Goal: Transaction & Acquisition: Purchase product/service

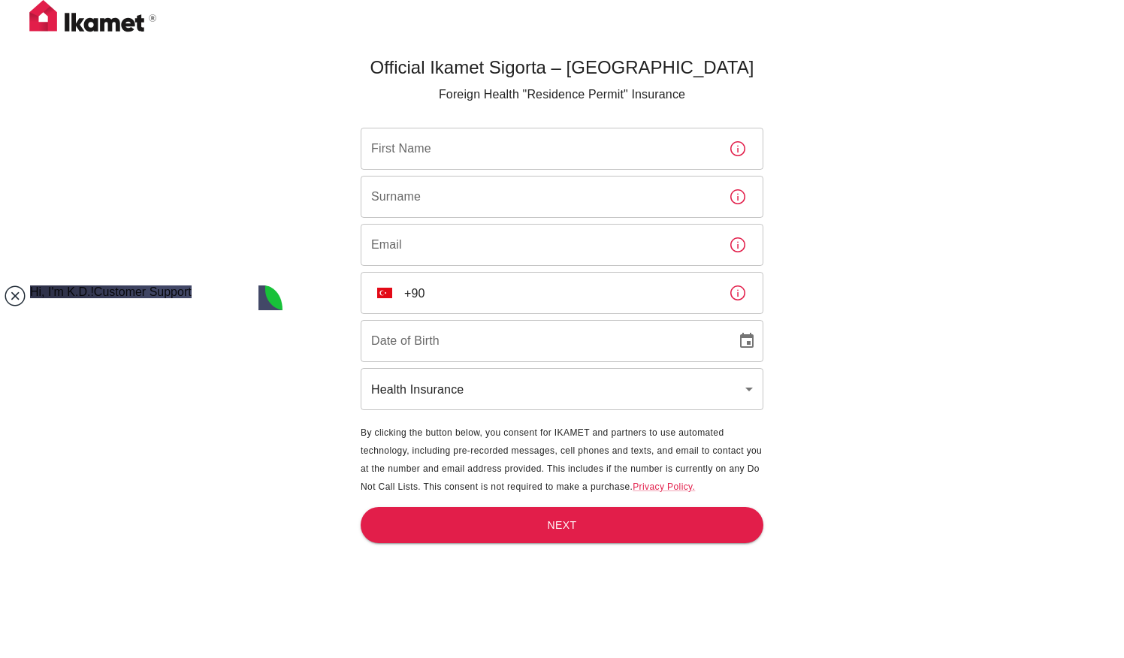
click at [16, 291] on jdiv at bounding box center [15, 295] width 21 height 21
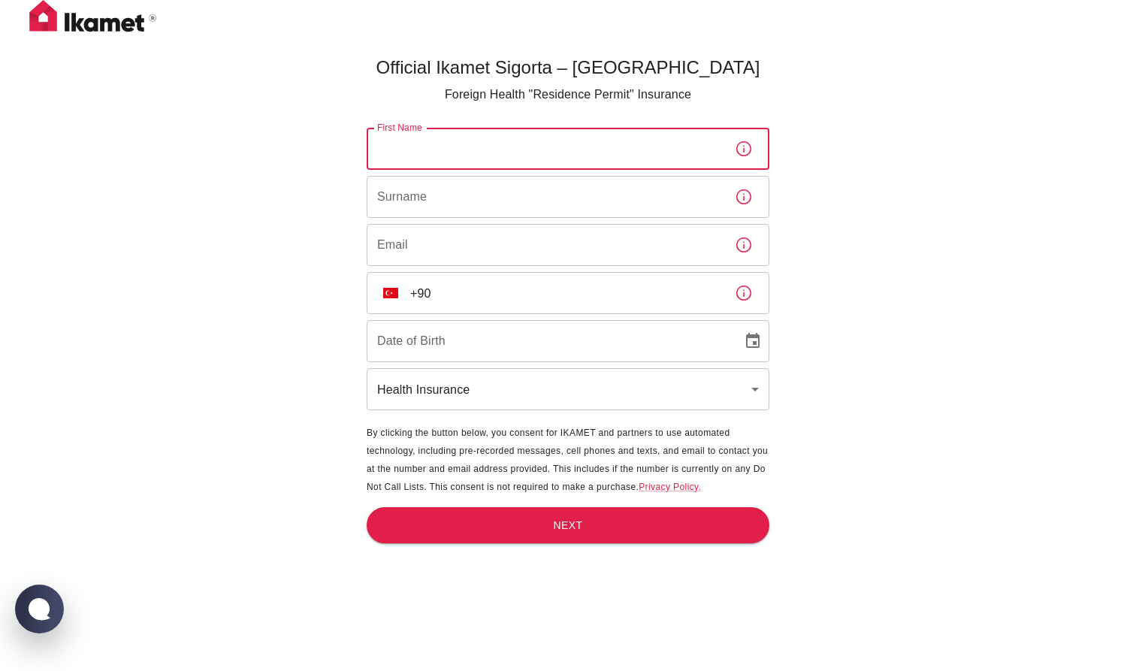
click at [449, 166] on input "First Name" at bounding box center [545, 149] width 356 height 42
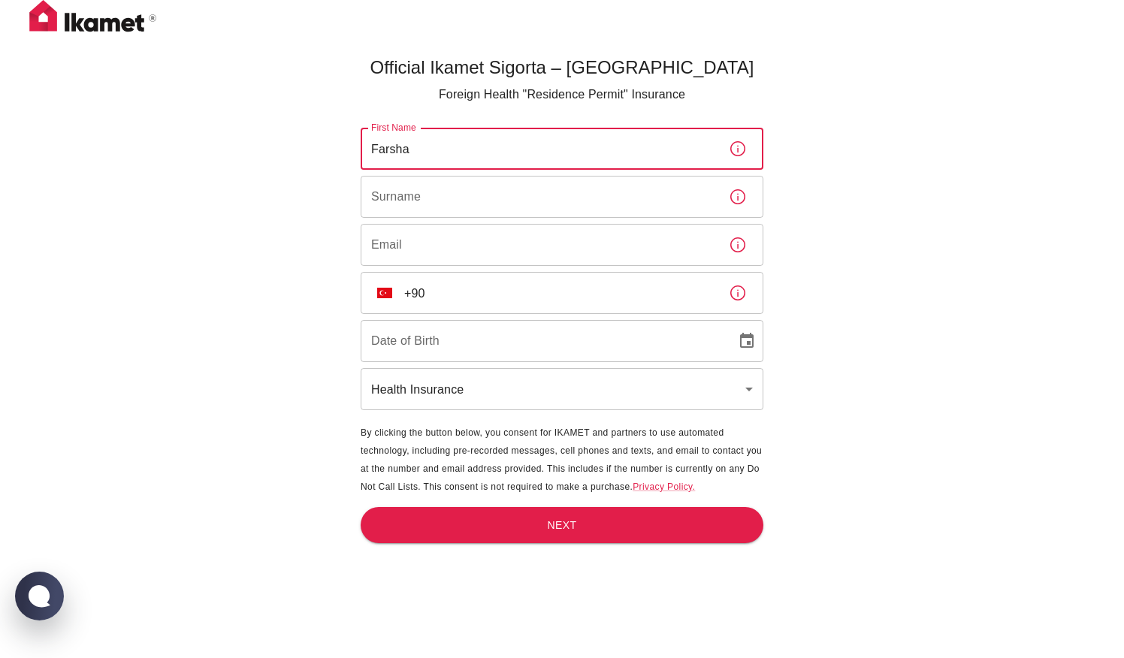
type input "Farshad"
type input "Fouladi"
type input "Farshad"
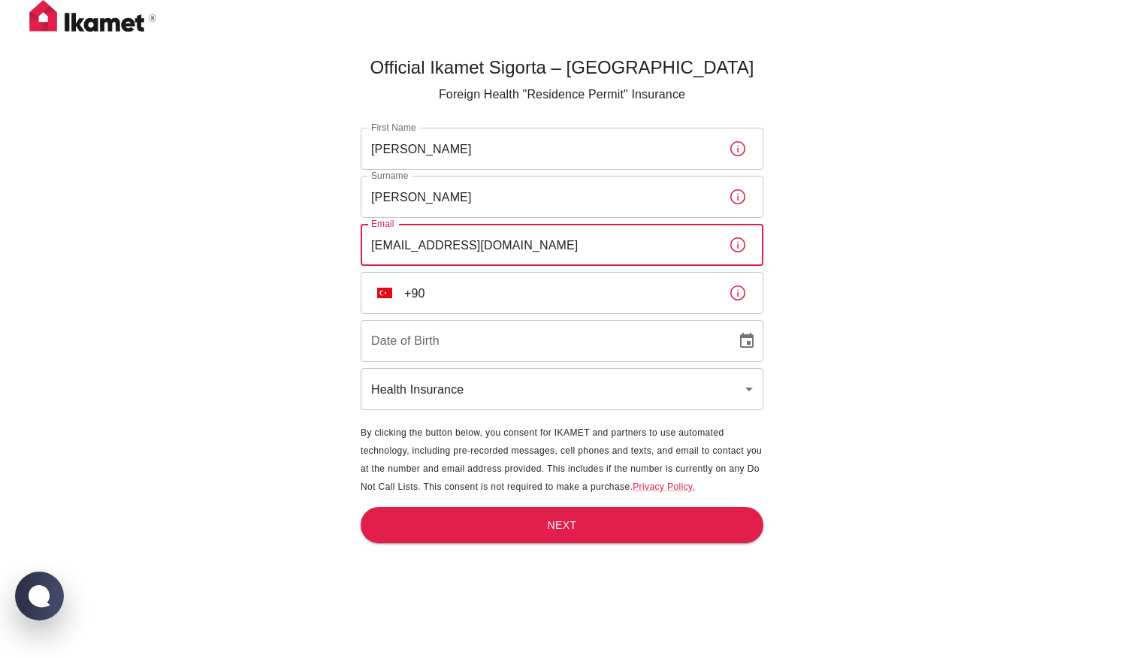
type input "farshad_america@yahoo.com"
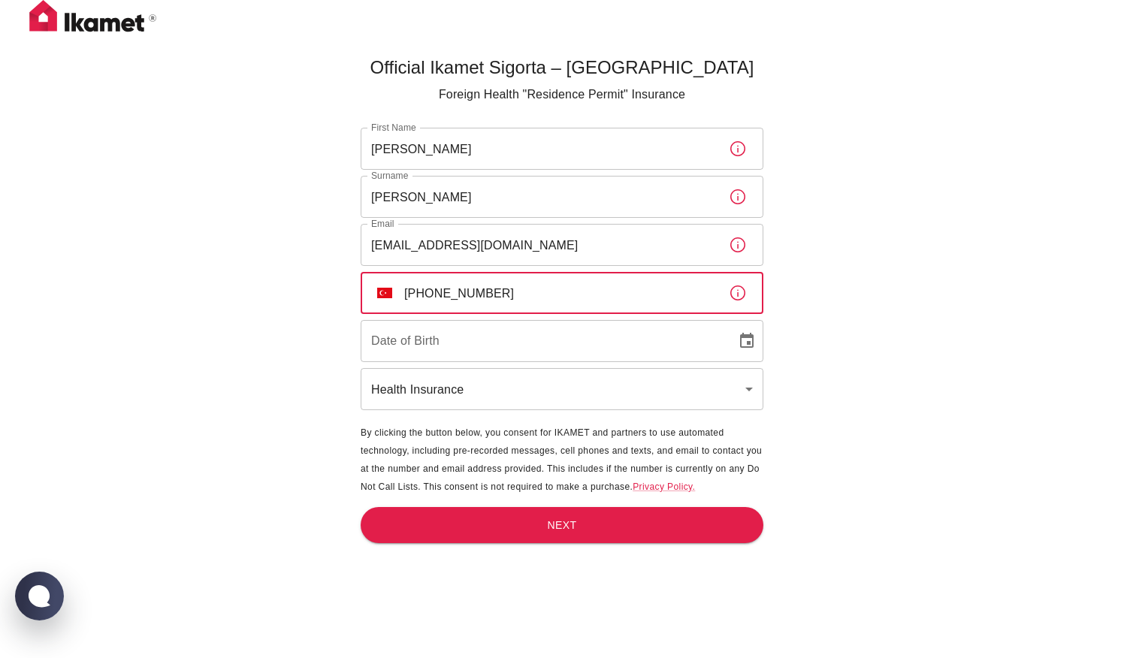
type input "+90 535 546 41 95"
click at [745, 342] on icon "Choose date" at bounding box center [747, 341] width 18 height 18
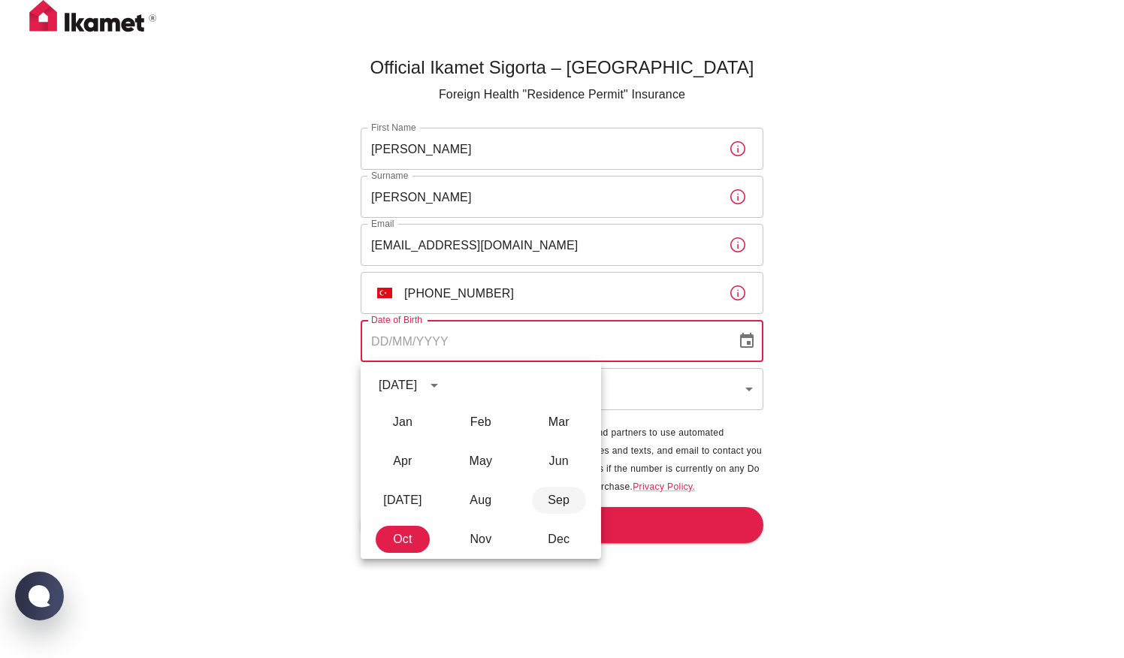
click at [553, 498] on button "Sep" at bounding box center [559, 500] width 54 height 27
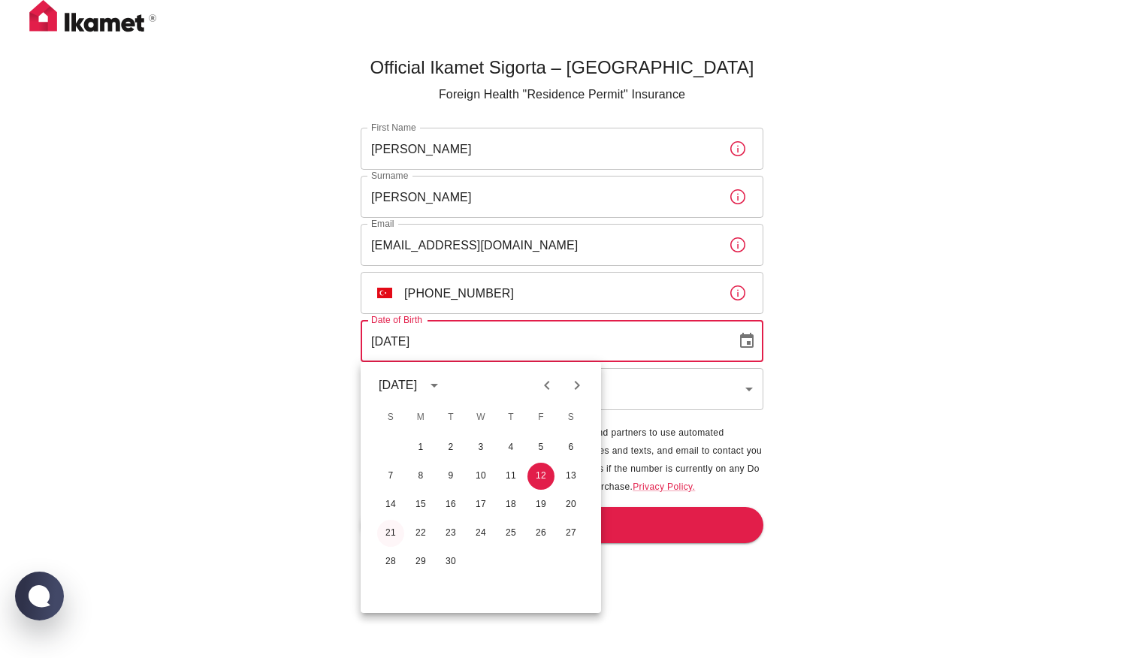
click at [390, 532] on button "21" at bounding box center [390, 533] width 27 height 27
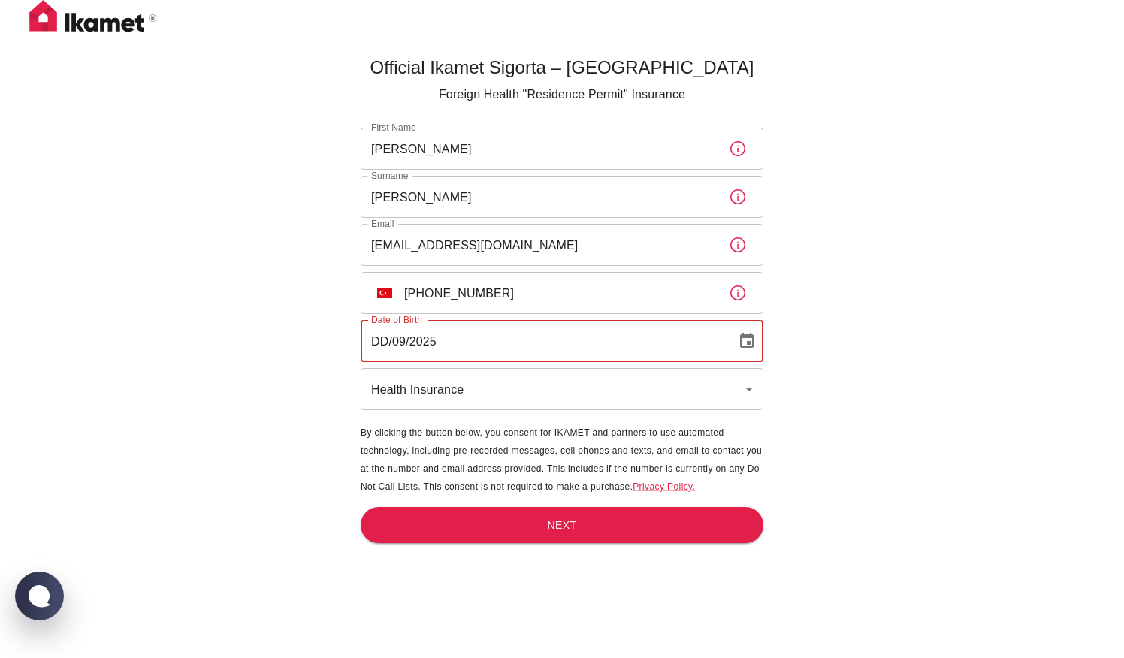
click at [439, 339] on input "DD/09/2025" at bounding box center [543, 341] width 365 height 42
click at [436, 337] on input "DD/09/2025" at bounding box center [543, 341] width 365 height 42
click at [436, 344] on input "DD/09/2025" at bounding box center [543, 341] width 365 height 42
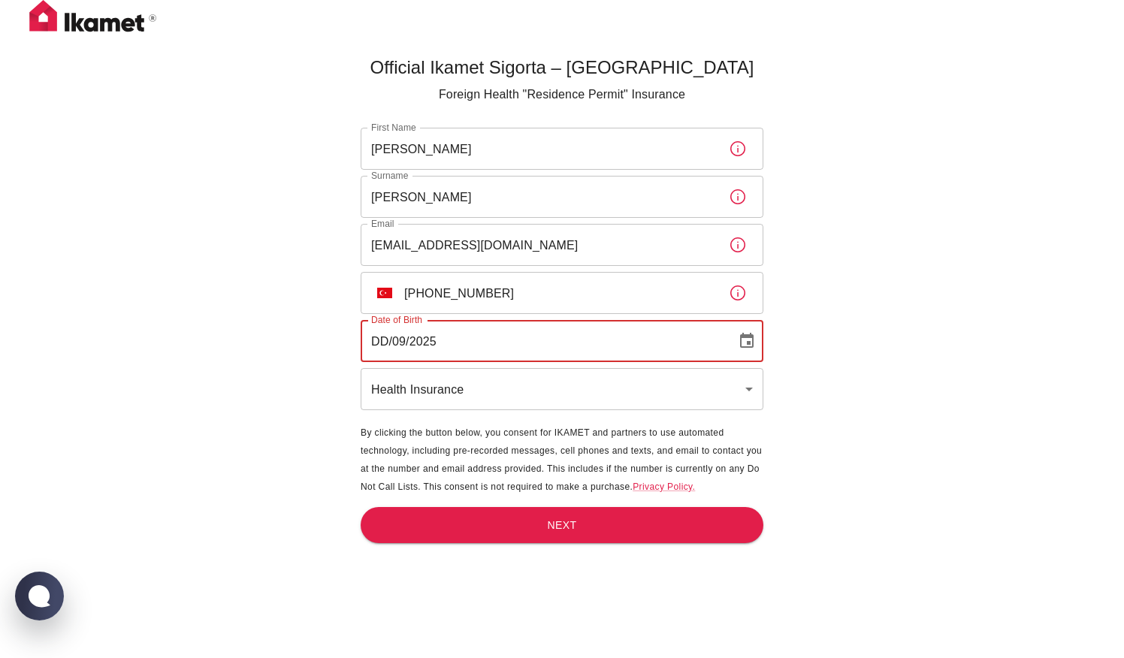
click at [436, 334] on input "DD/09/2025" at bounding box center [543, 341] width 365 height 42
click at [436, 337] on input "DD/09/2025" at bounding box center [543, 341] width 365 height 42
click at [437, 341] on input "DD/09/2025" at bounding box center [543, 341] width 365 height 42
click at [427, 341] on input "DD/09/2025" at bounding box center [543, 341] width 365 height 42
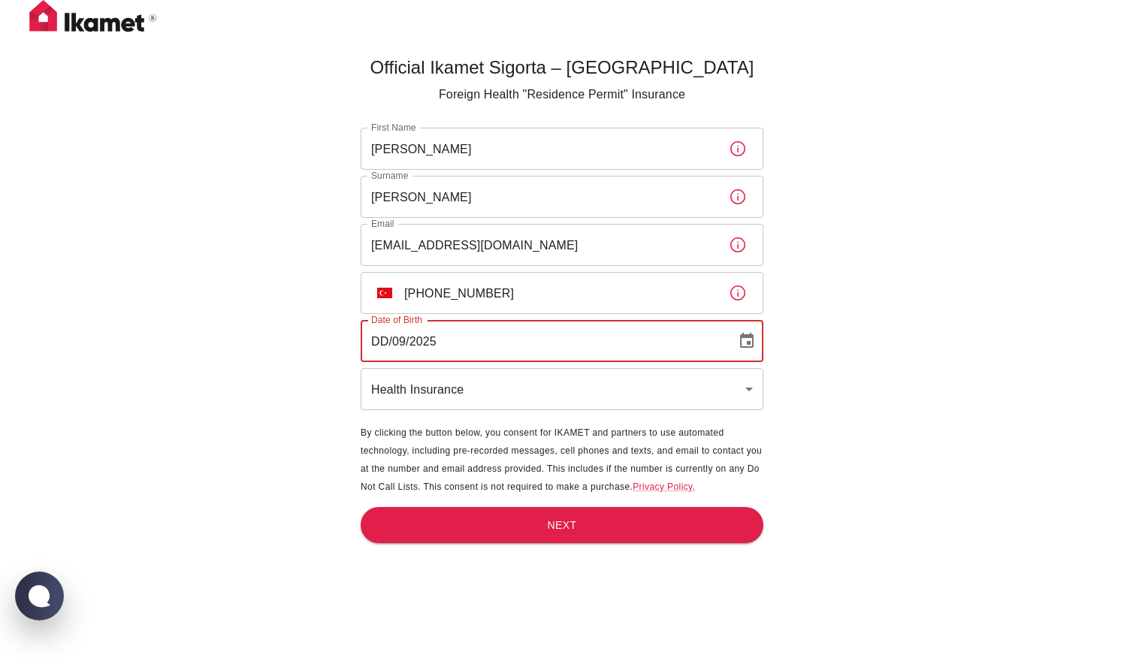
click at [427, 341] on input "DD/09/2025" at bounding box center [543, 341] width 365 height 42
click at [391, 337] on input "DD/09/1981" at bounding box center [543, 341] width 365 height 42
click at [388, 338] on input "DD/09/1981" at bounding box center [543, 341] width 365 height 42
type input "21/09/1981"
click at [467, 334] on input "21/09/1981" at bounding box center [543, 341] width 365 height 42
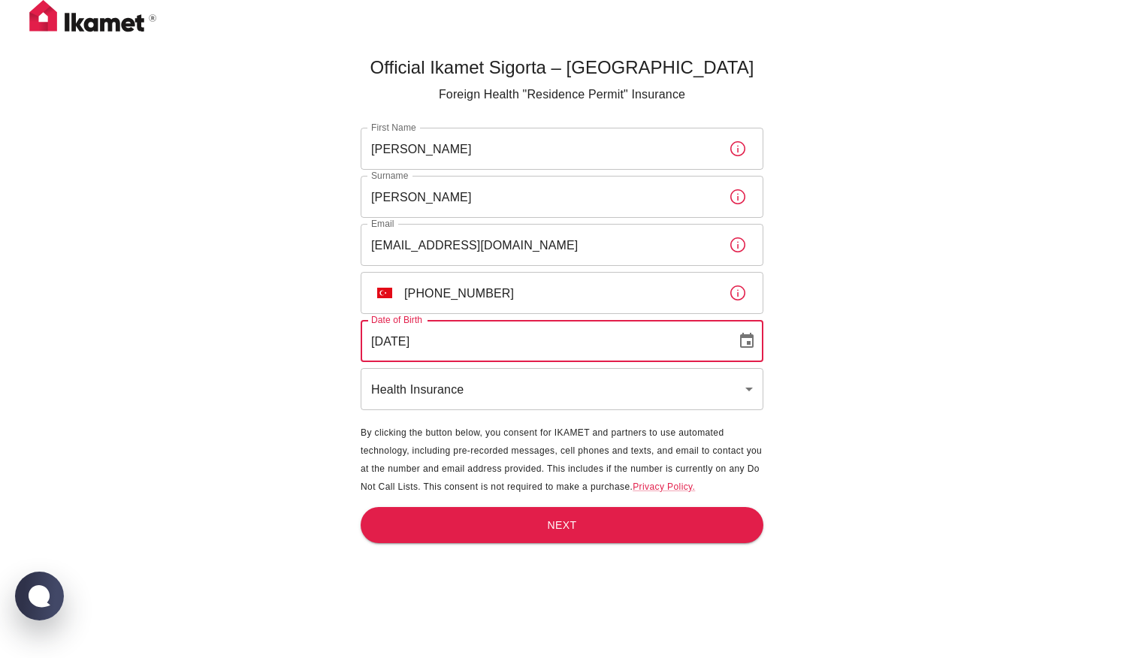
click at [363, 342] on input "21/09/1981" at bounding box center [543, 341] width 365 height 42
click at [754, 388] on body "Official Ikamet Sigorta – Turkey Foreign Health "Residence Permit" Insurance Fi…" at bounding box center [562, 354] width 1124 height 708
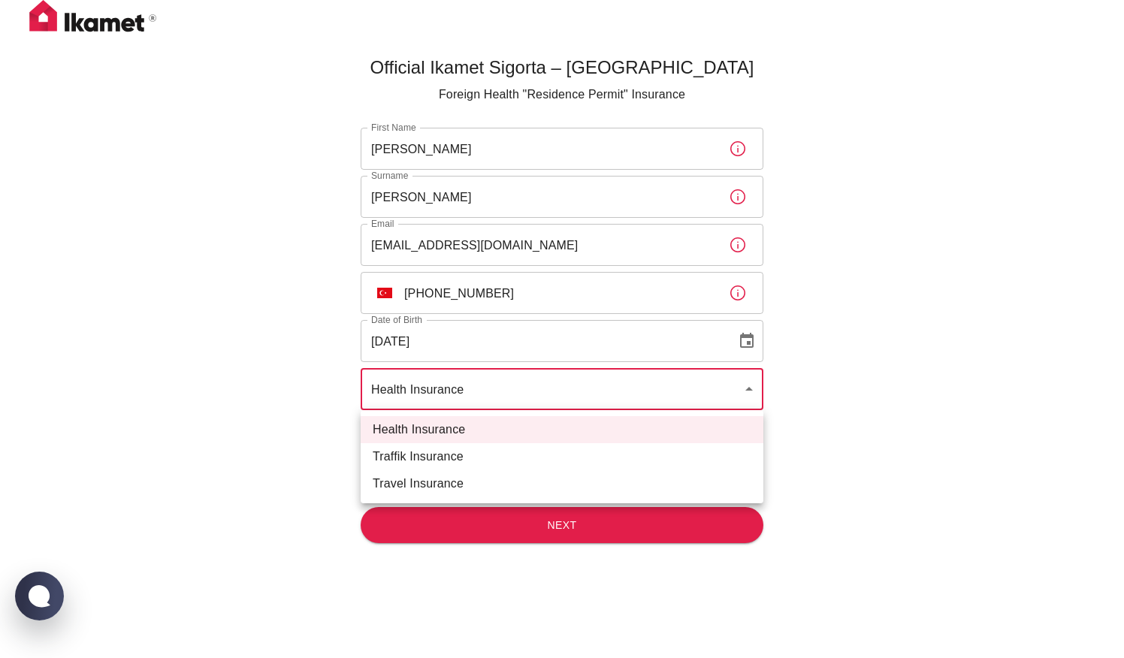
click at [490, 344] on div at bounding box center [562, 329] width 1124 height 658
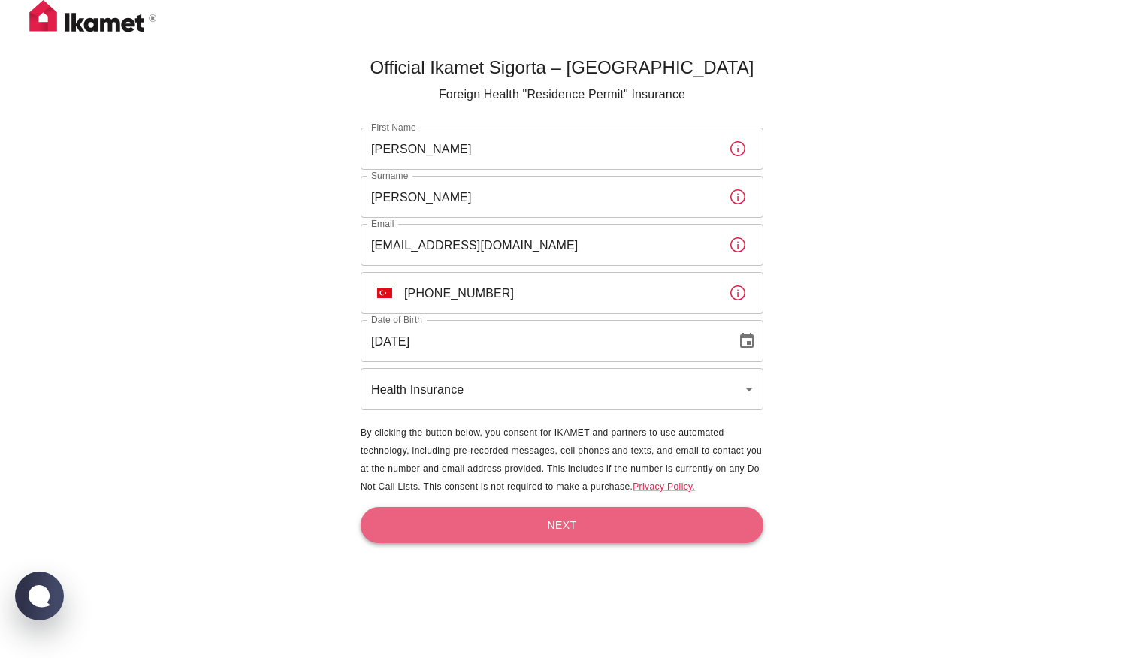
click at [557, 527] on button "Next" at bounding box center [562, 525] width 403 height 37
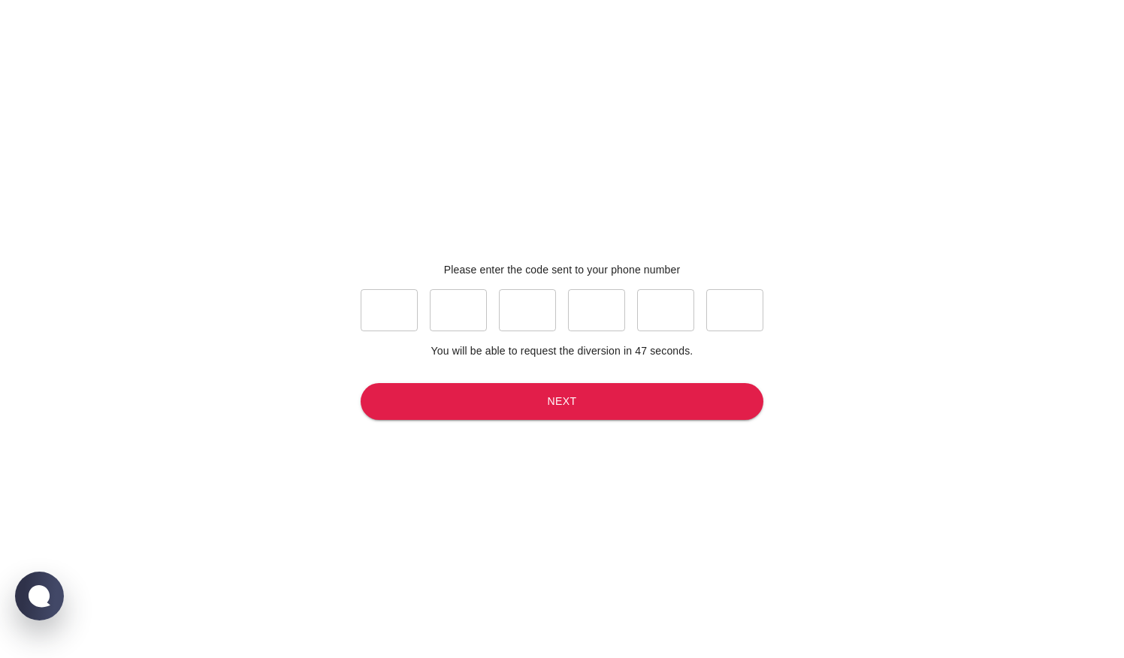
click at [400, 318] on input "text" at bounding box center [389, 310] width 57 height 42
type input "2"
type input "6"
type input "3"
type input "8"
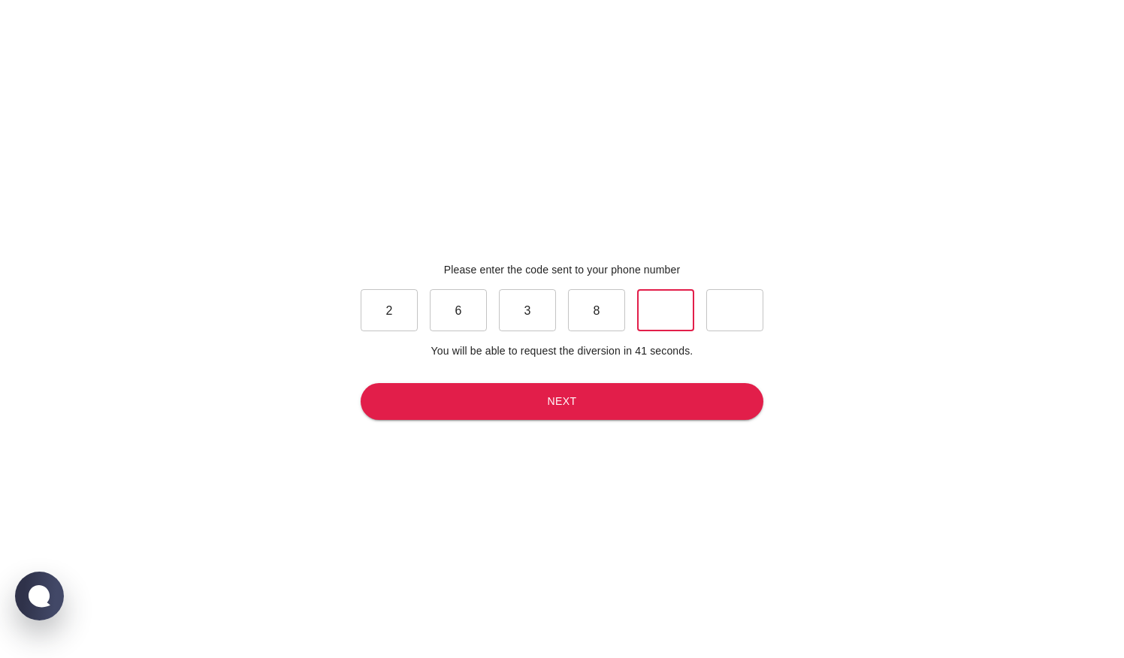
type input "0"
type input "8"
click at [547, 398] on button "Next" at bounding box center [562, 401] width 403 height 37
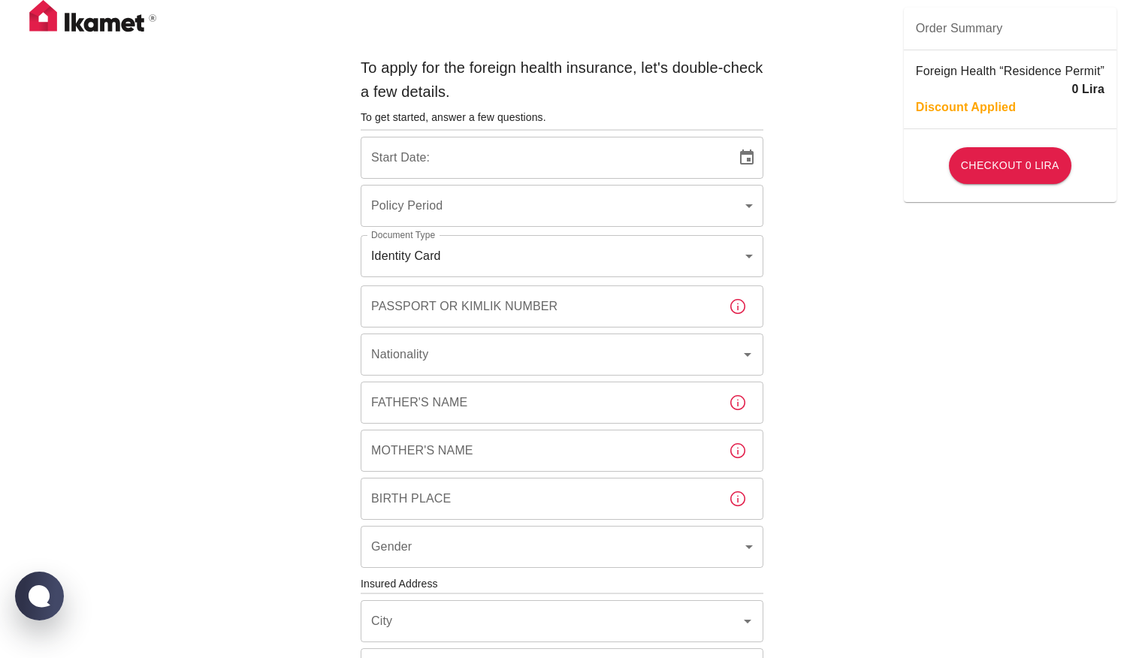
type input "b7343ef8-d55e-4554-96a8-76e30347e985"
click at [386, 156] on input "12/10/2025" at bounding box center [543, 158] width 365 height 42
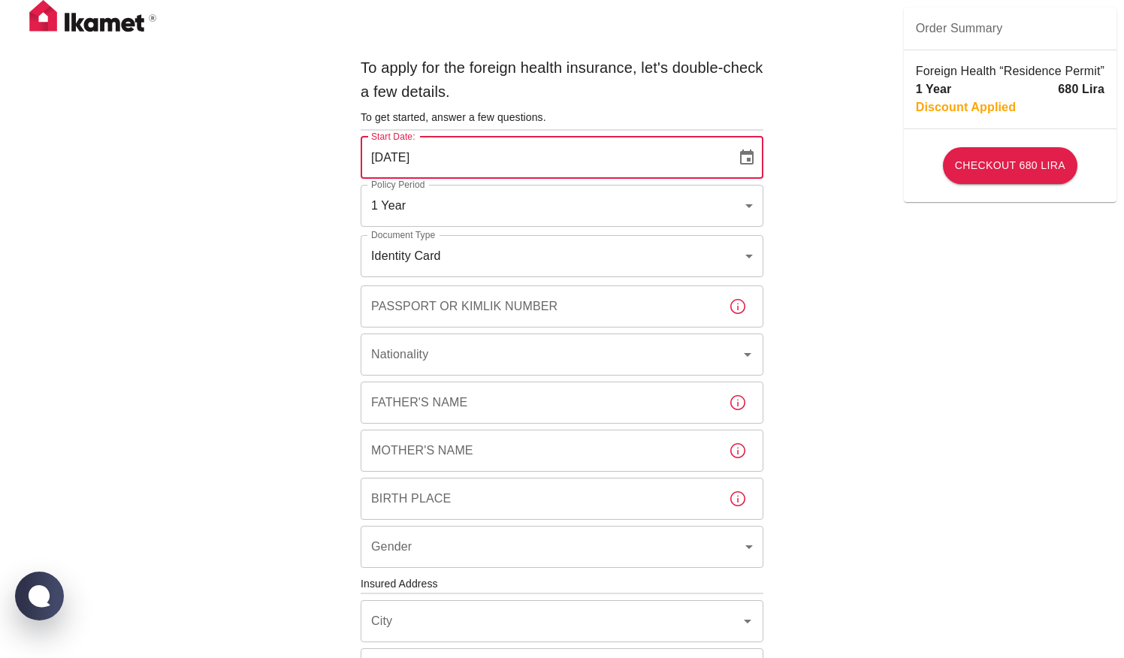
type input "13/10/2025"
click at [745, 200] on body "To apply for the foreign health insurance, let's double-check a few details. To…" at bounding box center [562, 582] width 1124 height 1164
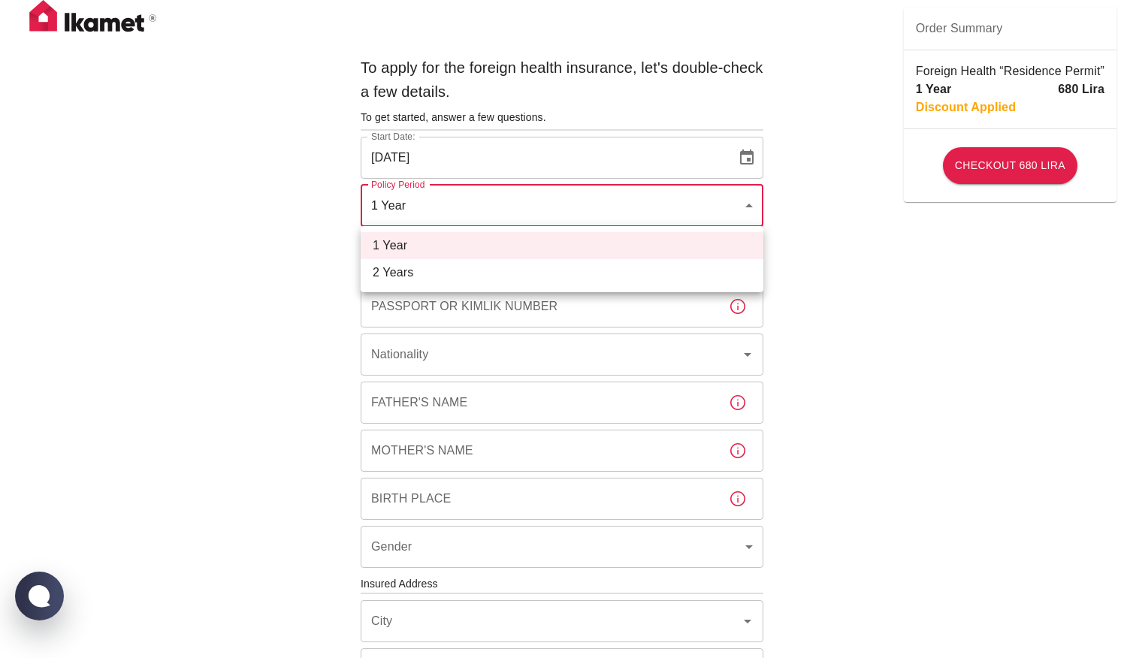
click at [625, 272] on li "2 Years" at bounding box center [562, 272] width 403 height 27
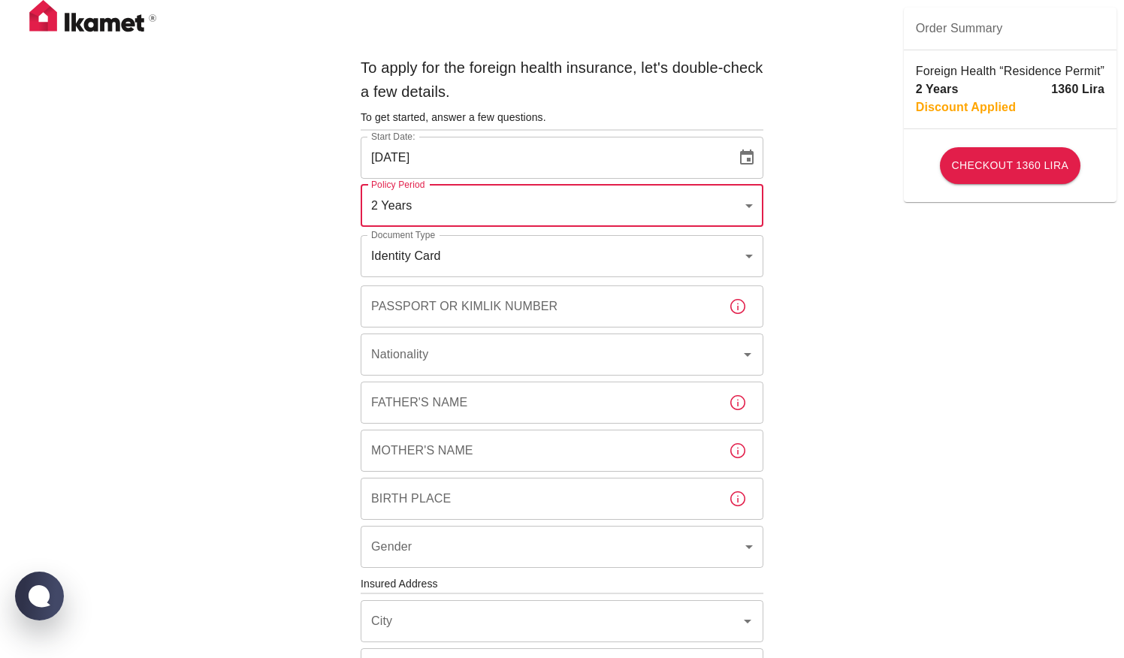
click at [751, 197] on body "To apply for the foreign health insurance, let's double-check a few details. To…" at bounding box center [562, 582] width 1124 height 1164
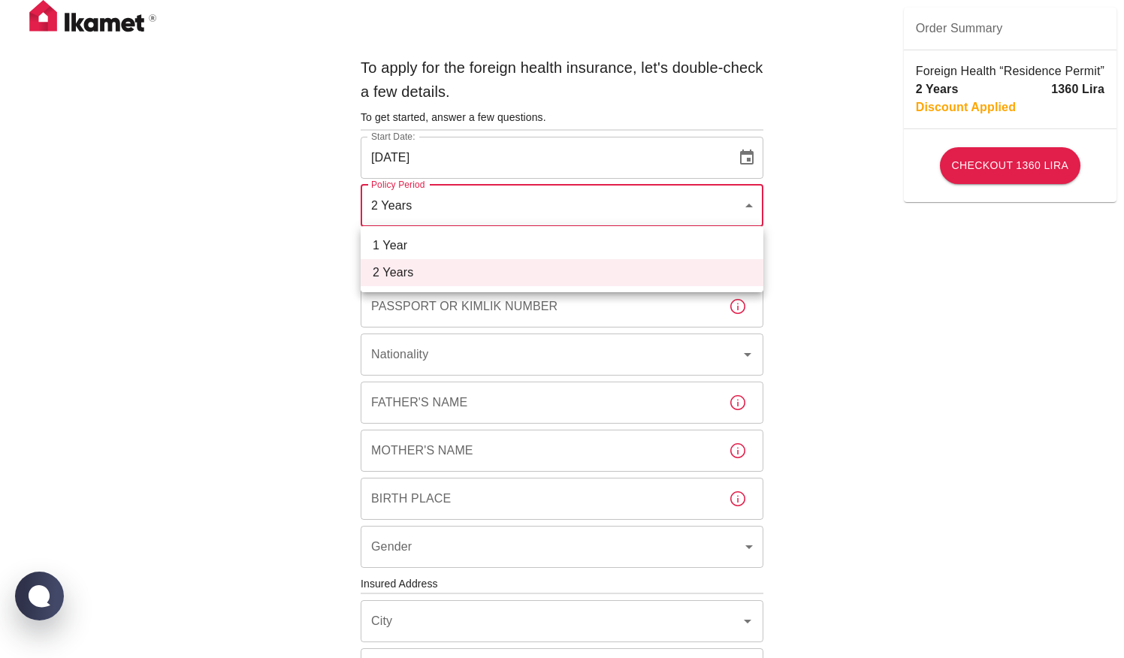
click at [633, 238] on li "1 Year" at bounding box center [562, 245] width 403 height 27
type input "b7343ef8-d55e-4554-96a8-76e30347e985"
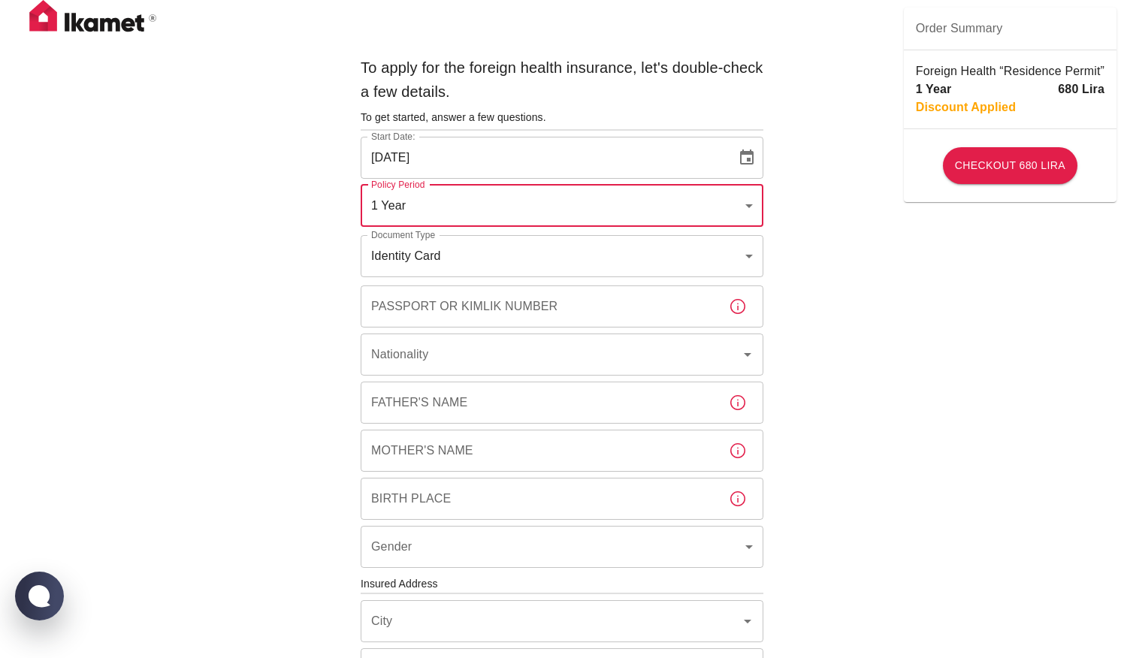
click at [750, 252] on body "To apply for the foreign health insurance, let's double-check a few details. To…" at bounding box center [562, 582] width 1124 height 1164
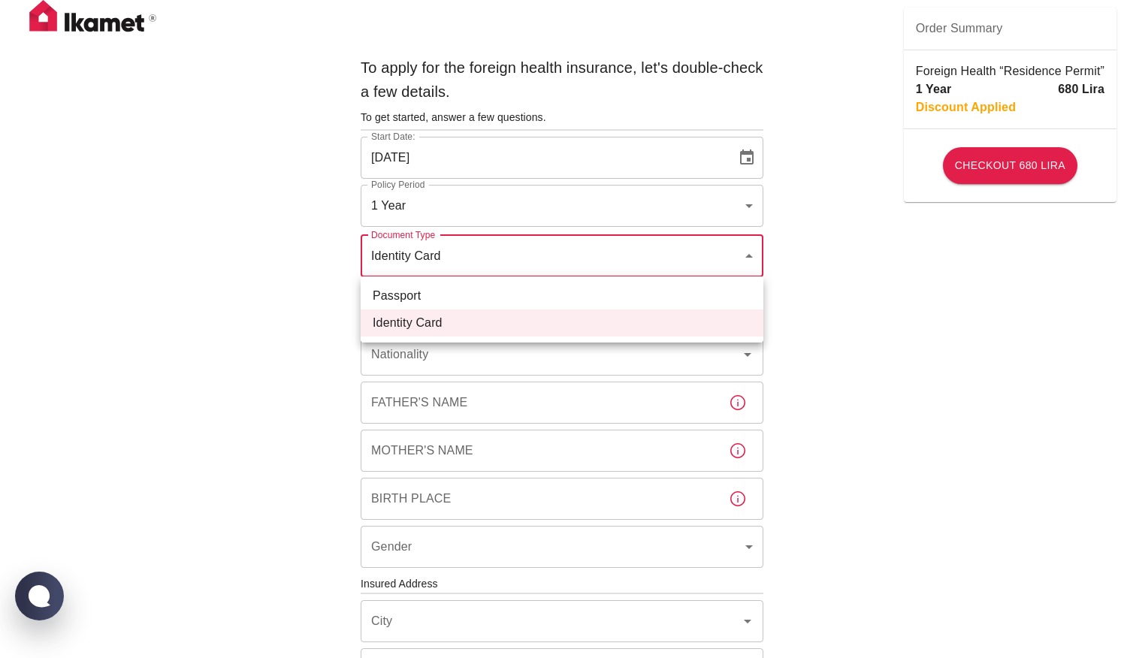
click at [726, 251] on div at bounding box center [562, 329] width 1124 height 658
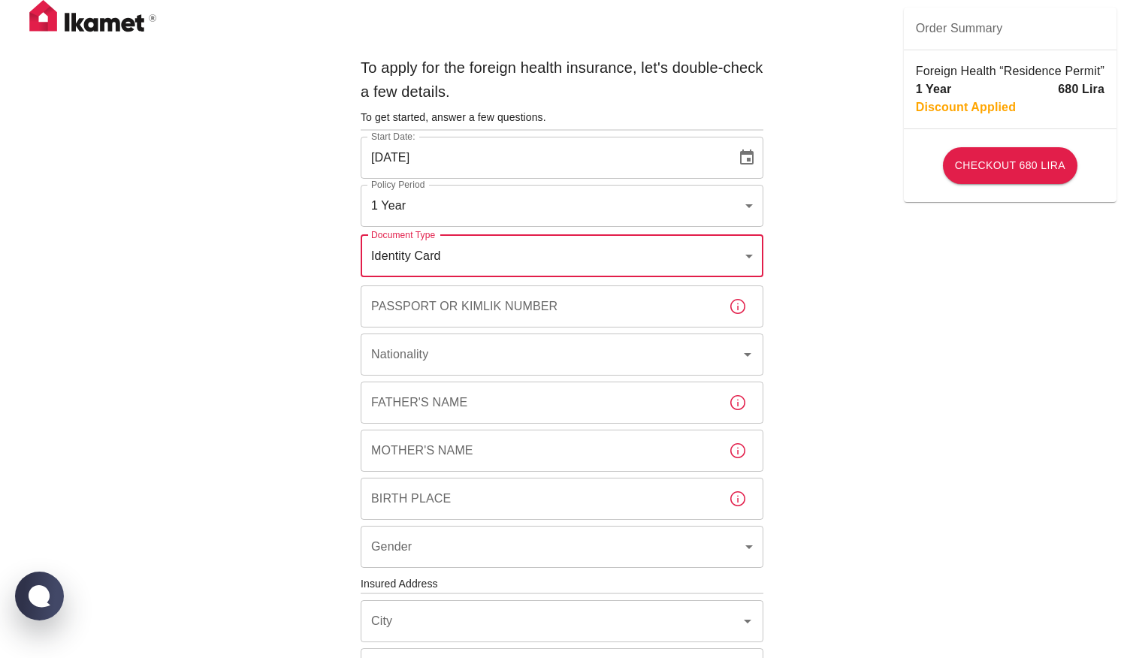
click at [751, 255] on body "To apply for the foreign health insurance, let's double-check a few details. To…" at bounding box center [562, 582] width 1124 height 1164
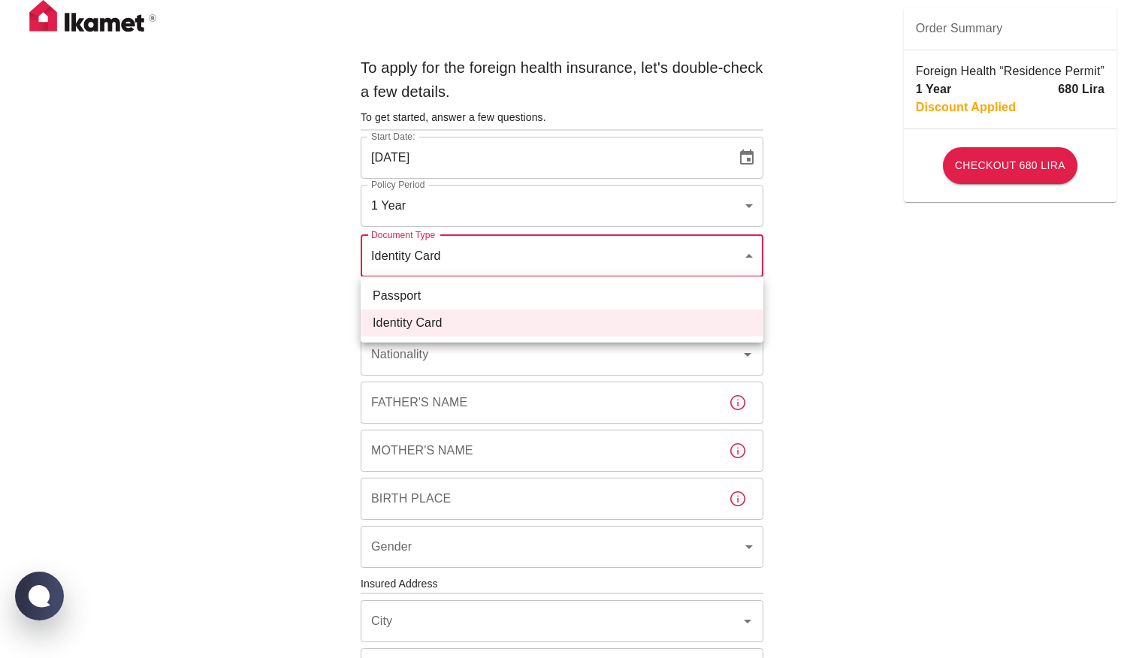
click at [657, 293] on li "Passport" at bounding box center [562, 295] width 403 height 27
type input "passport"
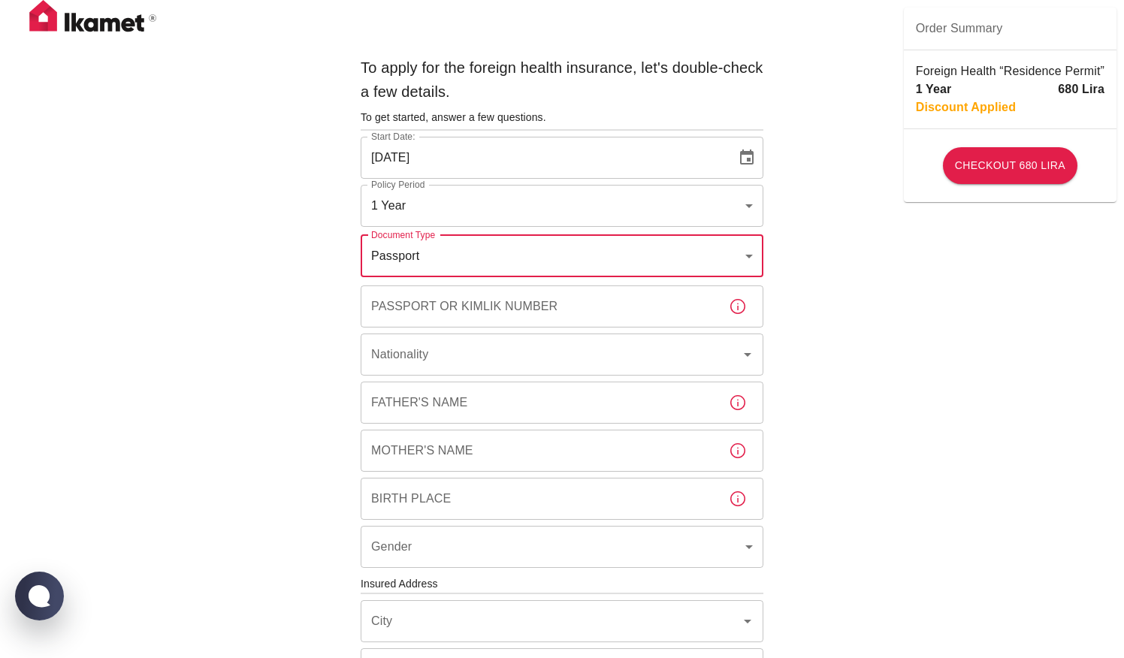
click at [661, 312] on input "Passport or Kimlik Number" at bounding box center [539, 306] width 356 height 42
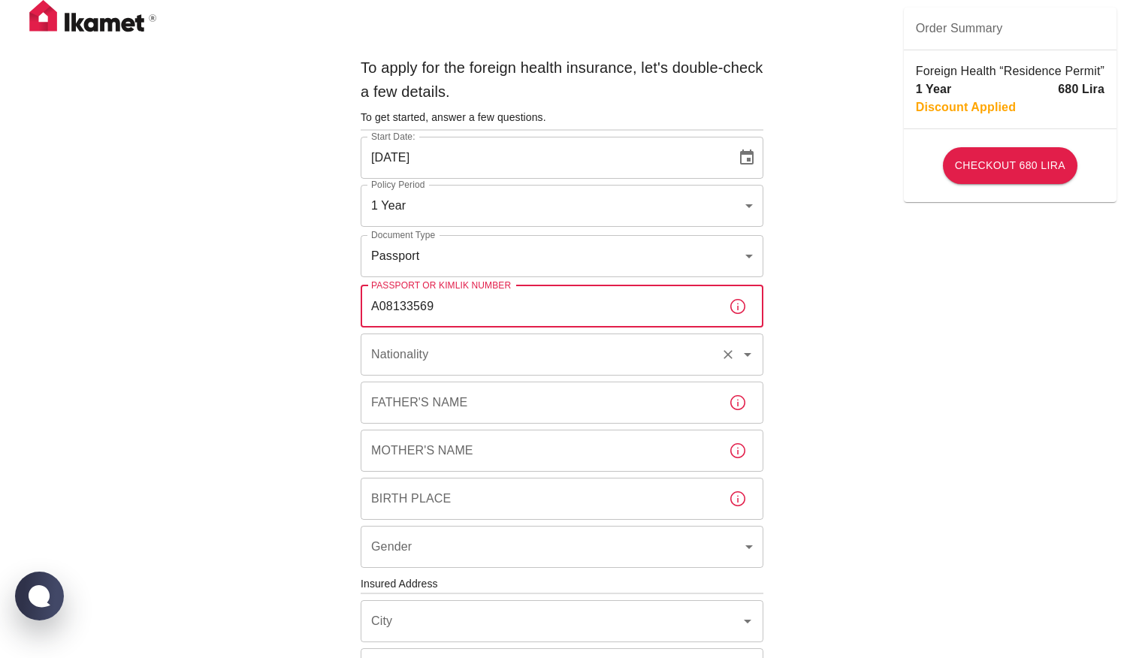
click at [749, 355] on icon "Open" at bounding box center [748, 355] width 18 height 18
type input "A08133569"
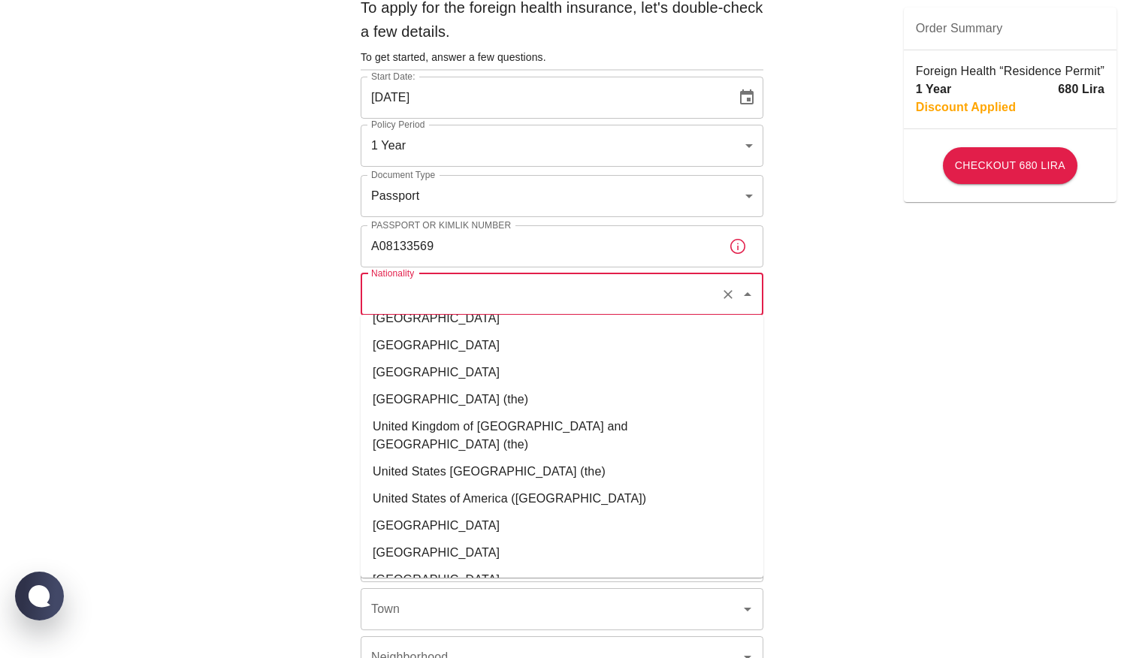
scroll to position [6226, 0]
click at [586, 487] on li "United States of America (the)" at bounding box center [562, 500] width 403 height 27
type input "United States of America (the)"
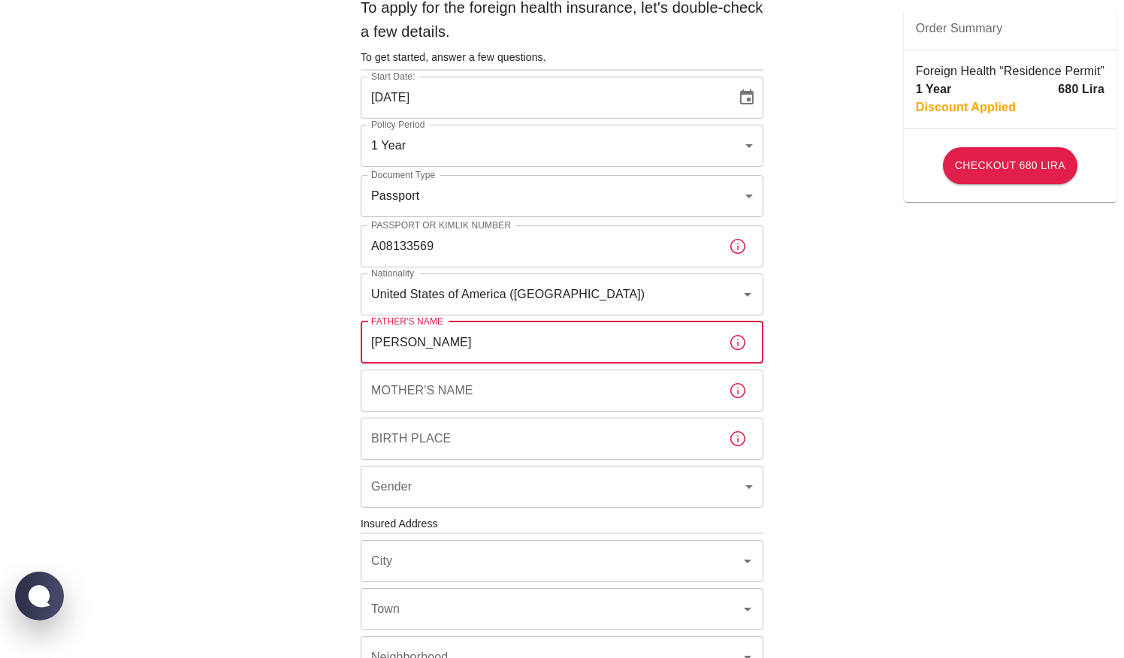
type input "Ahmad"
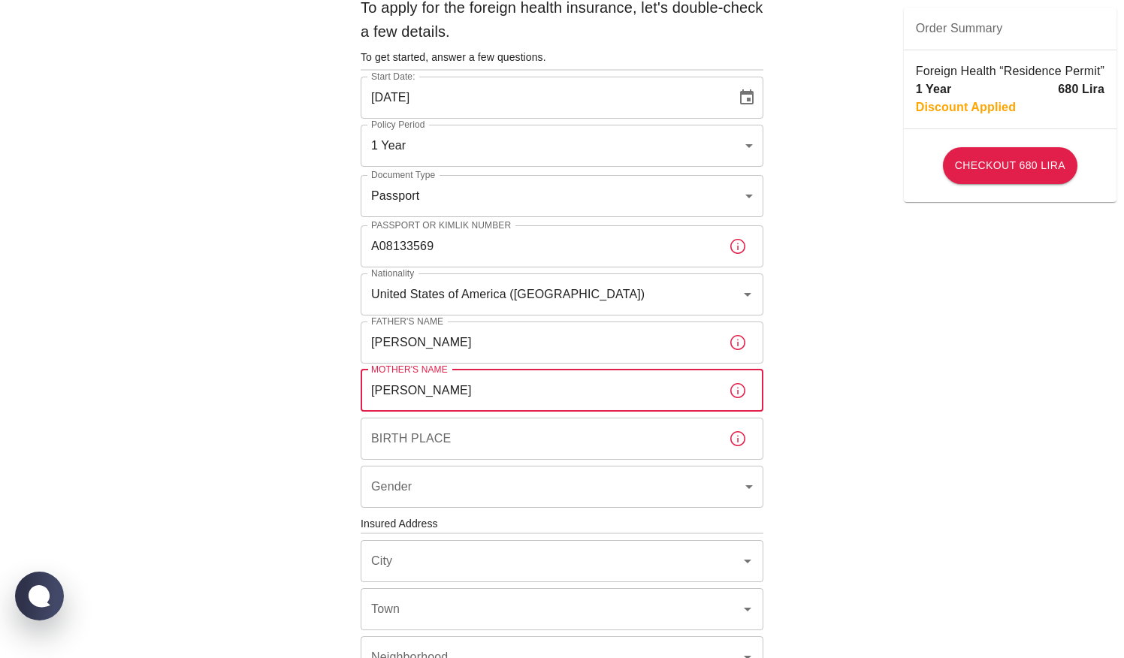
type input "Nahid"
click at [732, 439] on icon "button" at bounding box center [738, 439] width 18 height 18
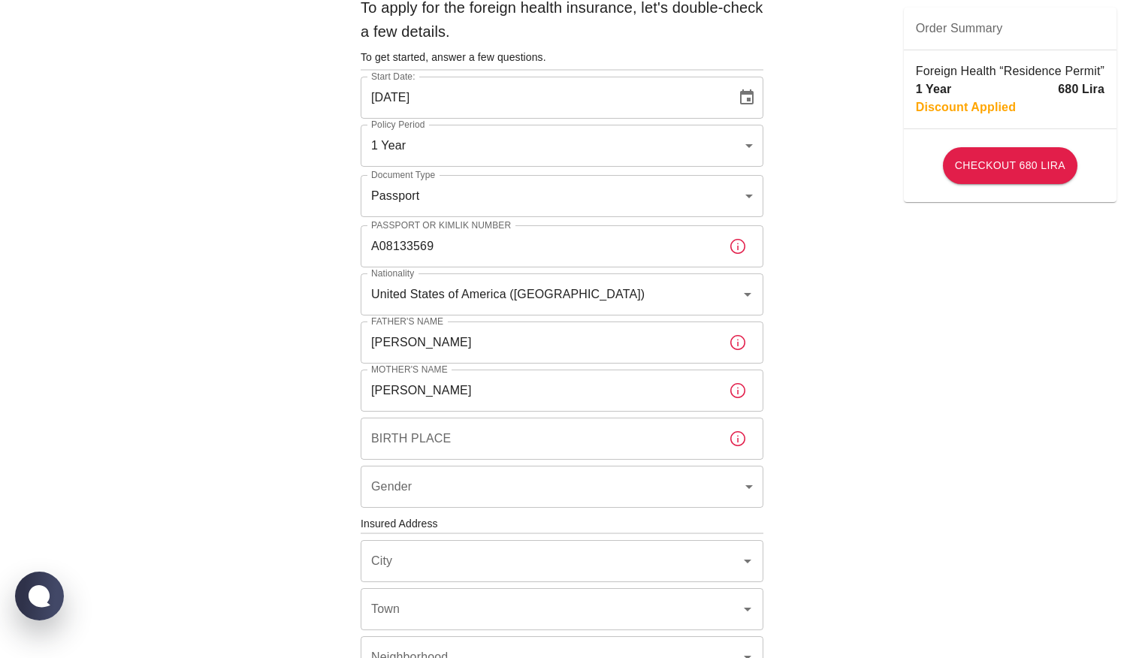
click at [742, 440] on icon "button" at bounding box center [738, 439] width 18 height 18
click at [496, 437] on input "Birth Place" at bounding box center [539, 439] width 356 height 42
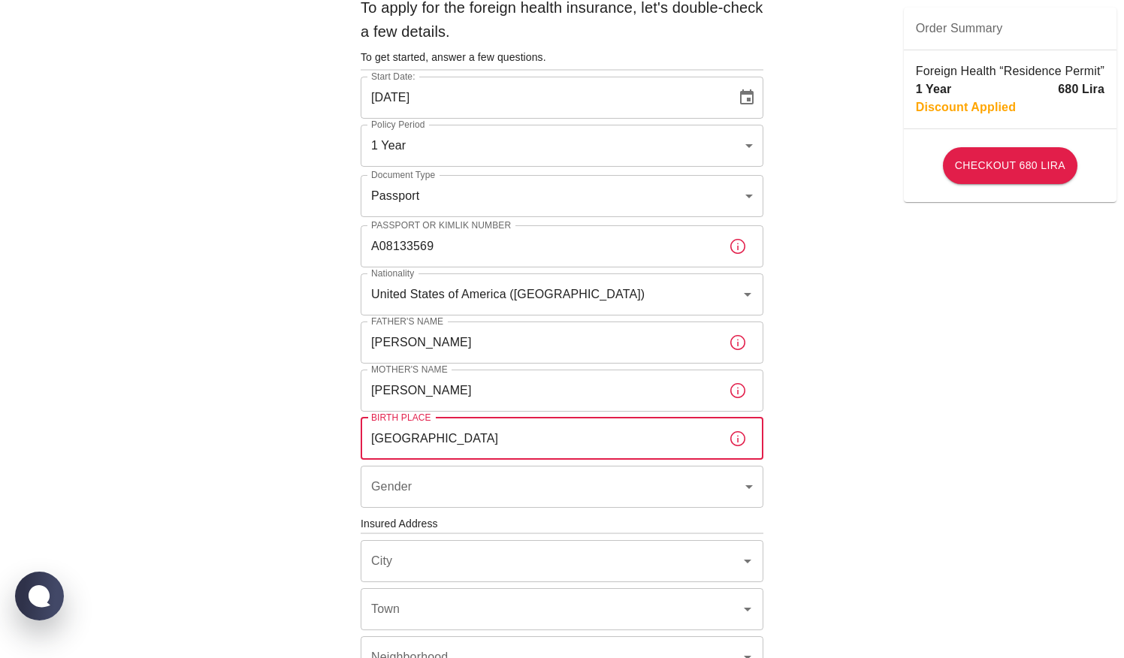
type input "Tehran"
click at [507, 504] on body "To apply for the foreign health insurance, let's double-check a few details. To…" at bounding box center [562, 522] width 1124 height 1164
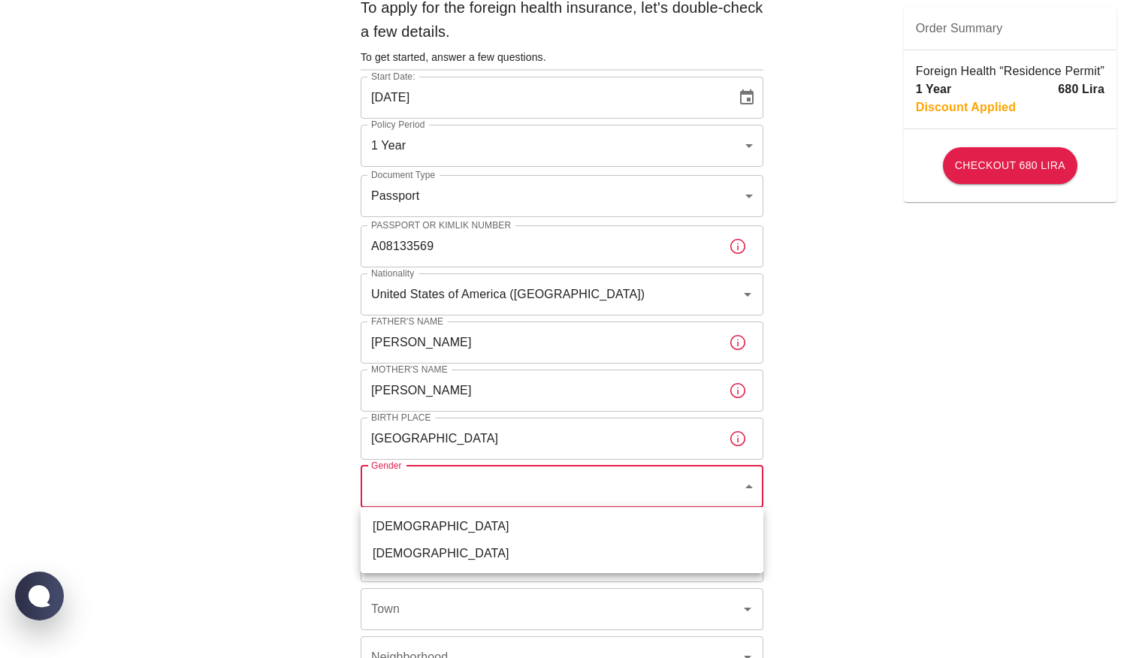
click at [742, 343] on div at bounding box center [562, 329] width 1124 height 658
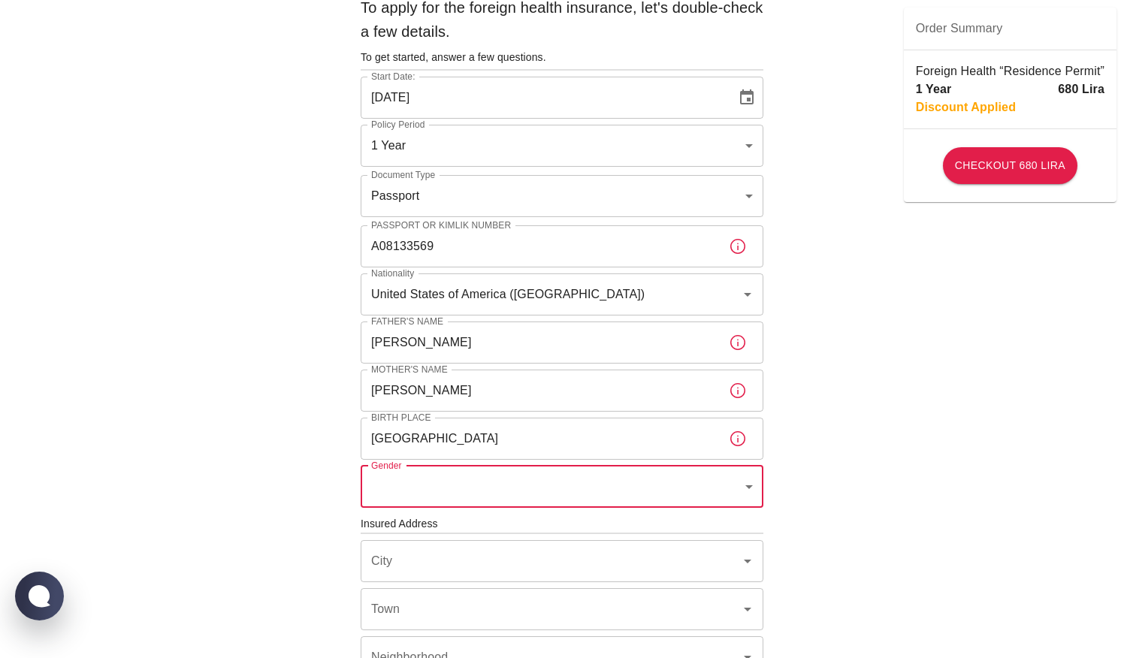
click at [742, 343] on icon "button" at bounding box center [738, 343] width 18 height 18
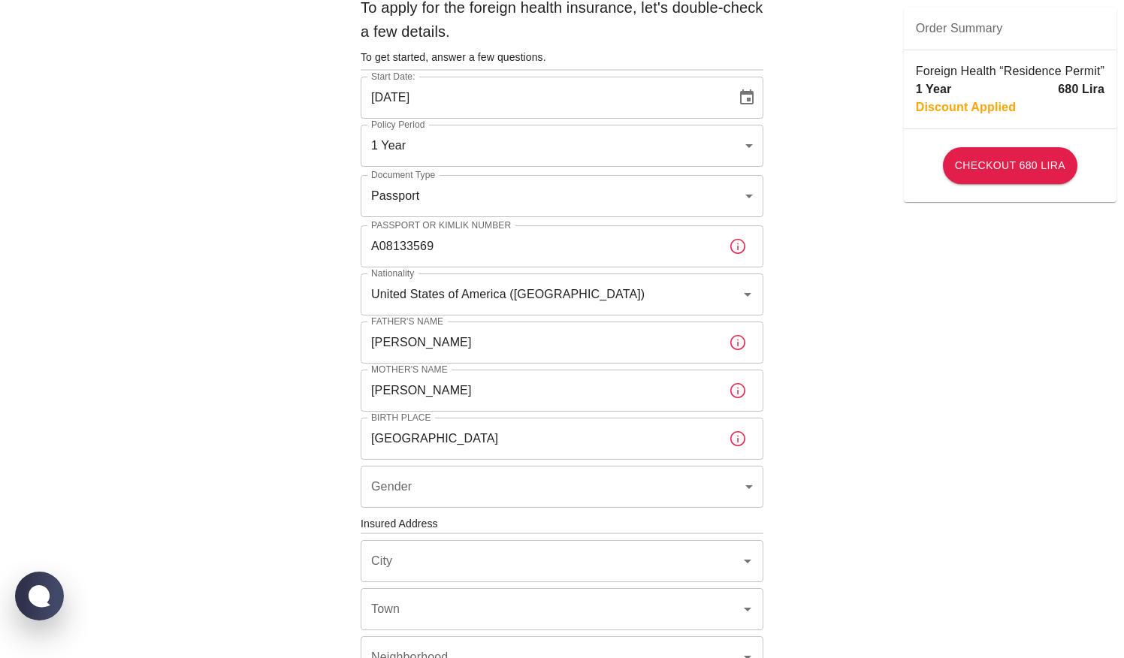
click at [742, 343] on icon "button" at bounding box center [738, 343] width 18 height 18
click at [738, 342] on icon "button" at bounding box center [737, 342] width 15 height 15
click at [747, 484] on body "To apply for the foreign health insurance, let's double-check a few details. To…" at bounding box center [562, 522] width 1124 height 1164
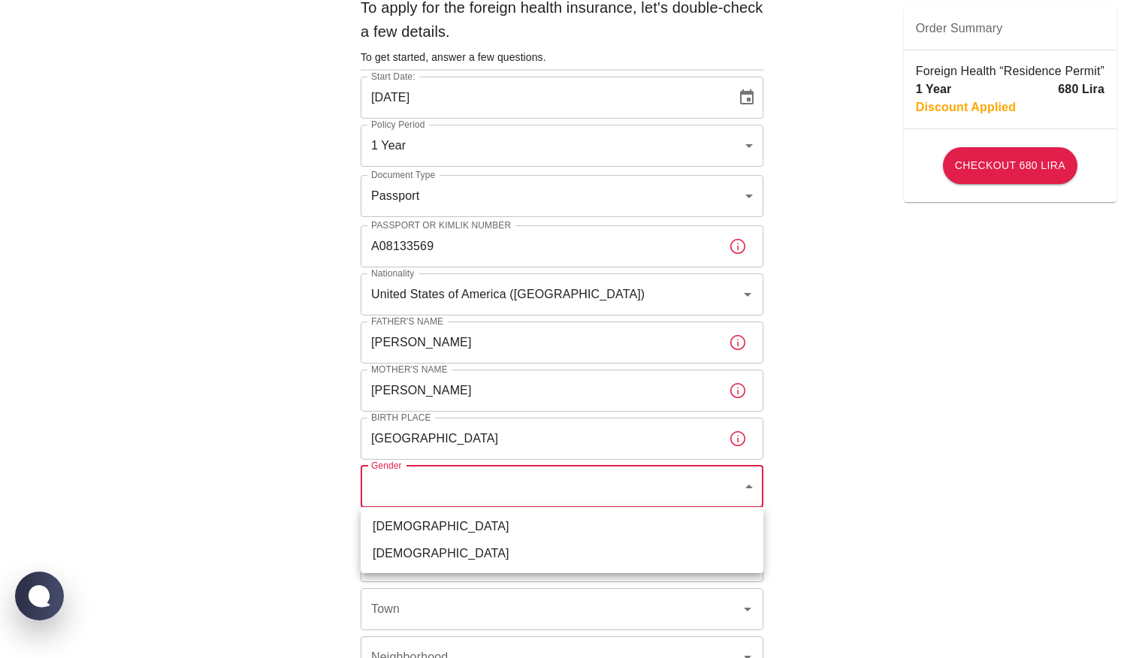
click at [497, 551] on li "Female" at bounding box center [562, 553] width 403 height 27
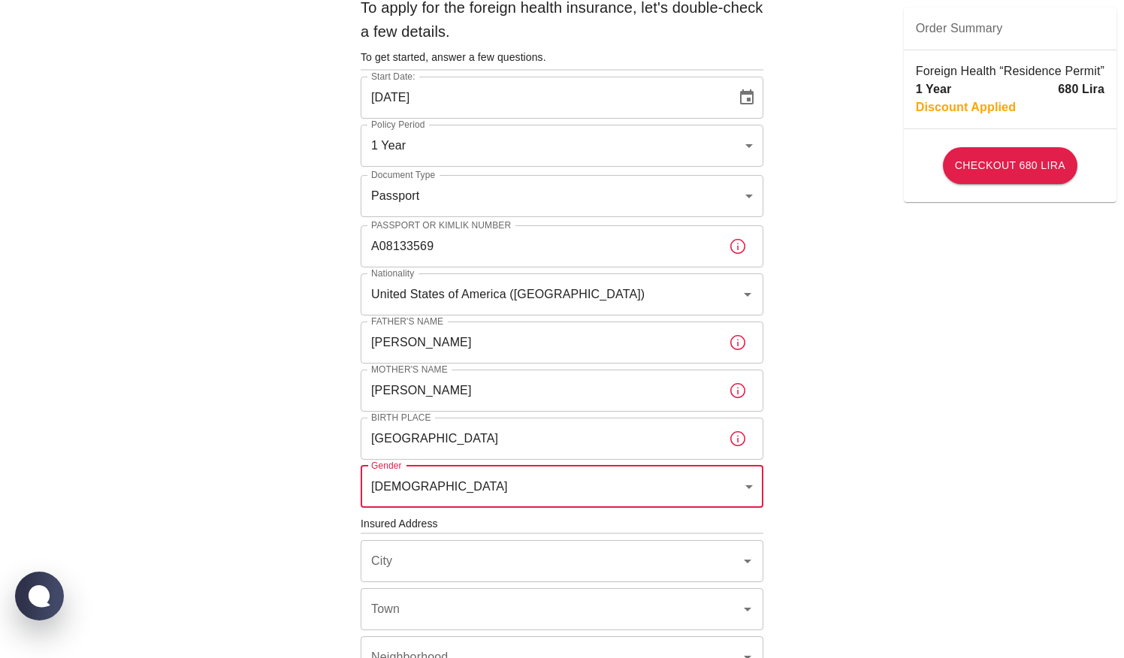
click at [560, 527] on h6 "Insured Address" at bounding box center [562, 524] width 403 height 17
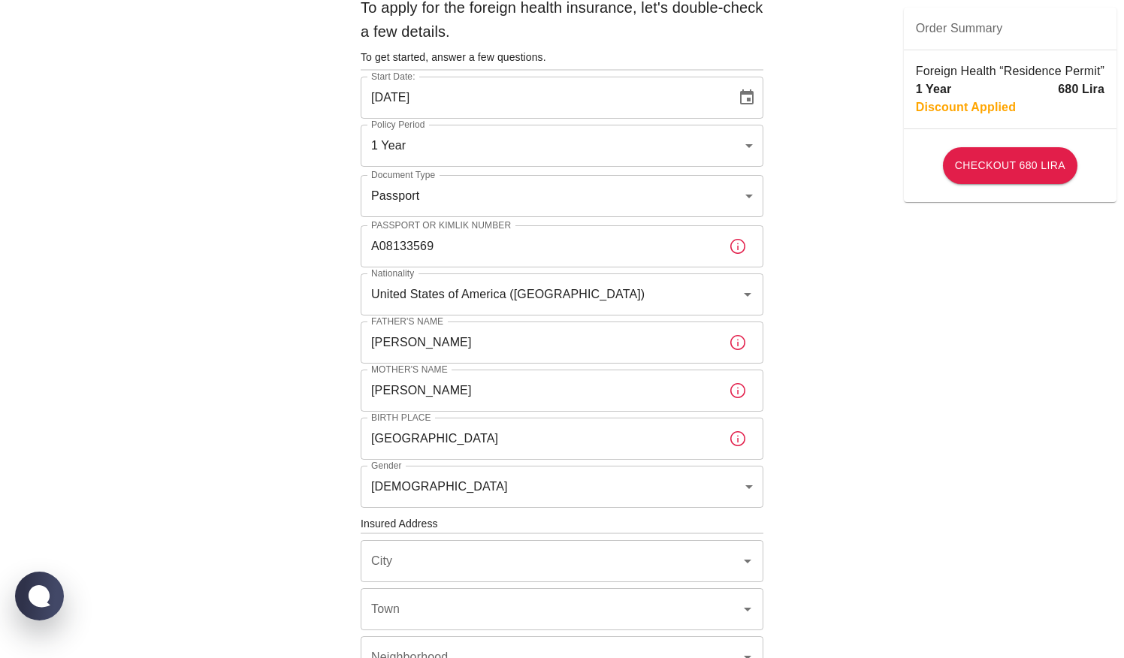
click at [749, 484] on body "To apply for the foreign health insurance, let's double-check a few details. To…" at bounding box center [562, 522] width 1124 height 1164
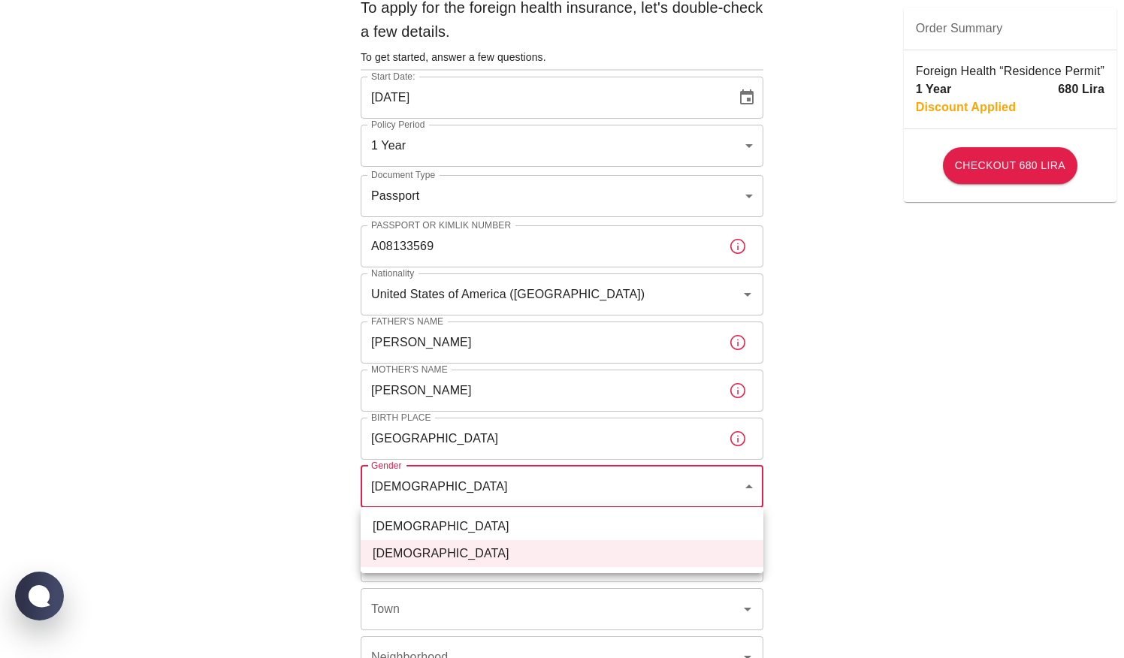
click at [566, 515] on li "Male" at bounding box center [562, 526] width 403 height 27
type input "male"
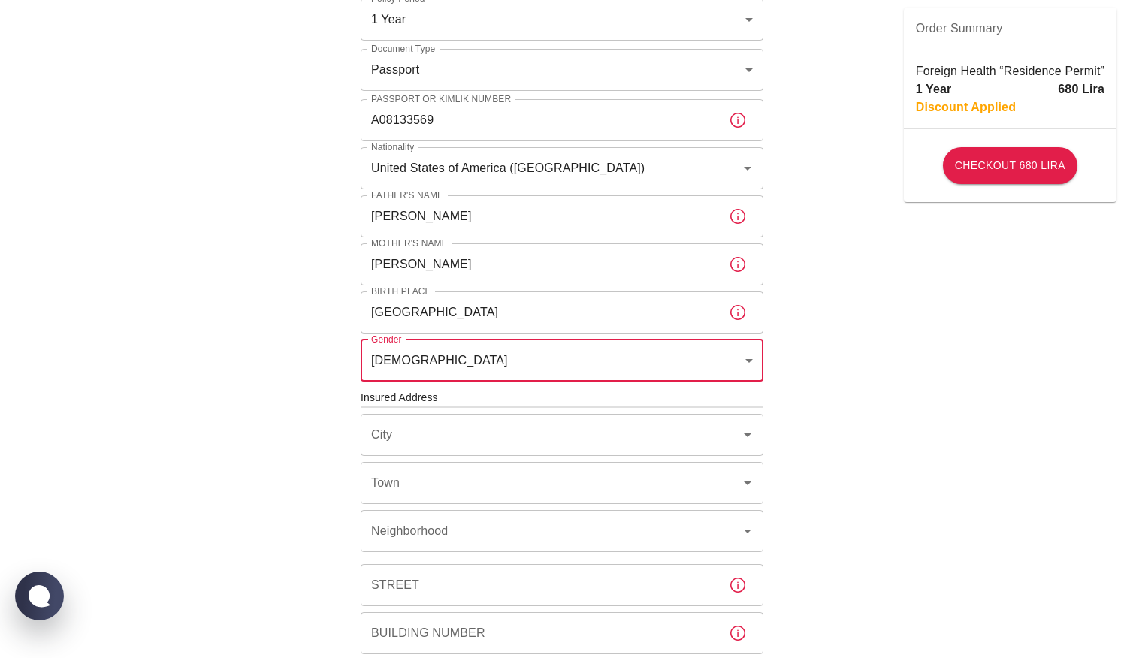
scroll to position [192, 0]
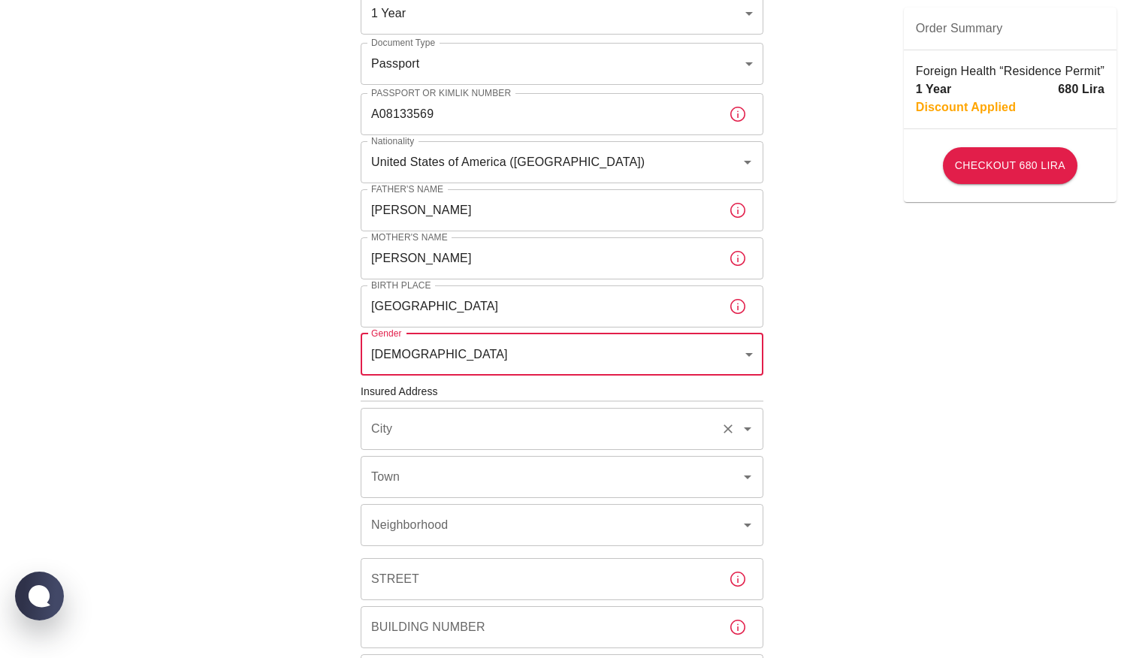
click at [746, 427] on icon "Open" at bounding box center [748, 429] width 8 height 4
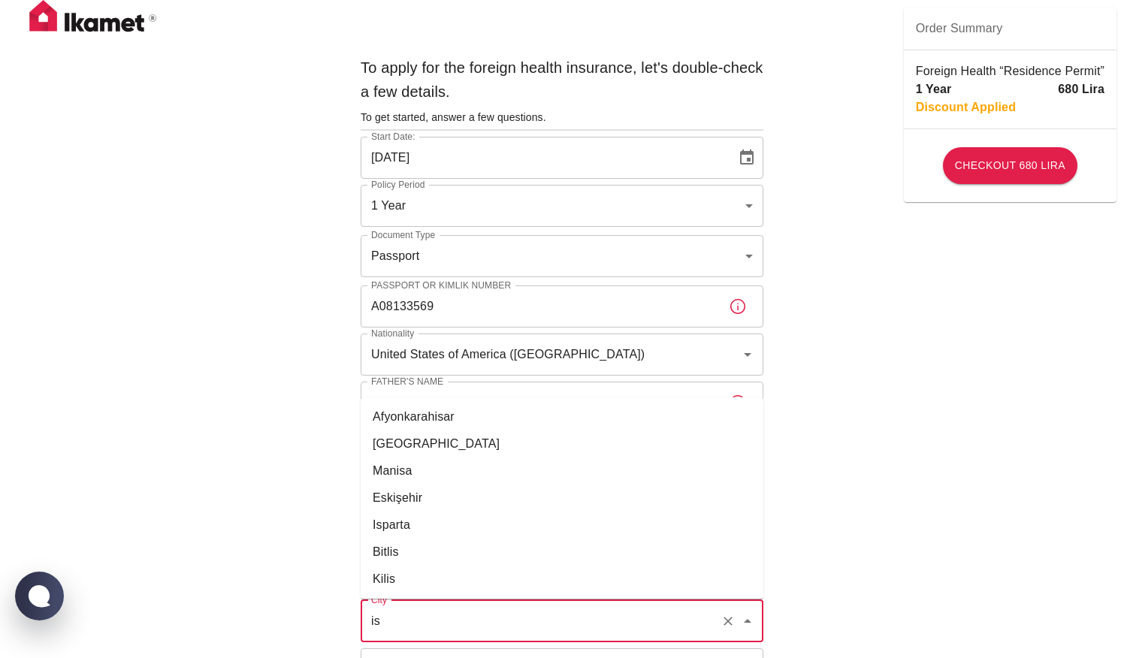
scroll to position [1, 0]
click at [418, 450] on li "İstanbul" at bounding box center [562, 443] width 403 height 27
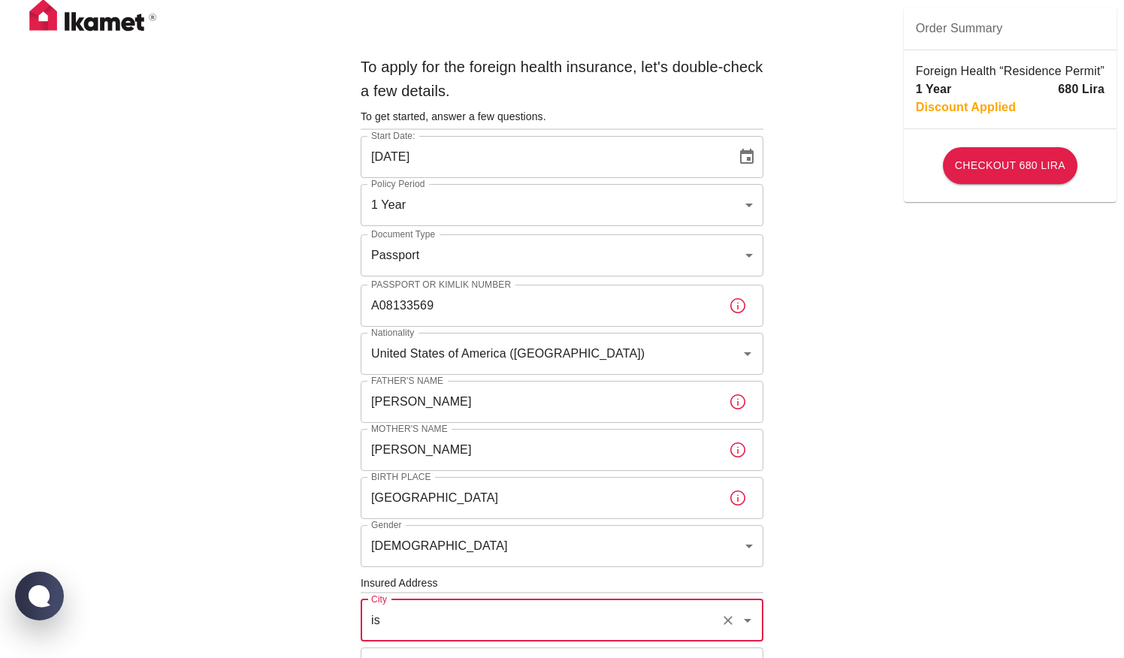
type input "İstanbul"
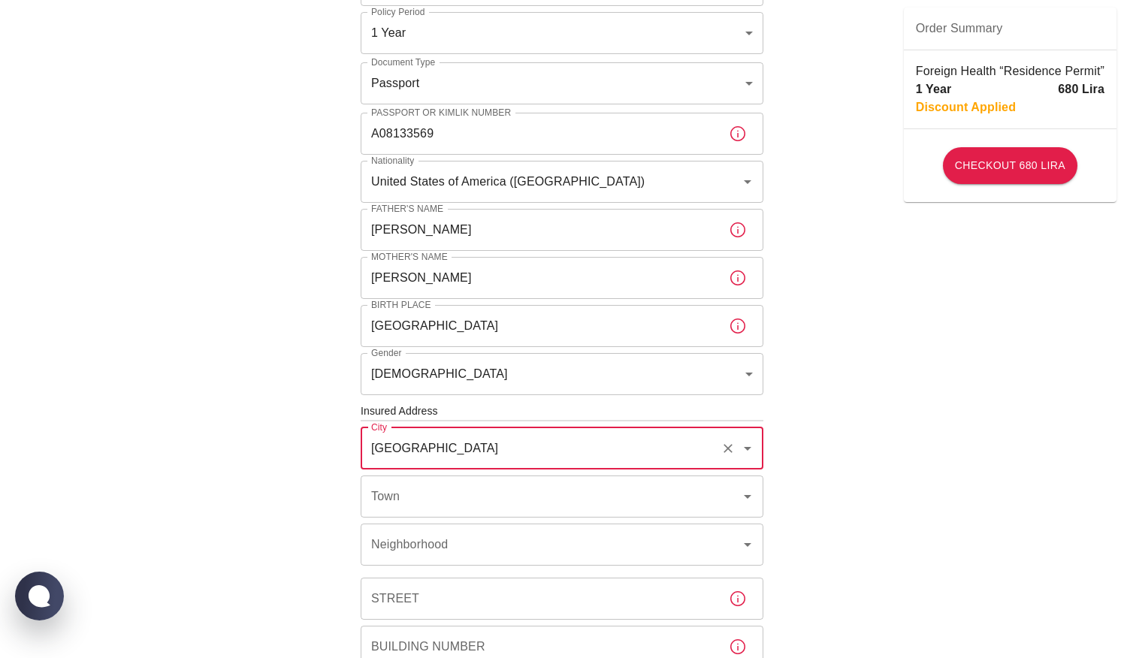
scroll to position [181, 0]
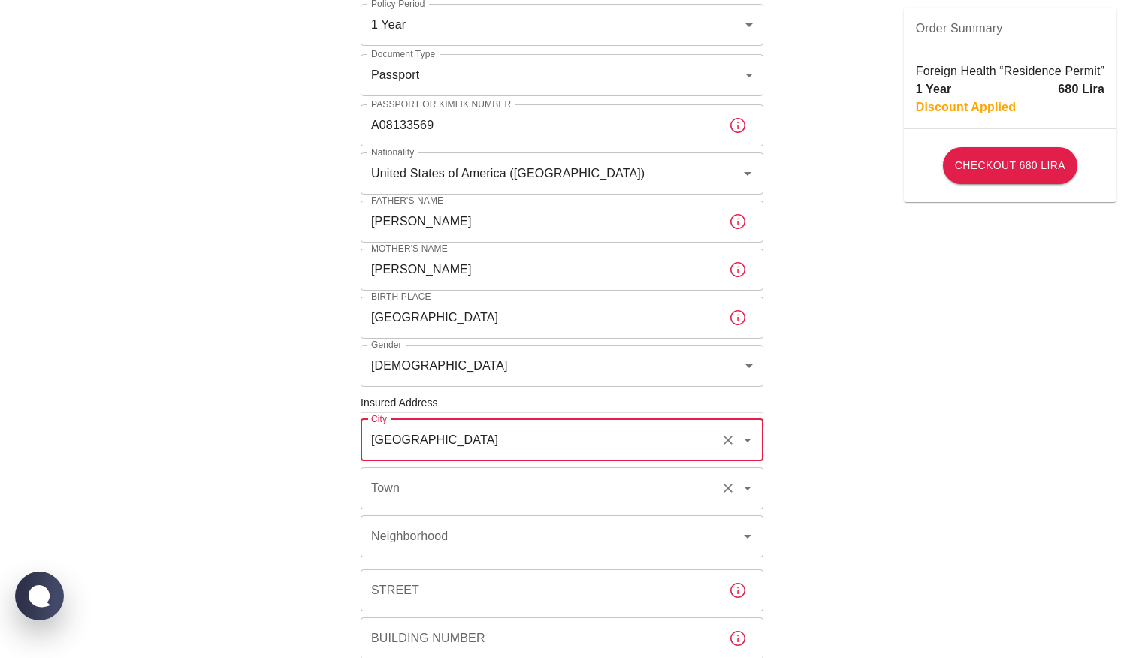
click at [749, 490] on icon "Open" at bounding box center [748, 488] width 18 height 18
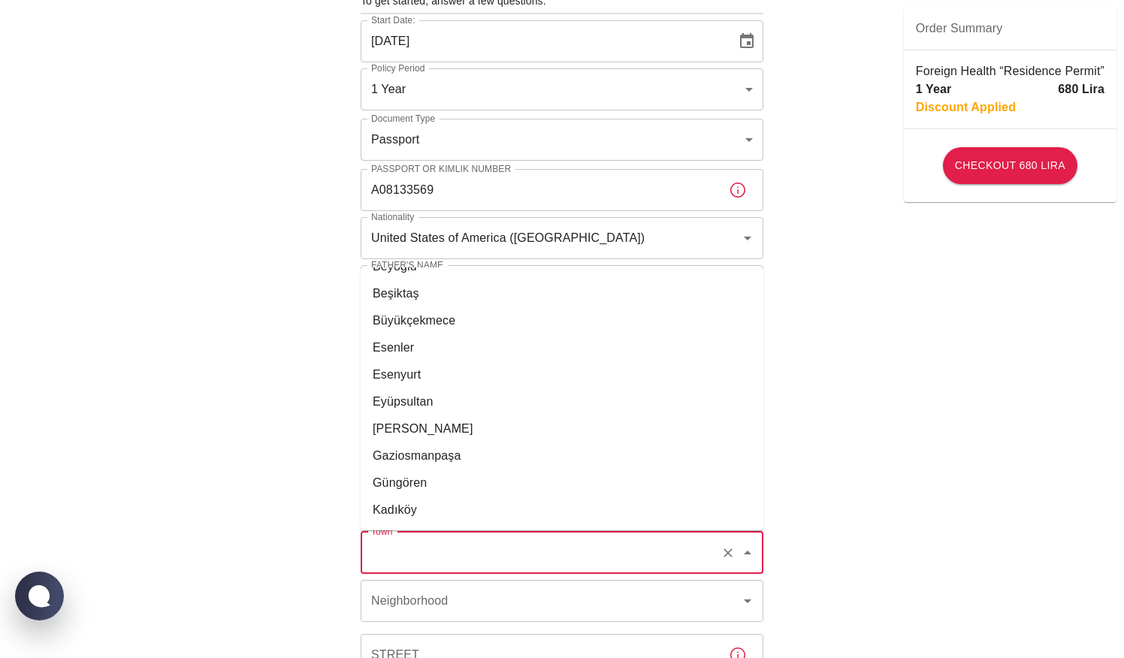
scroll to position [323, 0]
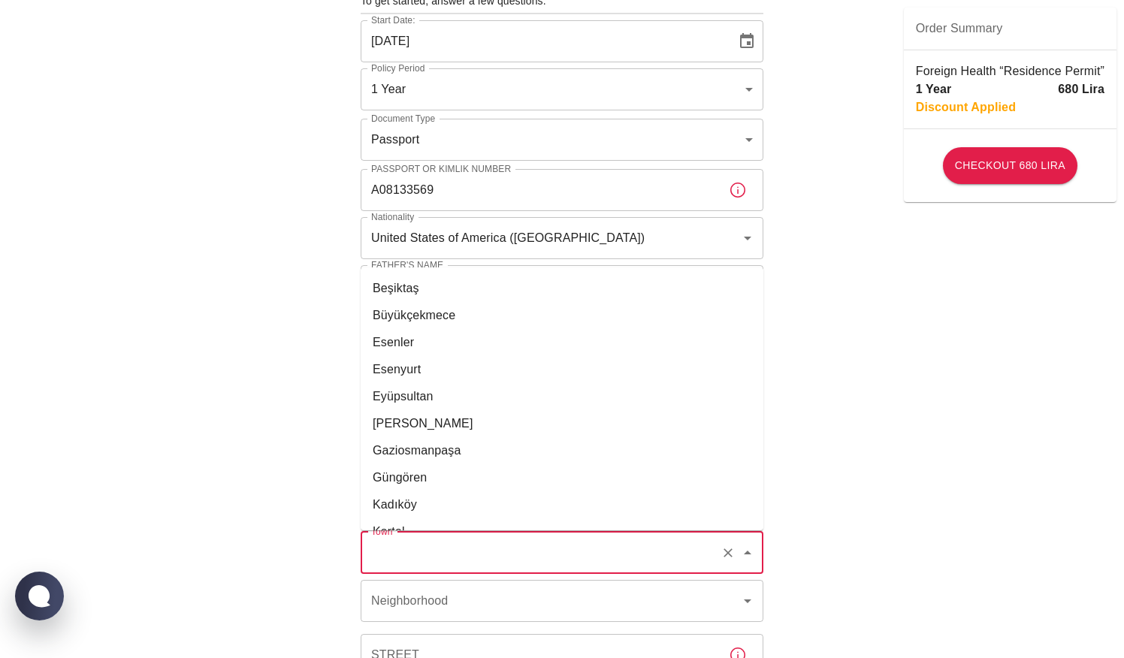
click at [443, 376] on li "Esenyurt" at bounding box center [562, 369] width 403 height 27
type input "Esenyurt"
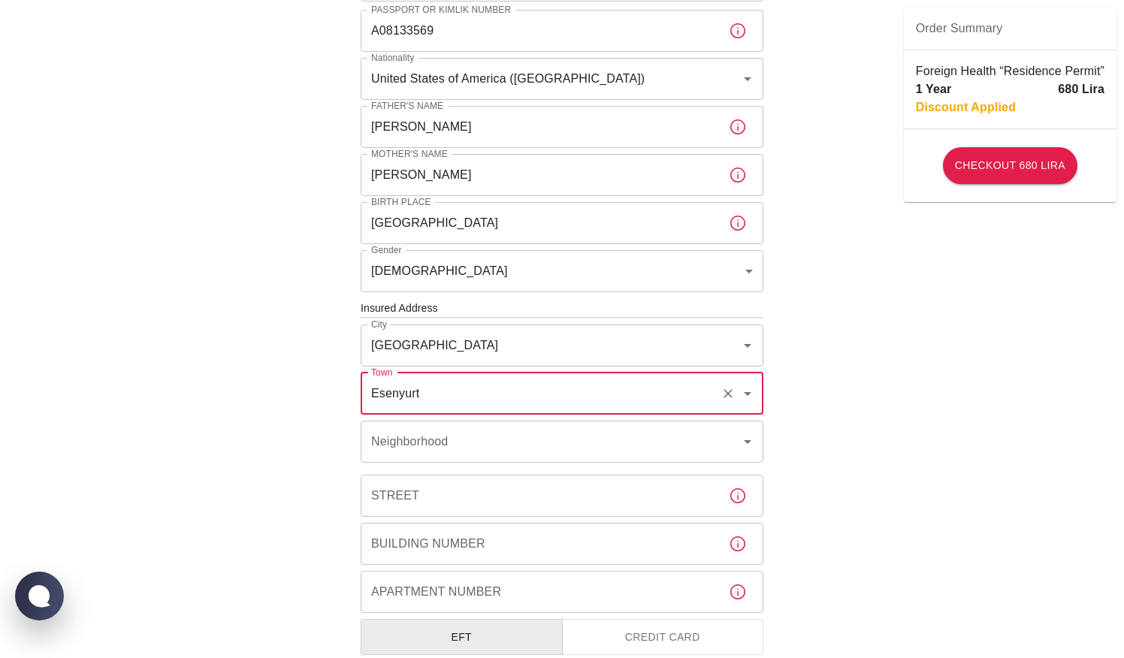
scroll to position [276, 0]
click at [749, 439] on icon "Open" at bounding box center [748, 441] width 8 height 4
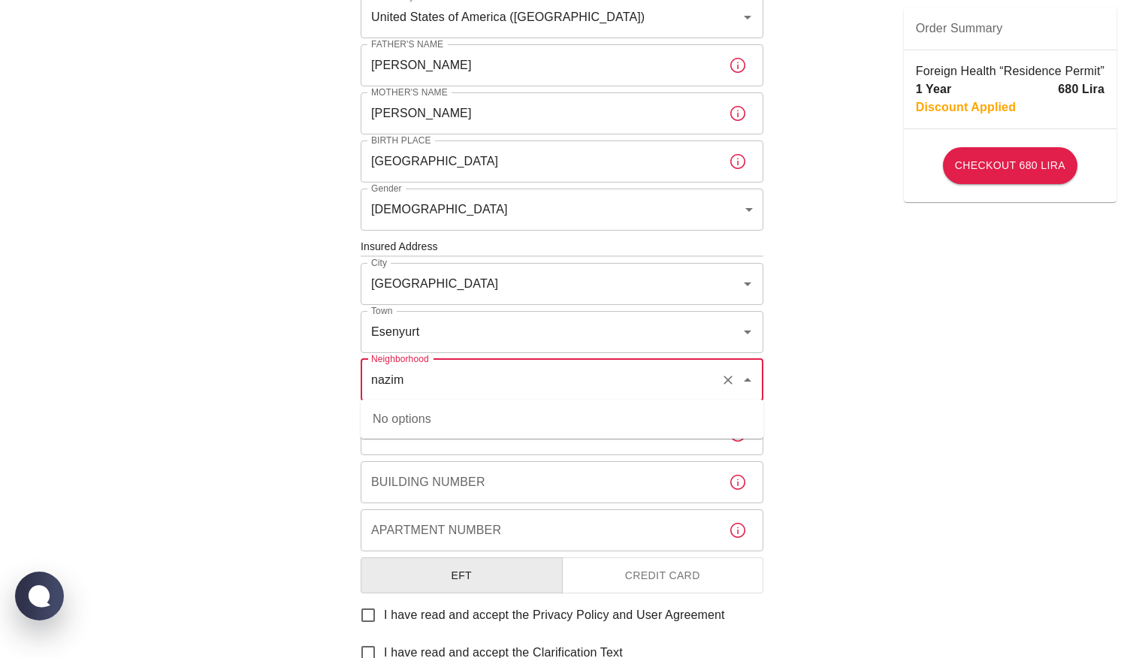
scroll to position [346, 0]
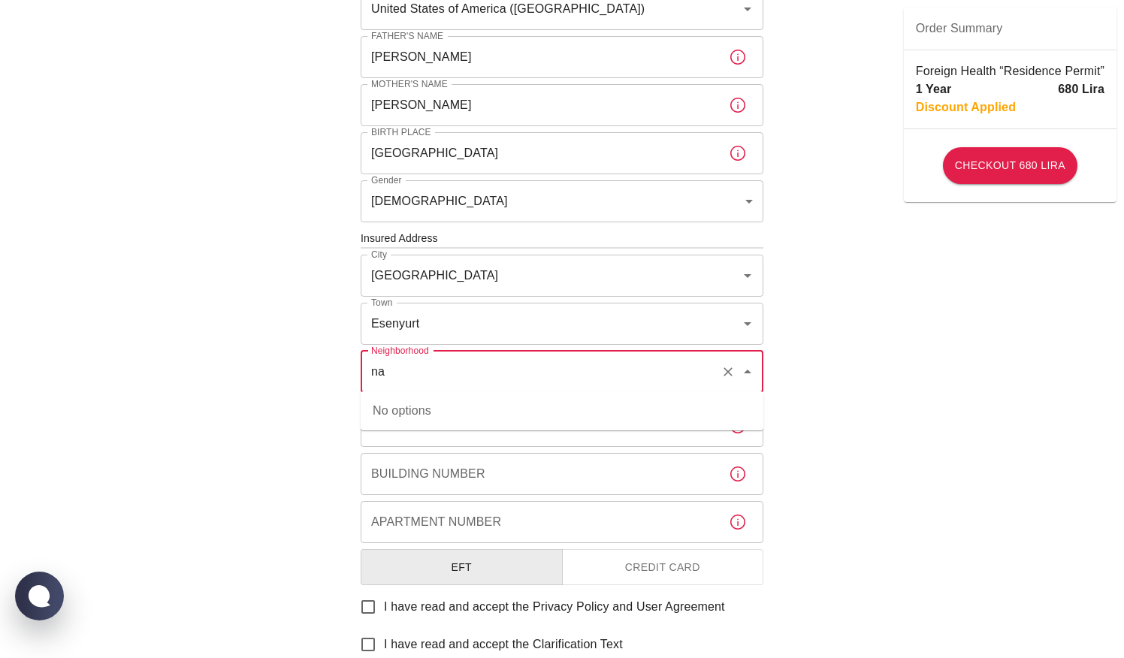
type input "n"
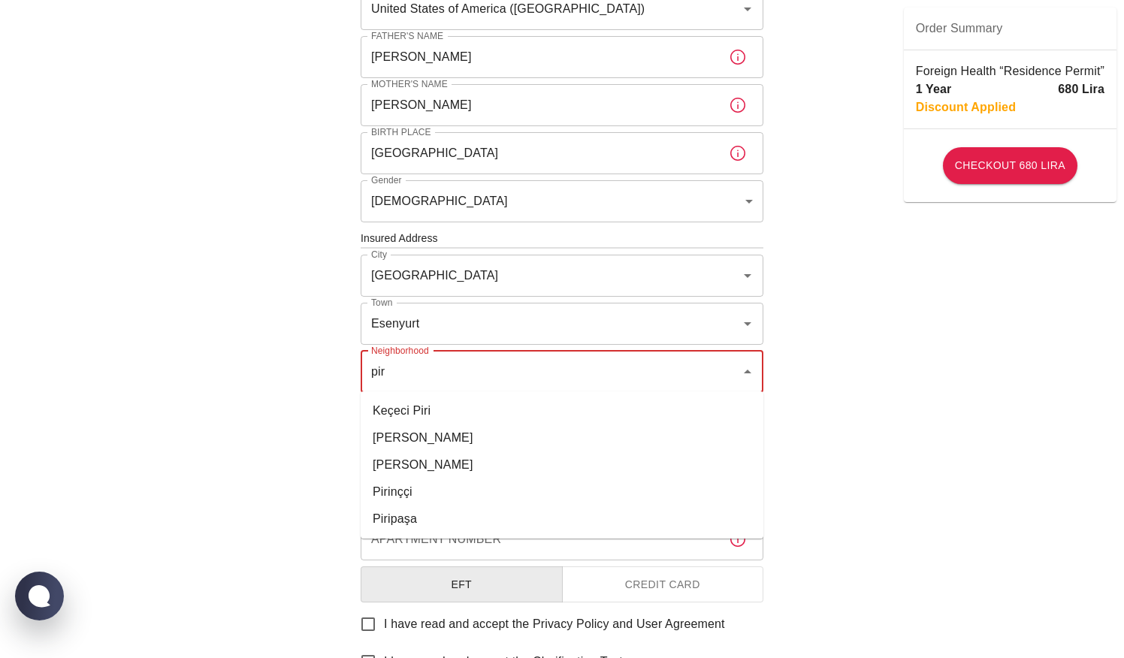
click at [412, 458] on li "Piri Reis" at bounding box center [562, 465] width 403 height 27
type input "Piri Reis"
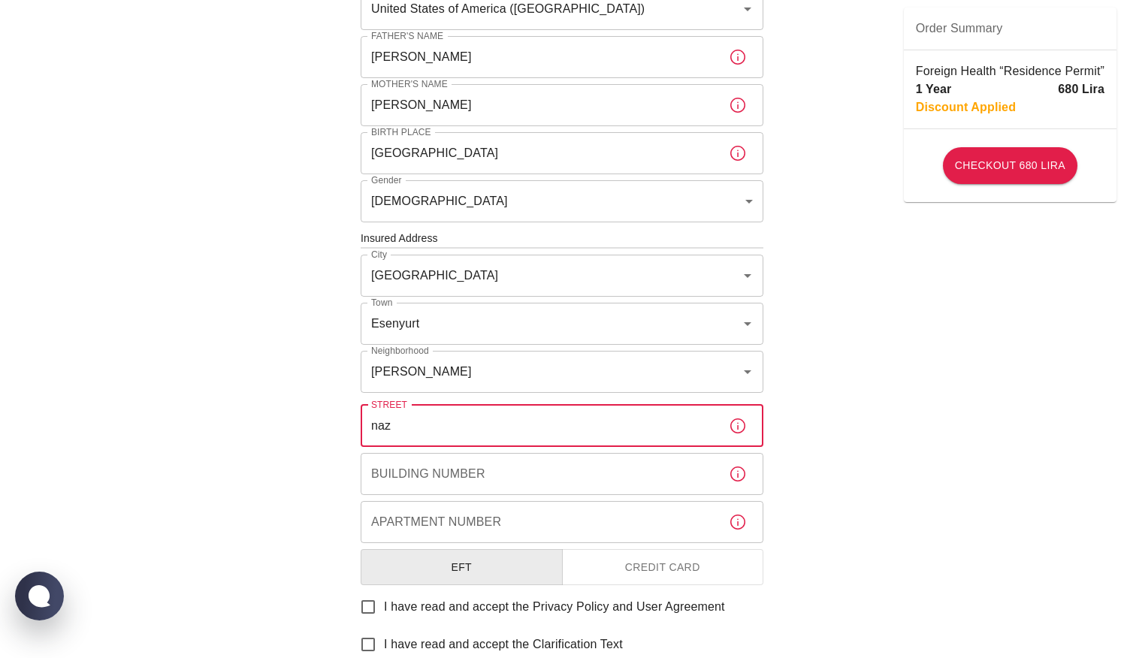
click at [711, 423] on input "naz" at bounding box center [539, 426] width 356 height 42
click at [539, 421] on input "naz" at bounding box center [539, 426] width 356 height 42
type input "n"
type input "Nazim Hikmet"
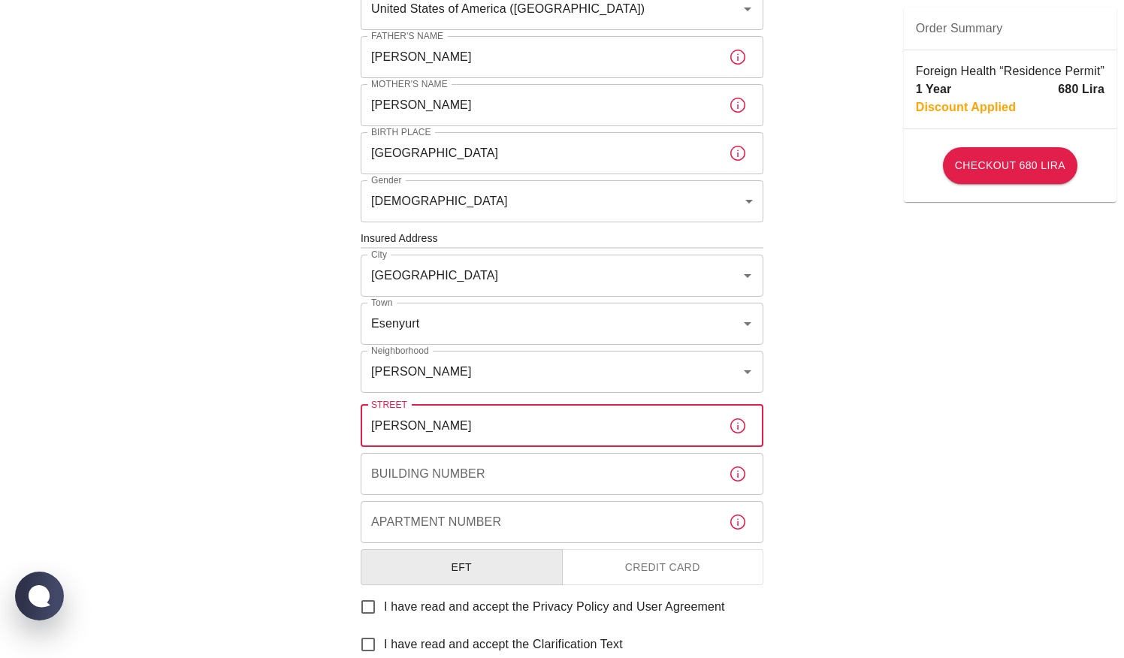
click at [500, 473] on input "Building Number" at bounding box center [539, 474] width 356 height 42
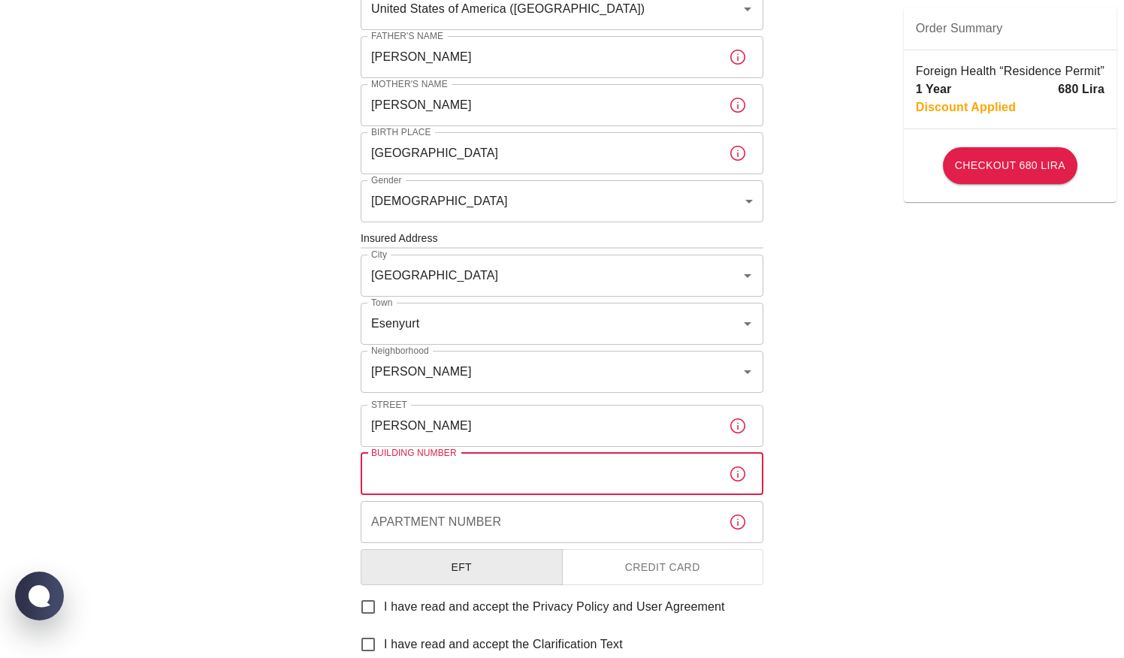
click at [494, 425] on input "Nazim Hikmet" at bounding box center [539, 426] width 356 height 42
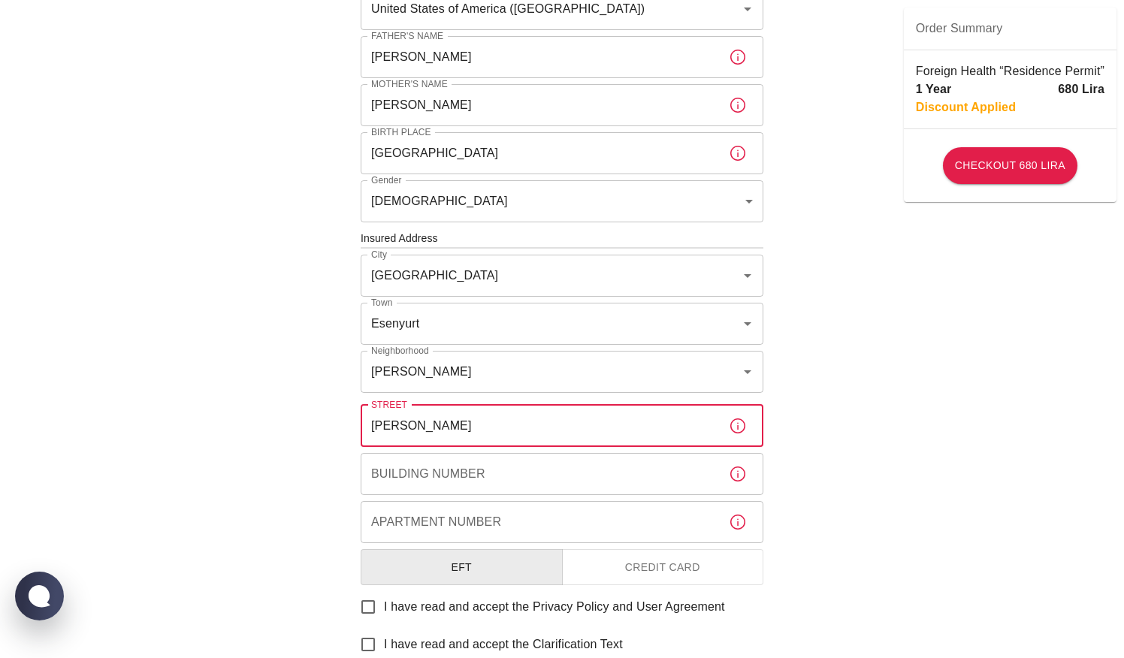
click at [494, 469] on input "Building Number" at bounding box center [539, 474] width 356 height 42
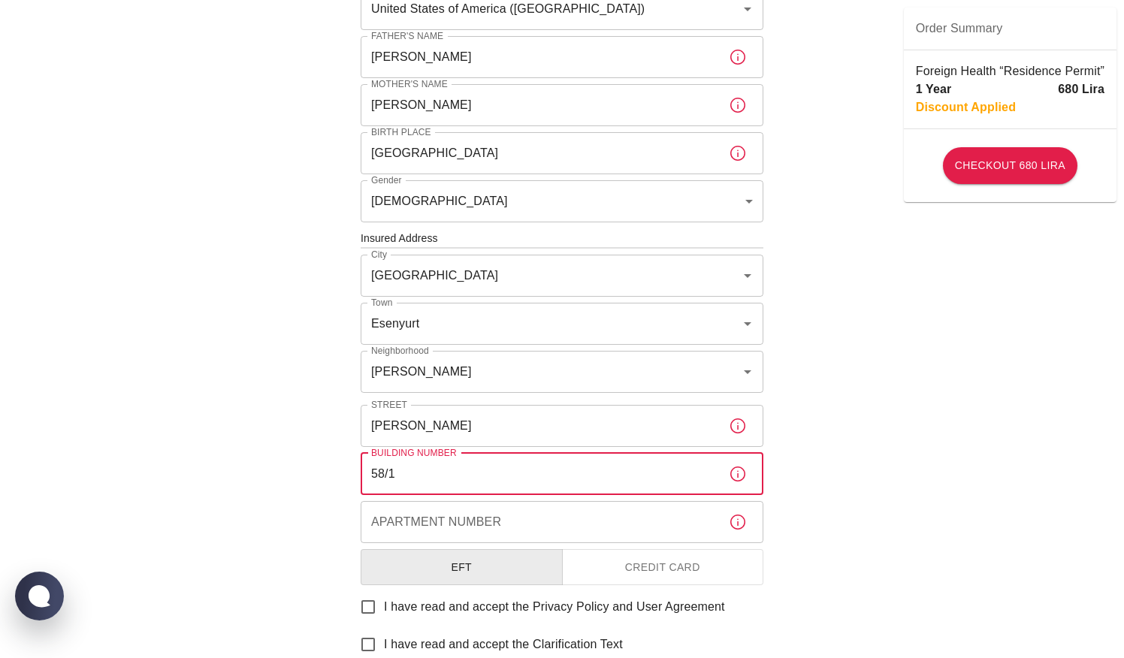
type input "58/1"
click at [521, 522] on input "Apartment Number" at bounding box center [539, 522] width 356 height 42
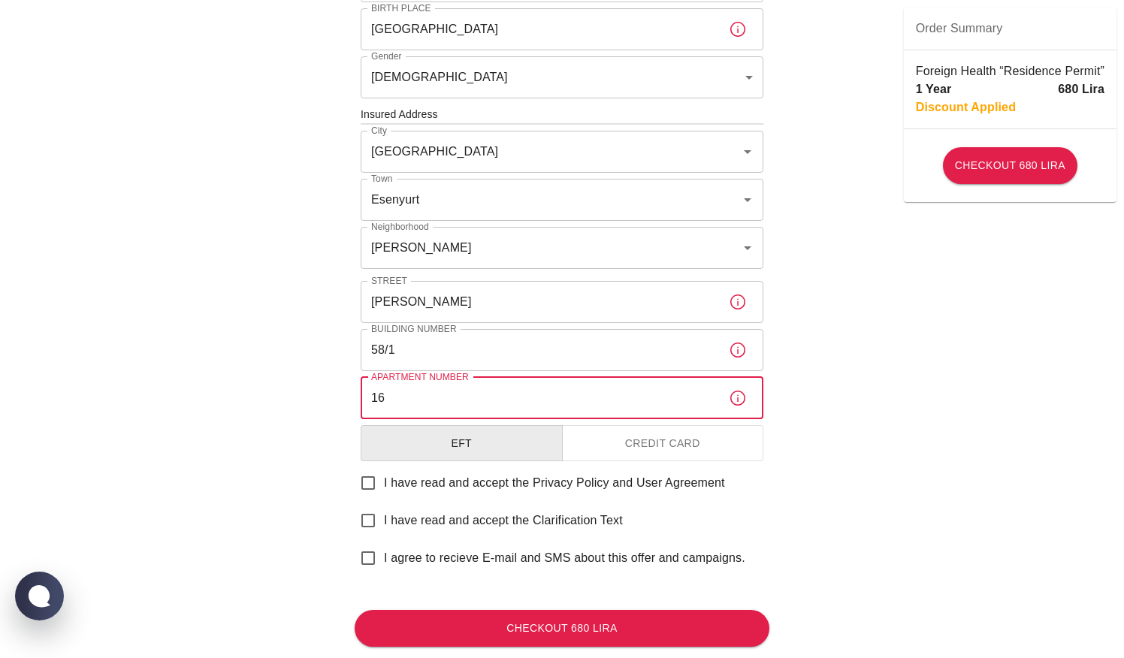
scroll to position [471, 0]
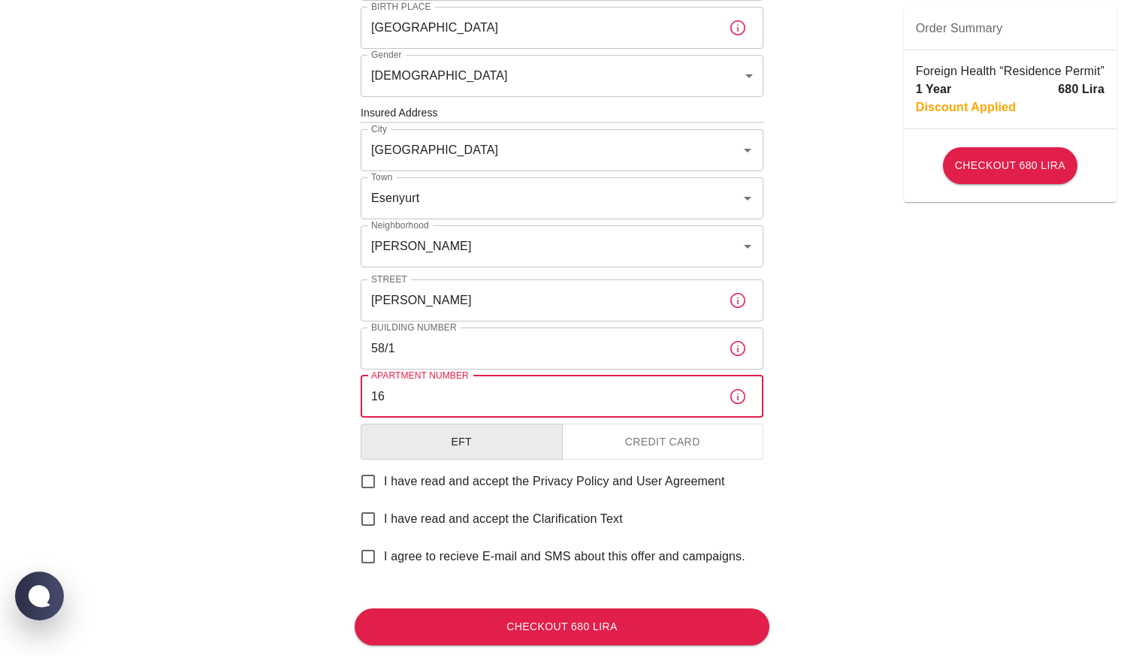
type input "16"
click at [895, 424] on div "To apply for the foreign health insurance, let's double-check a few details. To…" at bounding box center [562, 111] width 1124 height 1164
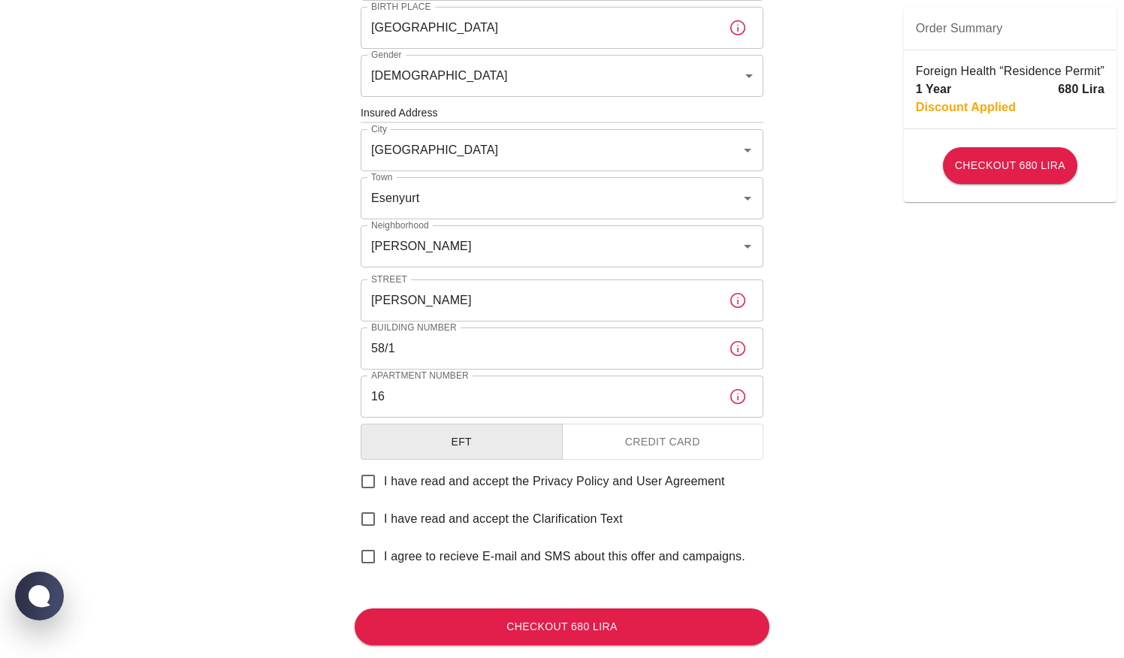
click at [472, 301] on input "Nazim Hikmet" at bounding box center [539, 300] width 356 height 42
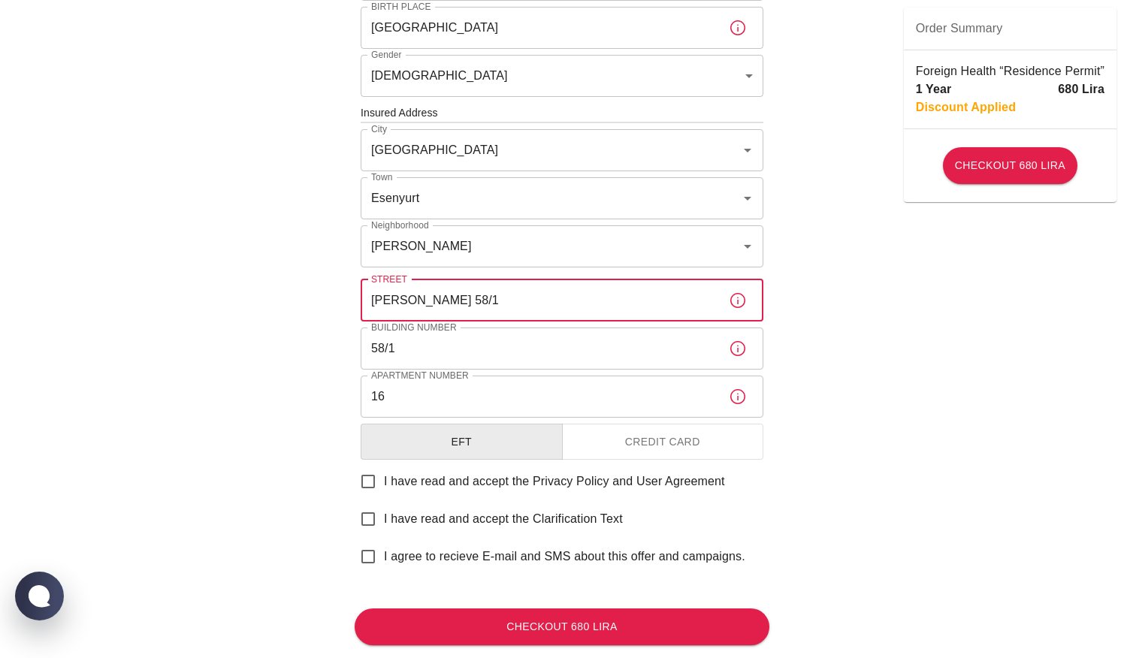
type input "Nazim Hikmet 58/1"
click at [401, 346] on input "58/1" at bounding box center [539, 349] width 356 height 42
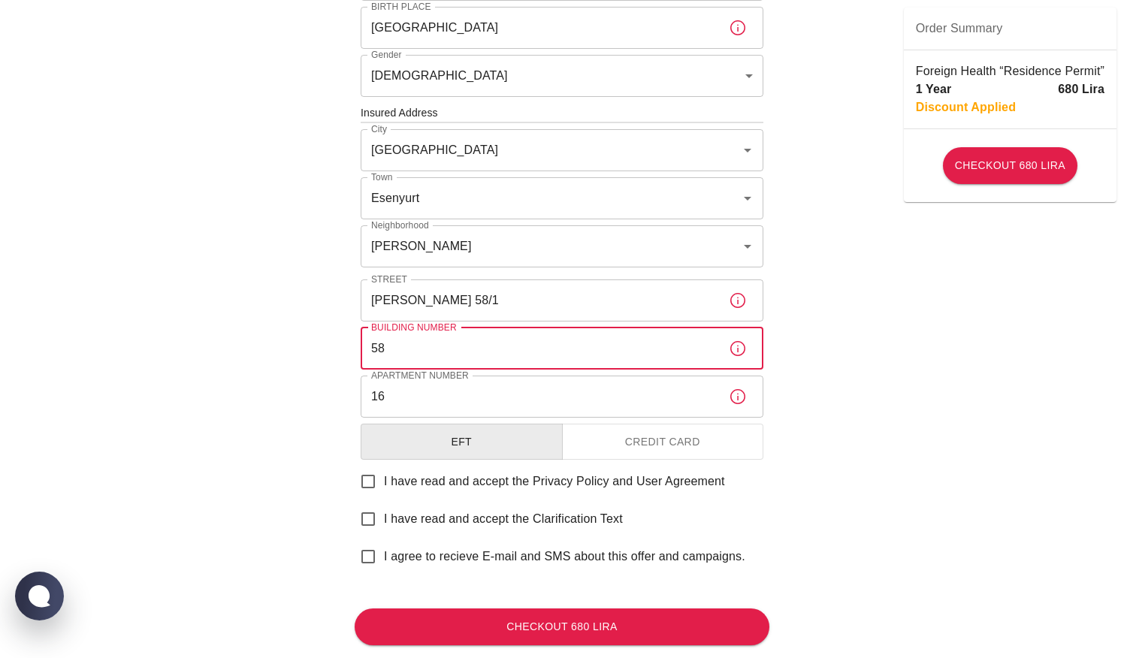
type input "5"
type input "Anfa Life Rezidans"
click at [433, 384] on input "16" at bounding box center [539, 397] width 356 height 42
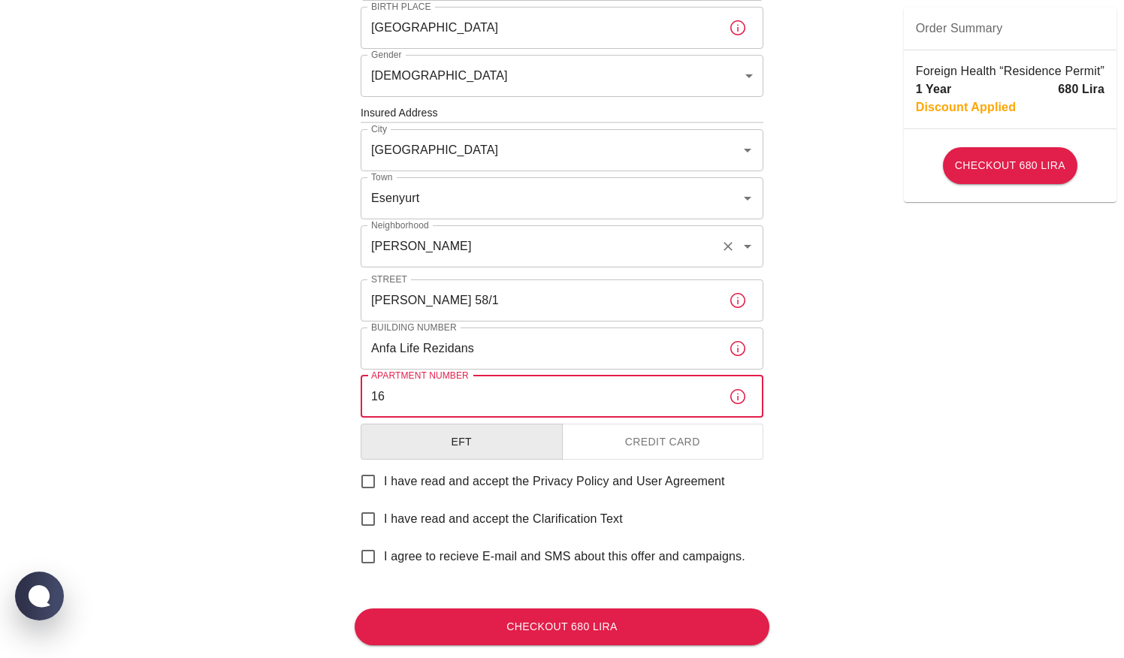
click at [427, 241] on input "Piri Reis" at bounding box center [540, 246] width 347 height 29
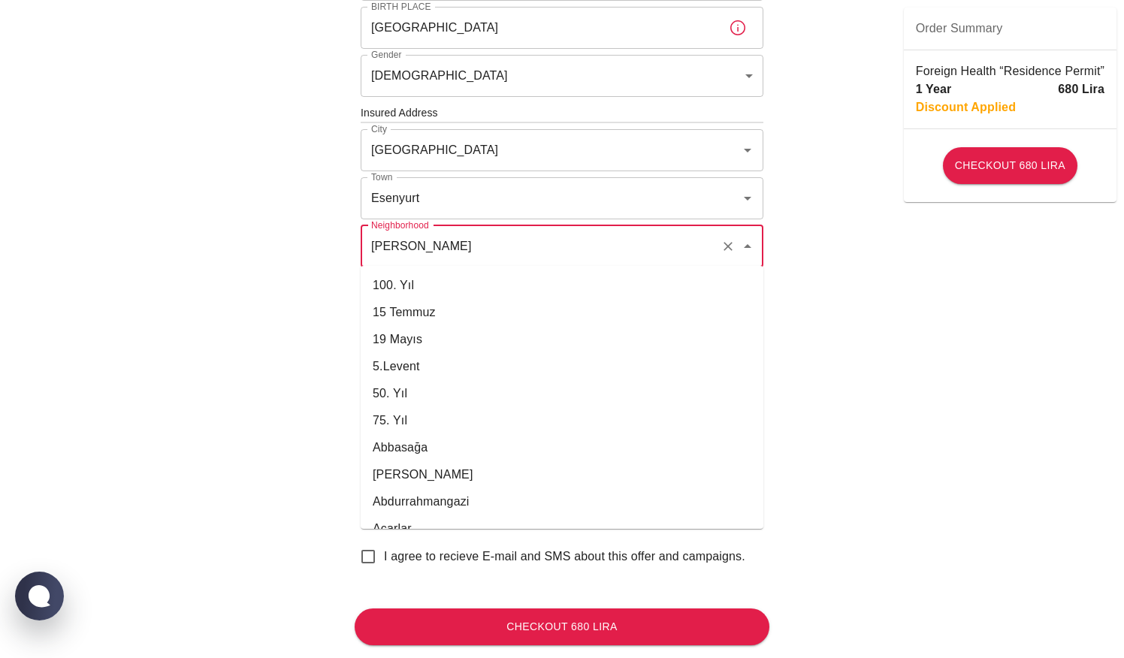
scroll to position [13483, 0]
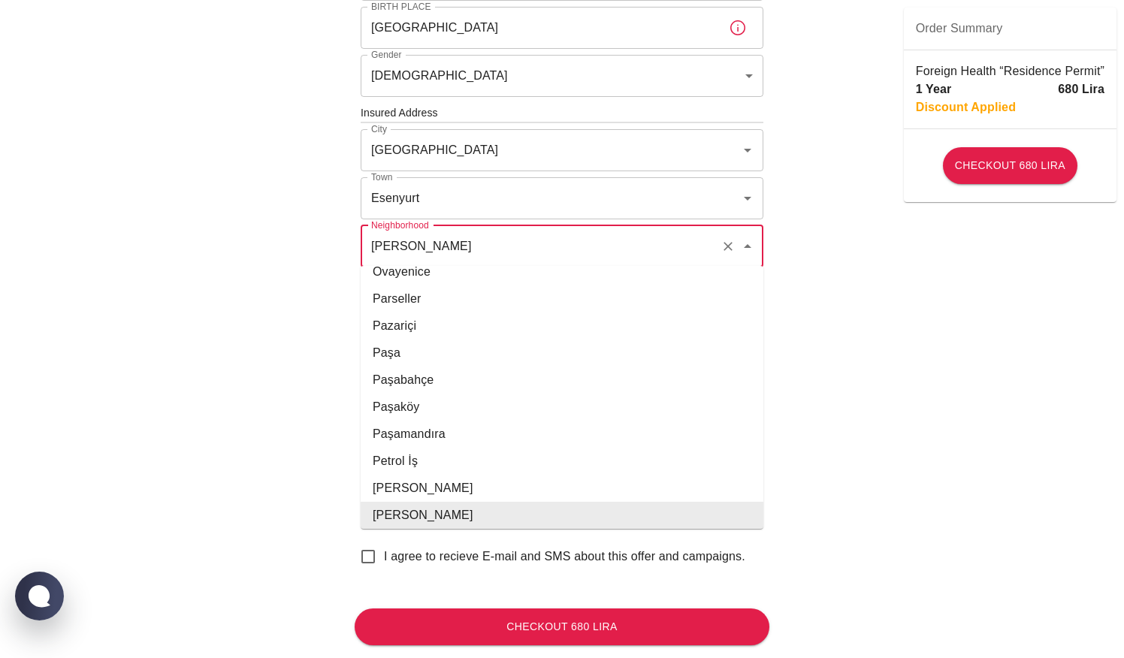
click at [435, 246] on input "Piri Reis" at bounding box center [540, 246] width 347 height 29
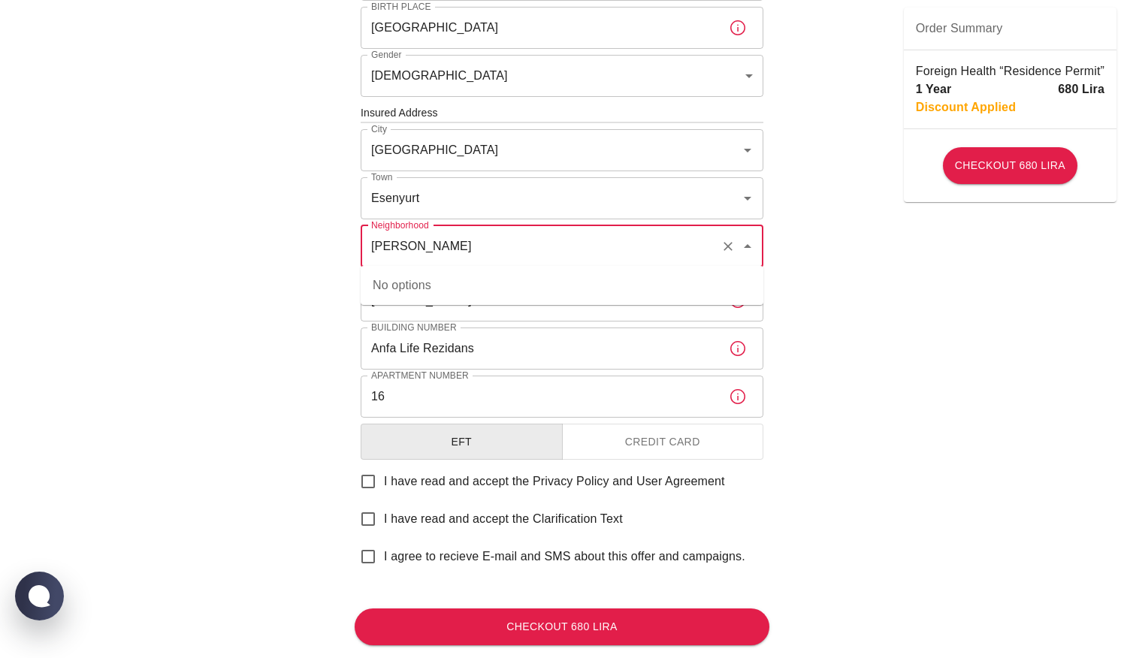
click at [747, 243] on icon "Close" at bounding box center [748, 246] width 18 height 18
click at [671, 248] on input "Piri Reis" at bounding box center [540, 246] width 347 height 29
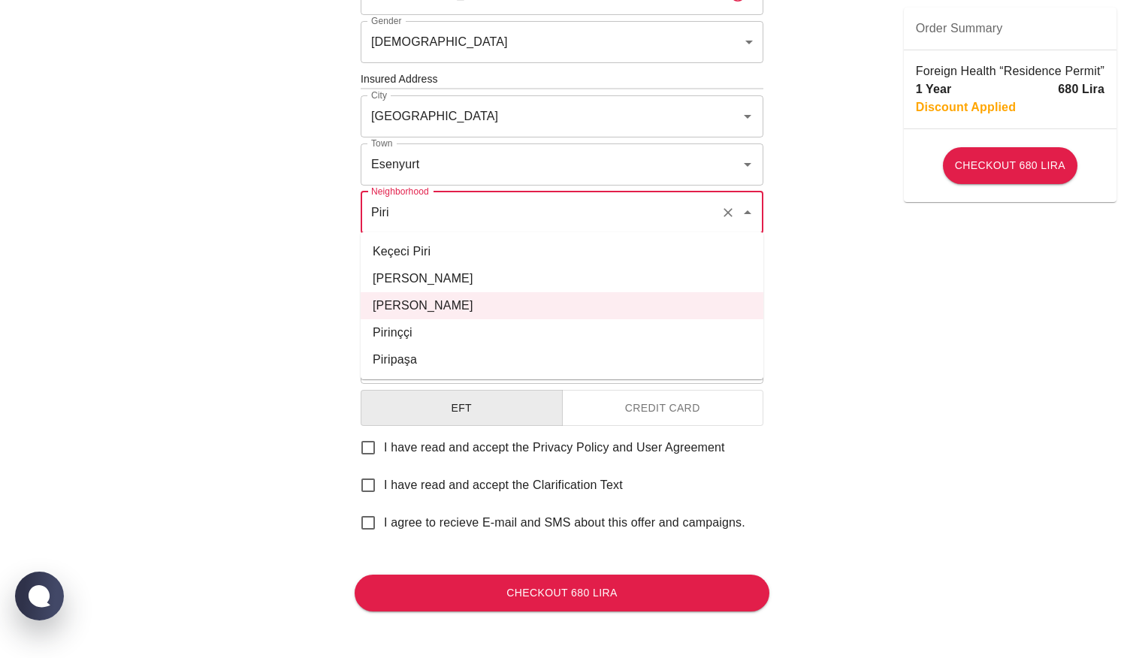
scroll to position [498, 0]
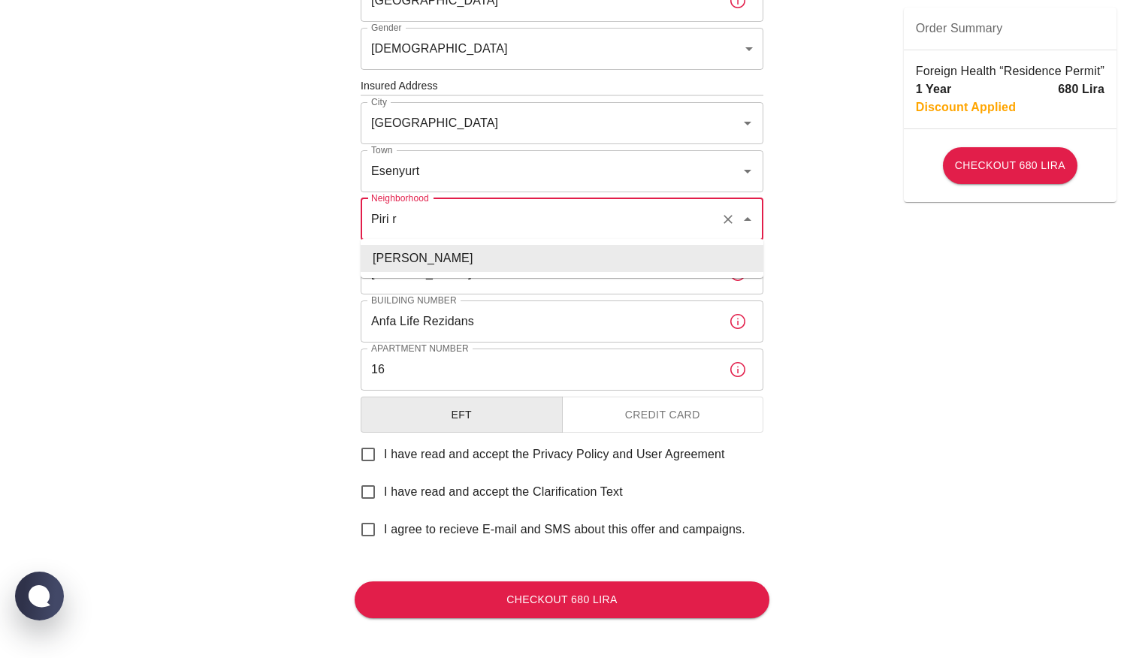
click at [637, 258] on li "Piri Reis" at bounding box center [562, 258] width 403 height 27
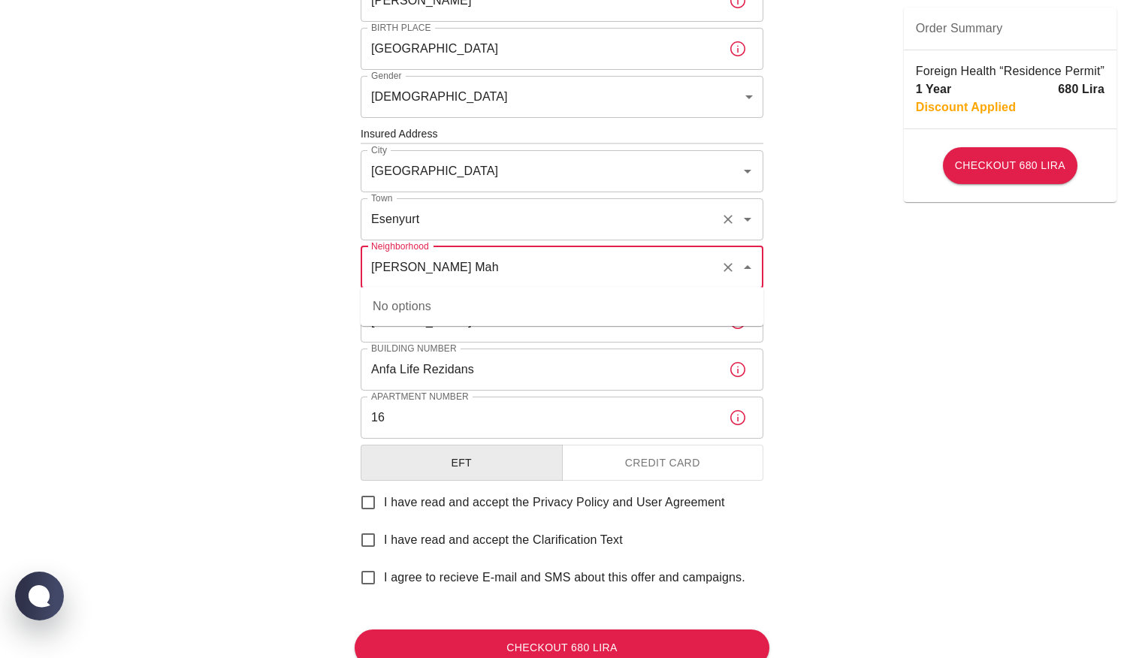
scroll to position [464, 0]
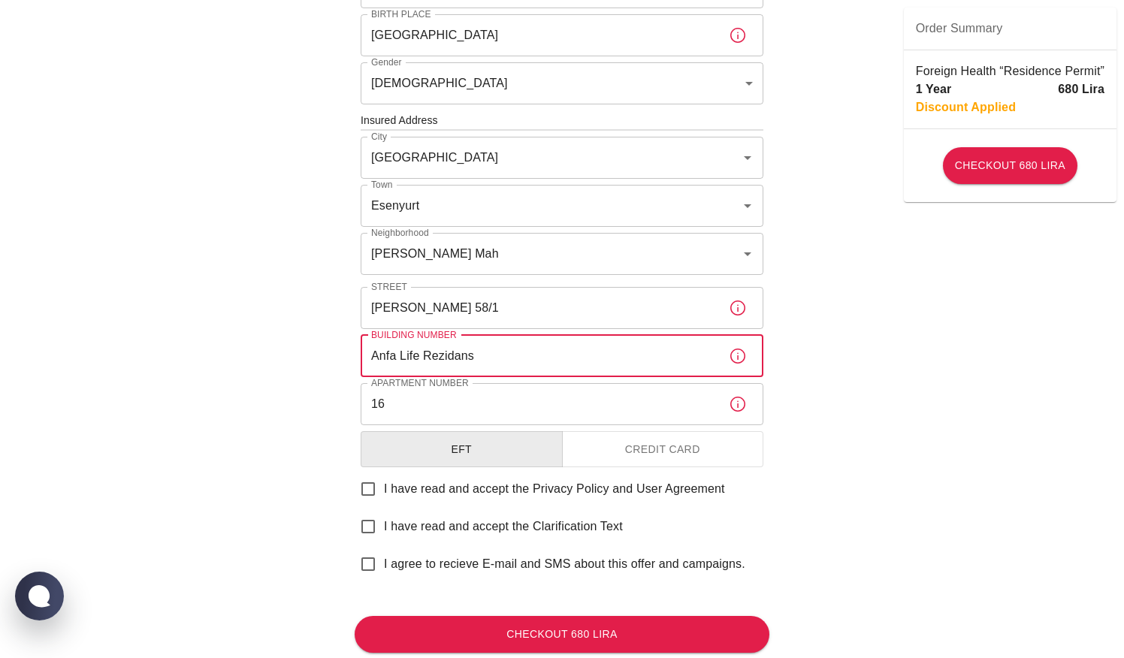
type input "Piri Reis"
click at [506, 342] on input "Anfa Life Rezidans" at bounding box center [539, 356] width 356 height 42
click at [507, 306] on input "Nazim Hikmet 58/1" at bounding box center [539, 308] width 356 height 42
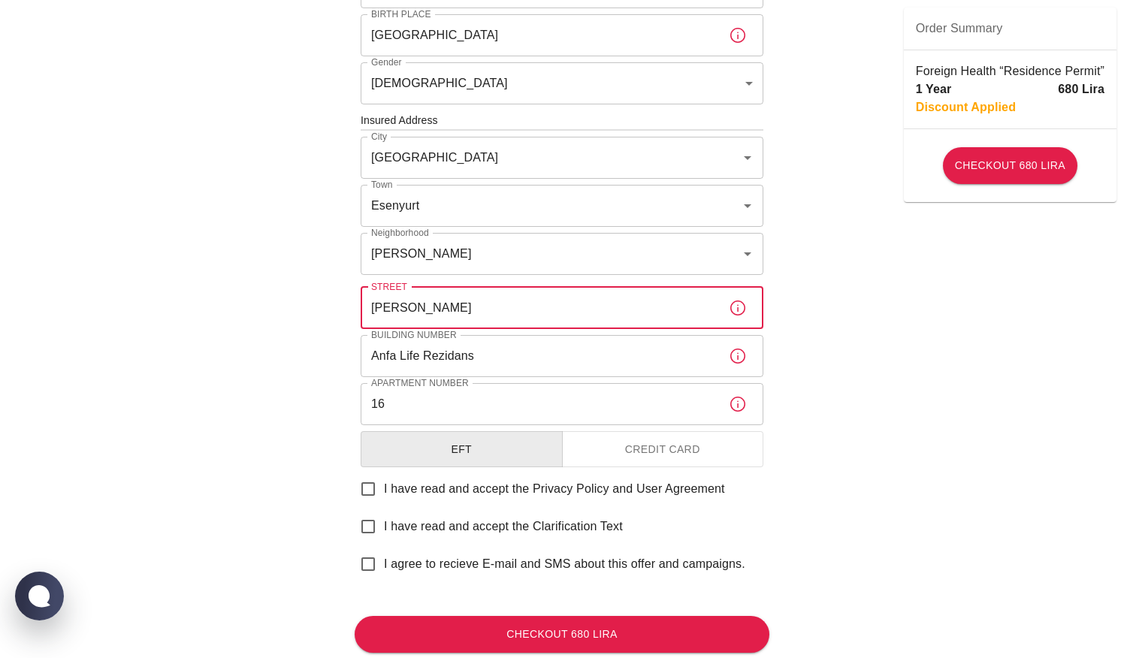
type input "Nazim Hikmet Bulvari"
click at [517, 367] on input "Anfa Life Rezidans" at bounding box center [539, 356] width 356 height 42
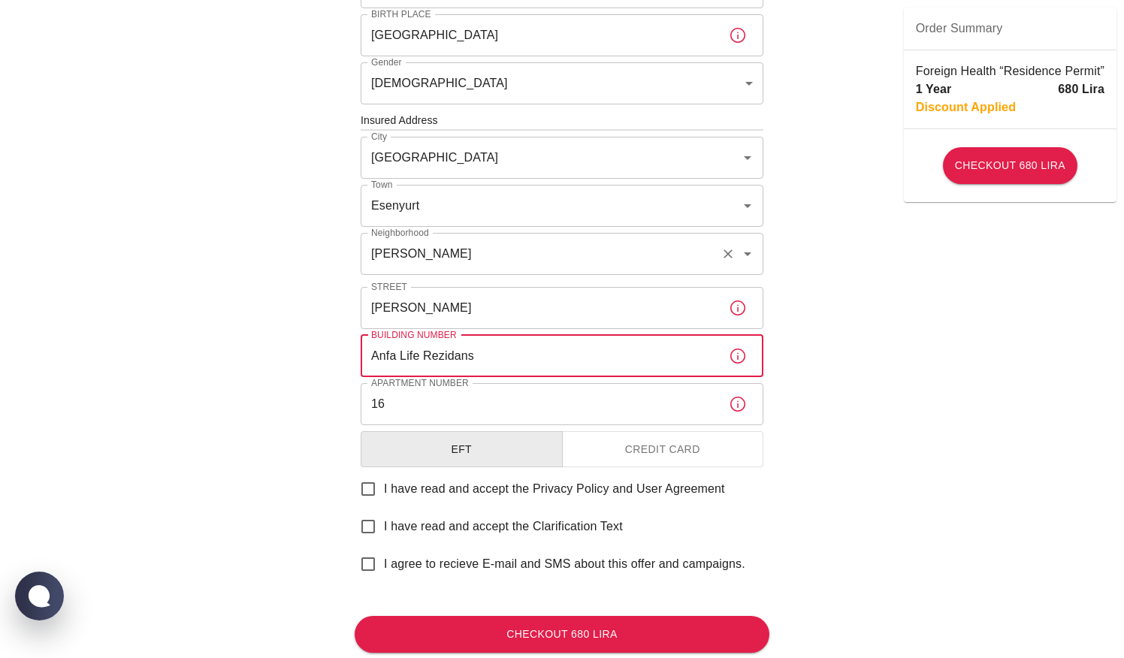
click at [488, 253] on input "Piri Reis" at bounding box center [540, 254] width 347 height 29
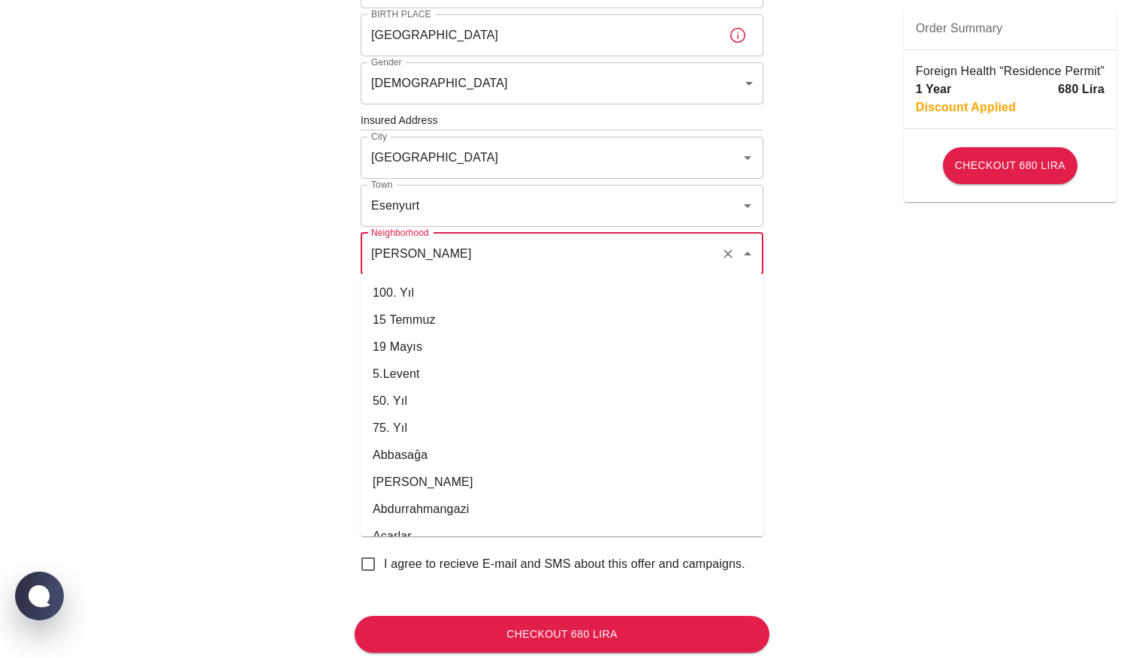
scroll to position [13483, 0]
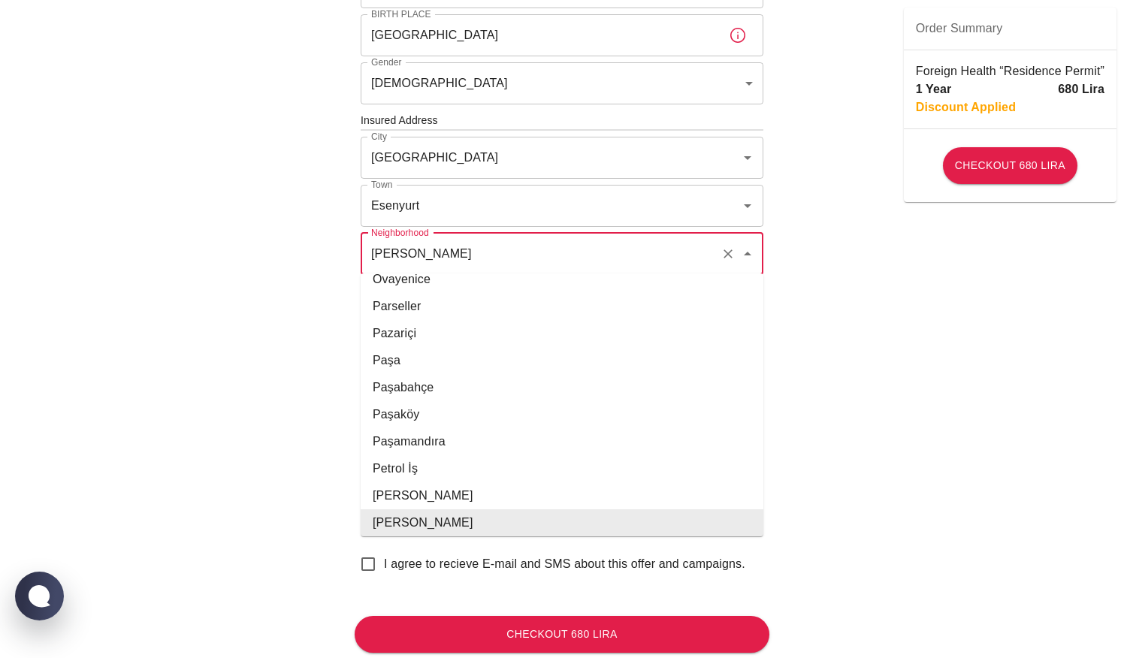
click at [505, 240] on input "Piri Reis" at bounding box center [540, 254] width 347 height 29
click at [494, 242] on input "Piri Reis" at bounding box center [540, 254] width 347 height 29
click at [454, 249] on input "Piri Reis" at bounding box center [540, 254] width 347 height 29
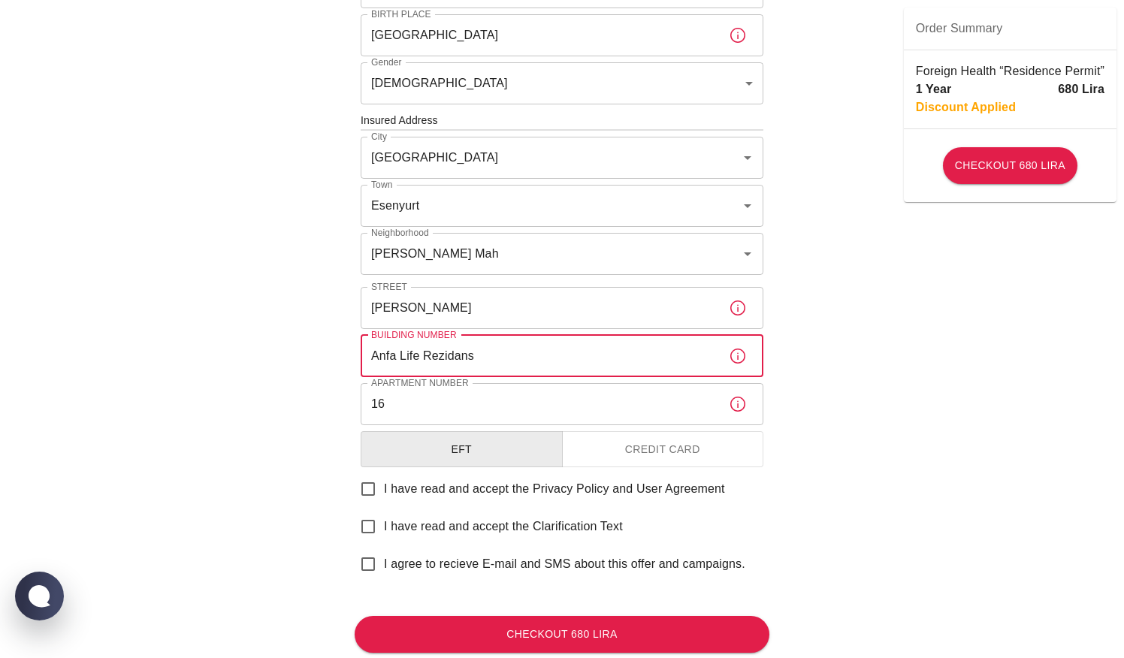
type input "Piri Reis"
click at [515, 338] on input "Anfa Life Rezidans" at bounding box center [539, 356] width 356 height 42
click at [511, 379] on div "To apply for the foreign health insurance, let's double-check a few details. To…" at bounding box center [562, 95] width 415 height 1018
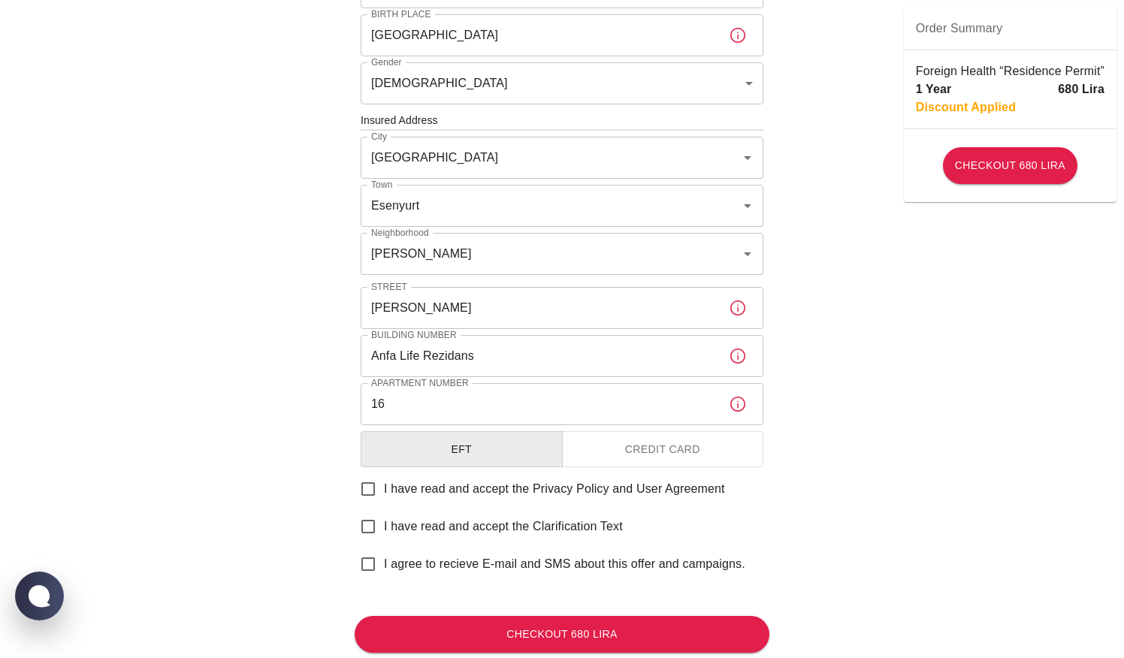
click at [497, 357] on input "Anfa Life Rezidans" at bounding box center [539, 356] width 356 height 42
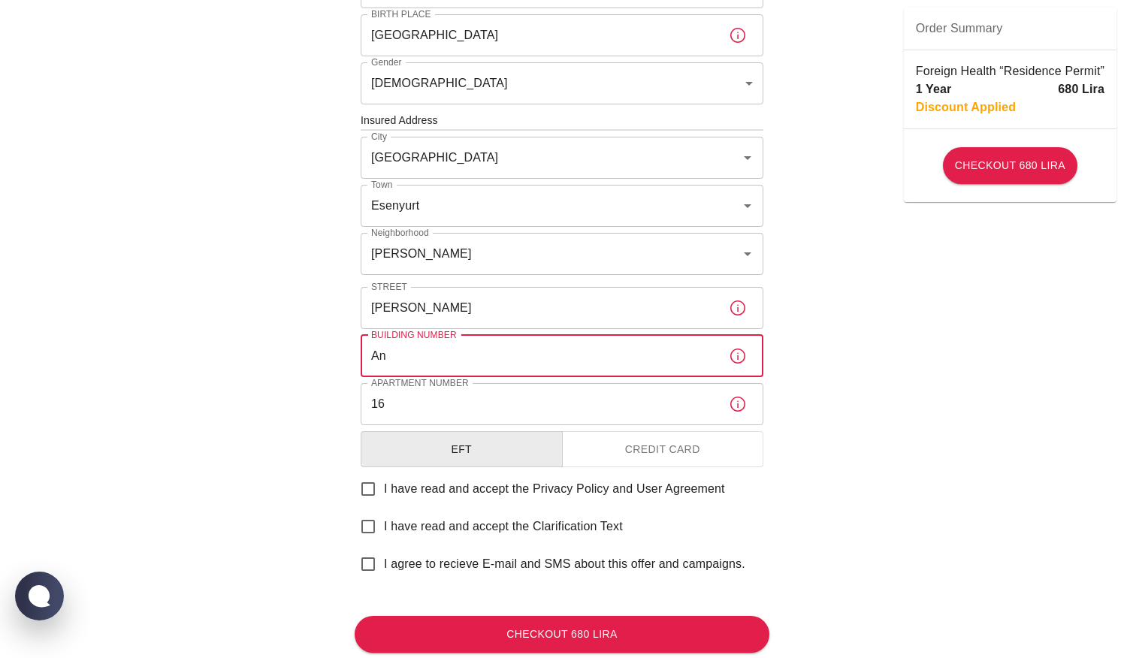
type input "A"
type input "No:58/1"
click at [464, 251] on input "Piri Reis" at bounding box center [540, 254] width 347 height 29
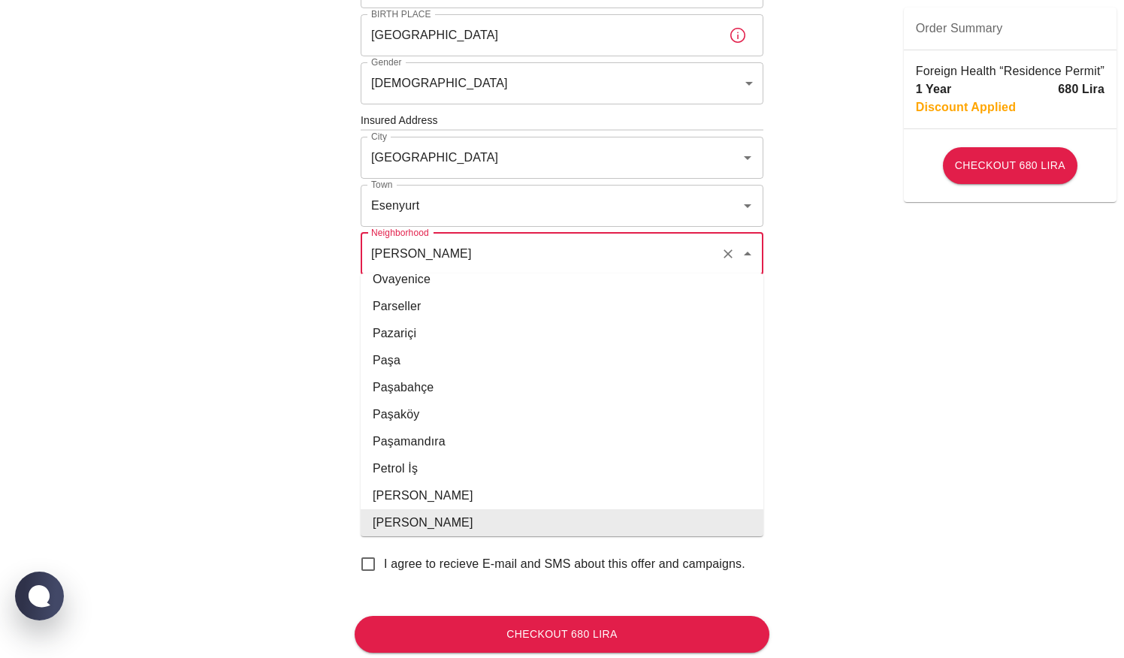
click at [464, 251] on input "Piri Reis" at bounding box center [540, 254] width 347 height 29
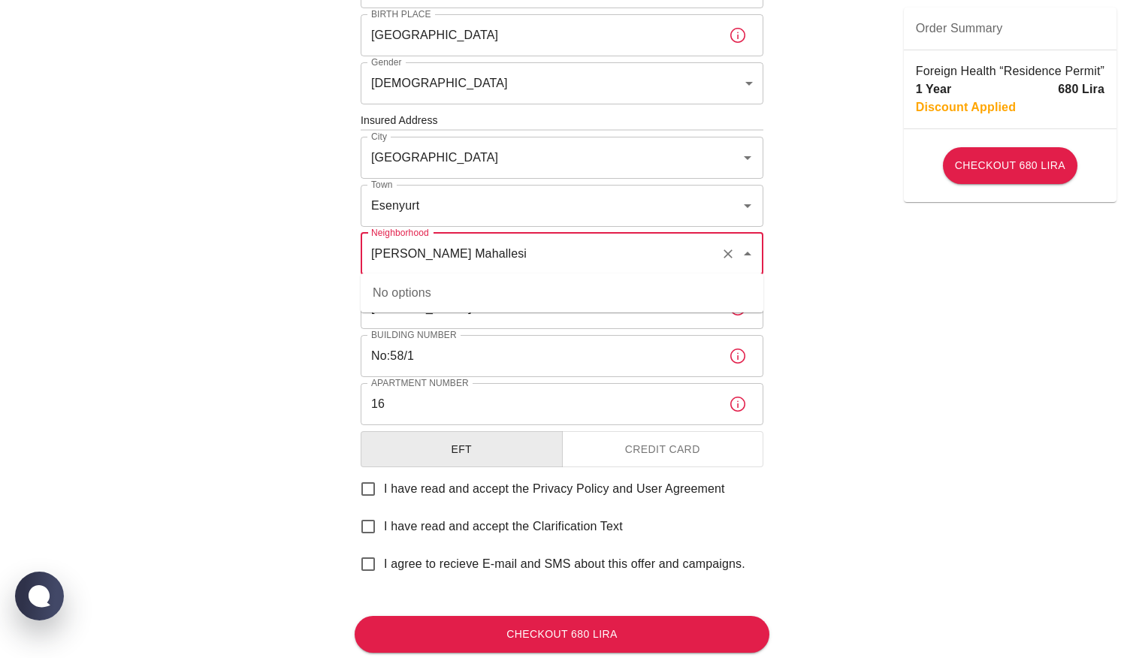
type input "Piri Reis"
click at [502, 335] on input "No:58/1" at bounding box center [539, 356] width 356 height 42
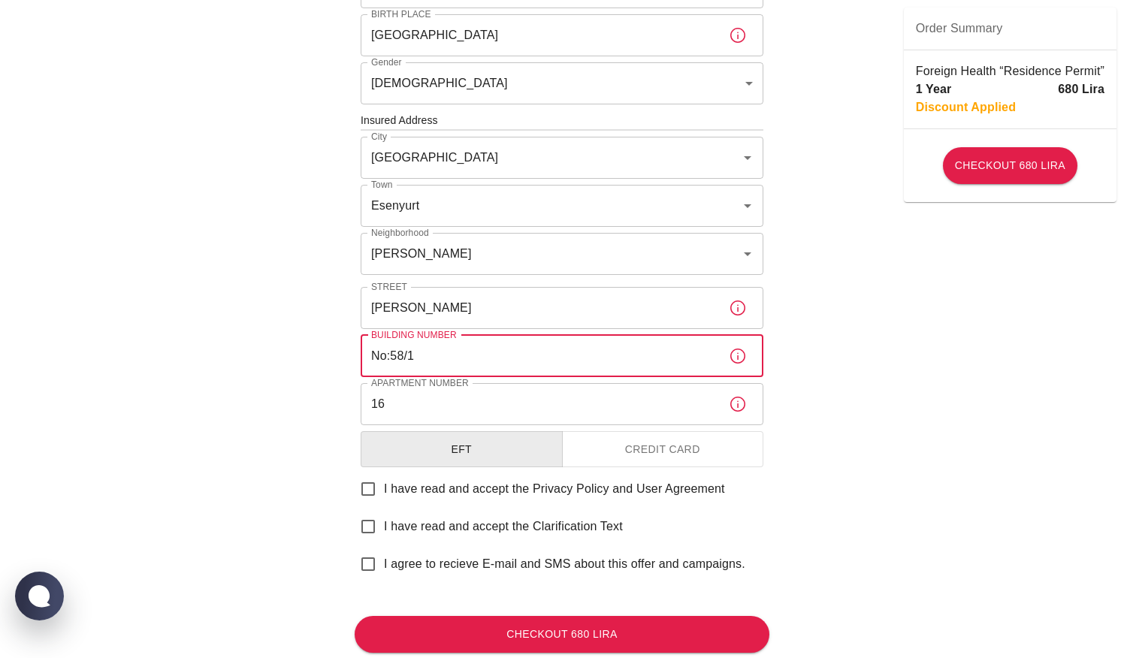
click at [392, 352] on input "No:58/1" at bounding box center [539, 356] width 356 height 42
type input "58/1"
click at [401, 406] on input "16" at bounding box center [539, 404] width 356 height 42
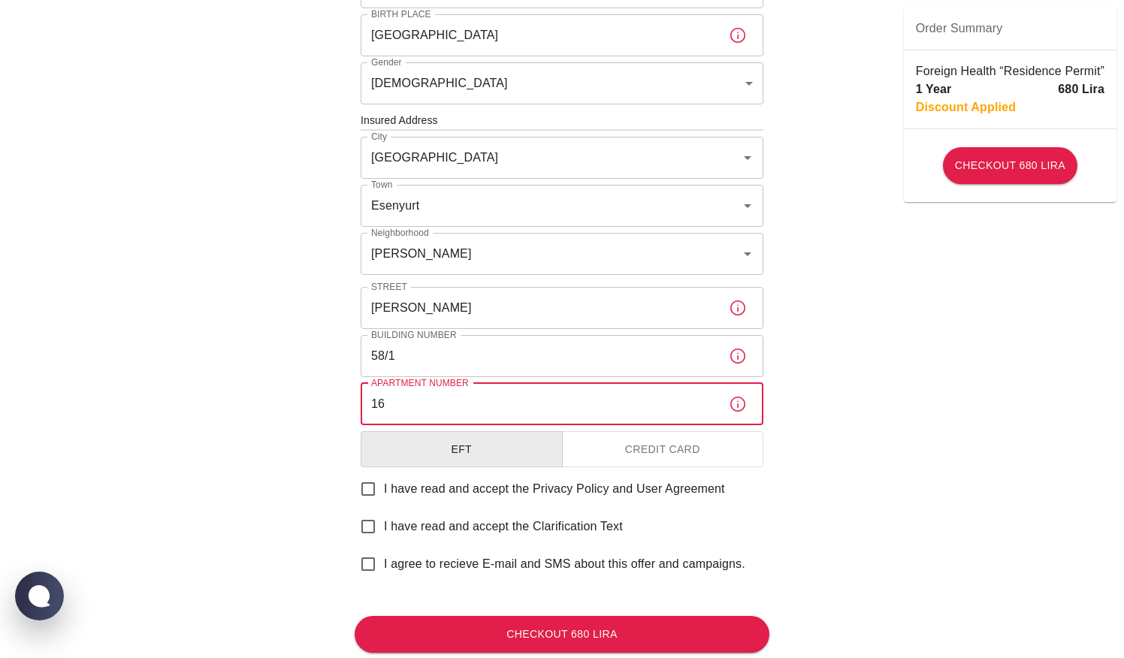
type input "1"
type input "B Blok Daire 16"
click at [491, 306] on input "Nazim Hikmet Bulvari" at bounding box center [539, 308] width 356 height 42
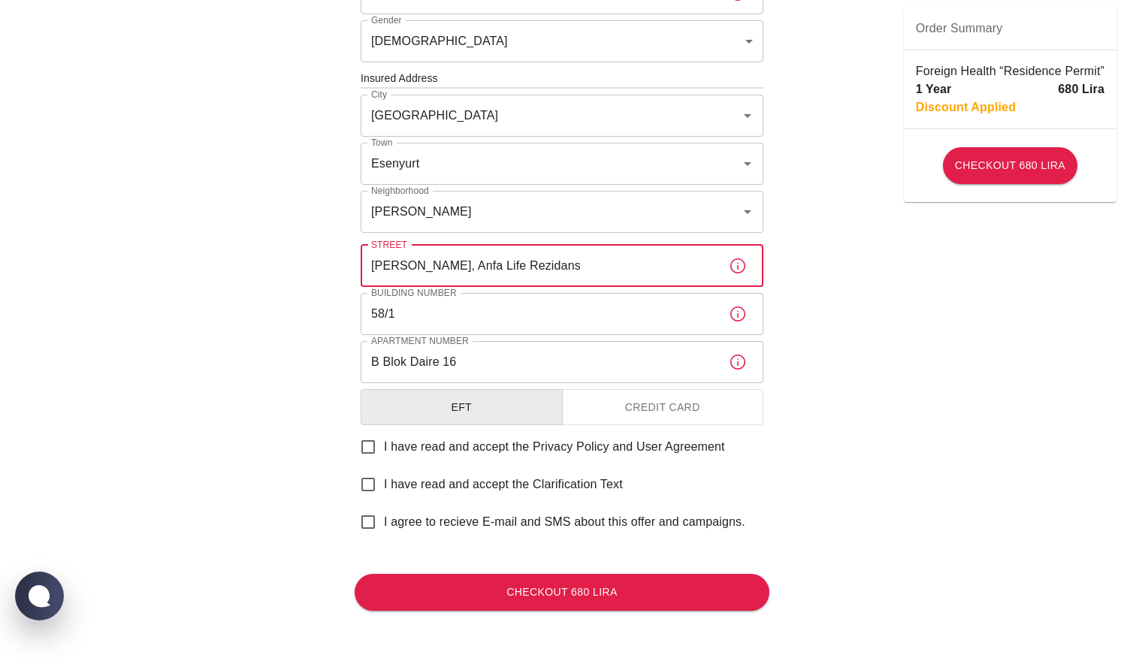
scroll to position [504, 0]
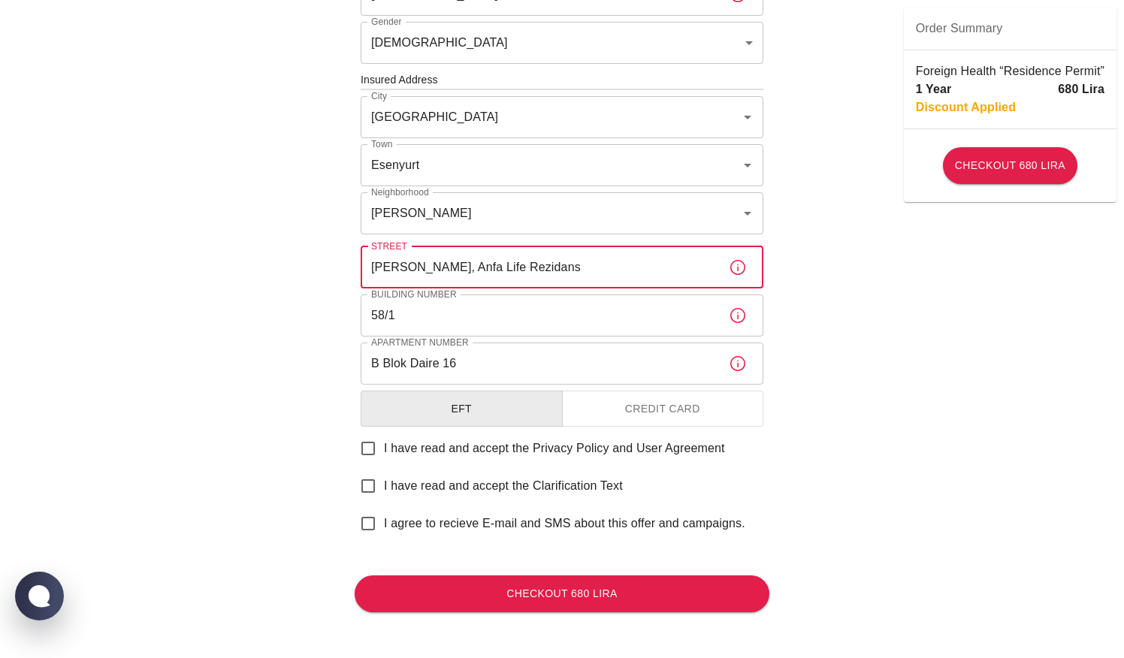
type input "Nazim Hikmet Bulvari, Anfa Life Rezidans"
click at [413, 363] on input "B Blok Daire 16" at bounding box center [539, 364] width 356 height 42
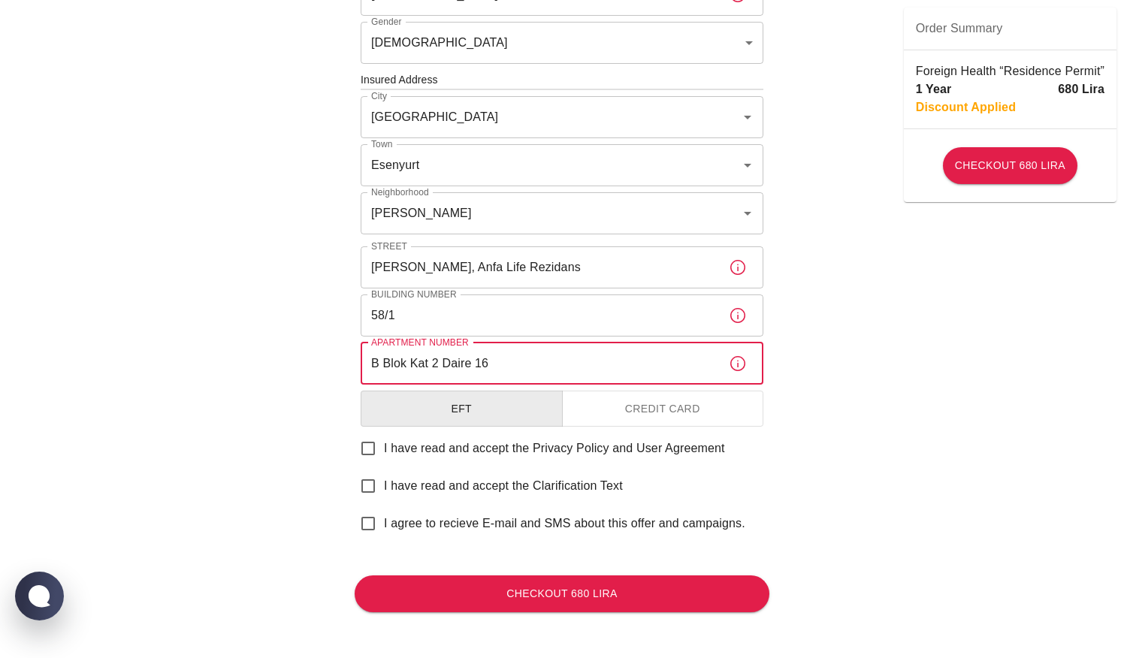
click at [545, 360] on input "B Blok Kat 2 Daire 16" at bounding box center [539, 364] width 356 height 42
type input "B Blok Kat 2 Daire 16"
click at [657, 402] on button "Credit Card" at bounding box center [663, 409] width 202 height 37
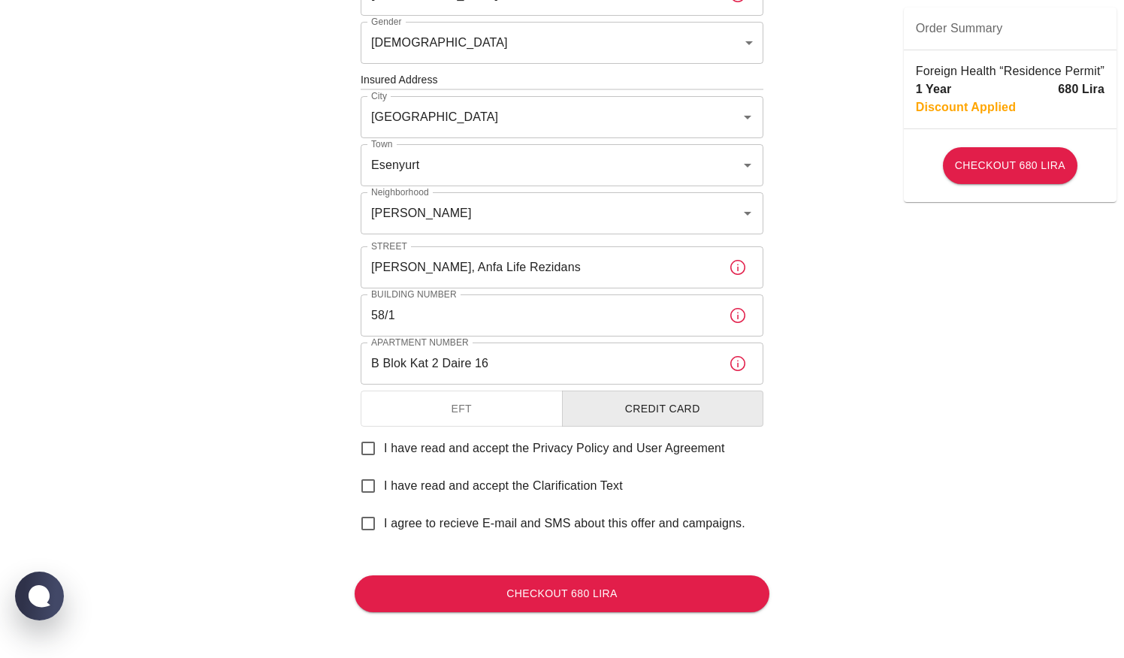
click at [372, 446] on input "I have read and accept the Privacy Policy and User Agreement" at bounding box center [368, 449] width 32 height 32
checkbox input "true"
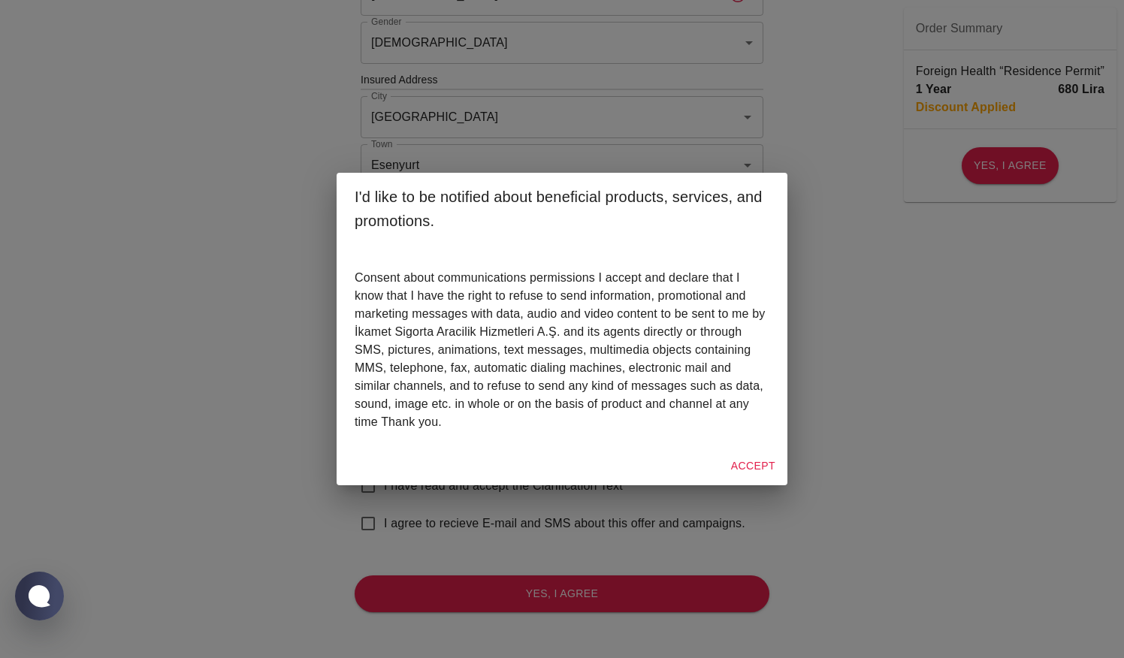
click at [751, 471] on button "Accept" at bounding box center [753, 466] width 56 height 28
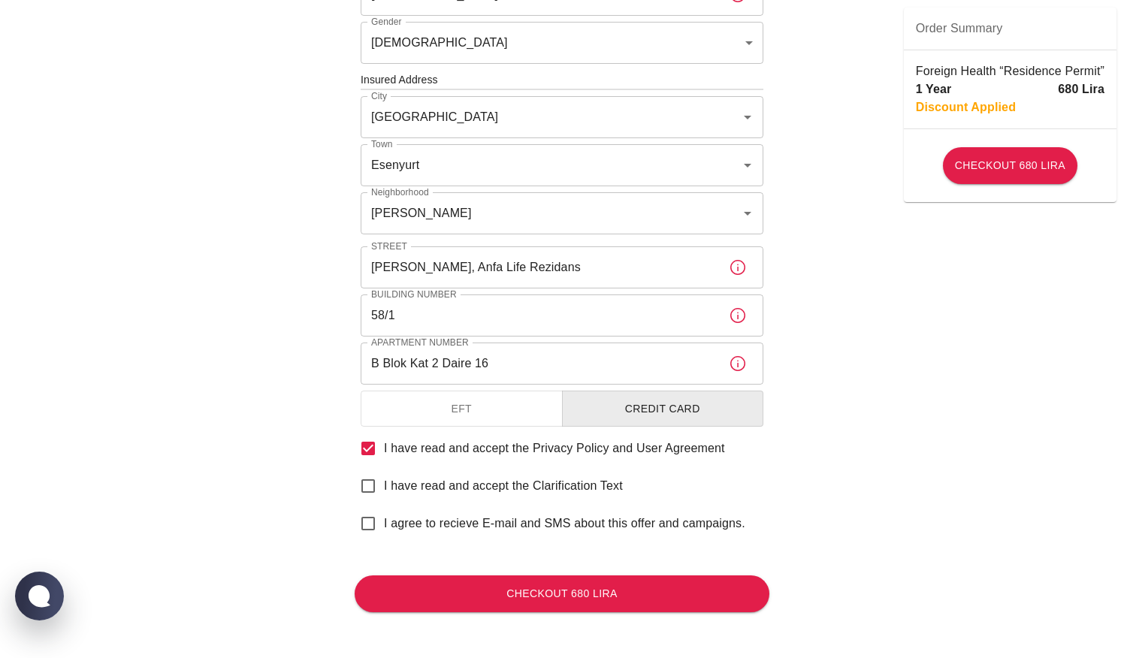
click at [367, 483] on input "I have read and accept the Clarification Text" at bounding box center [368, 486] width 32 height 32
checkbox input "true"
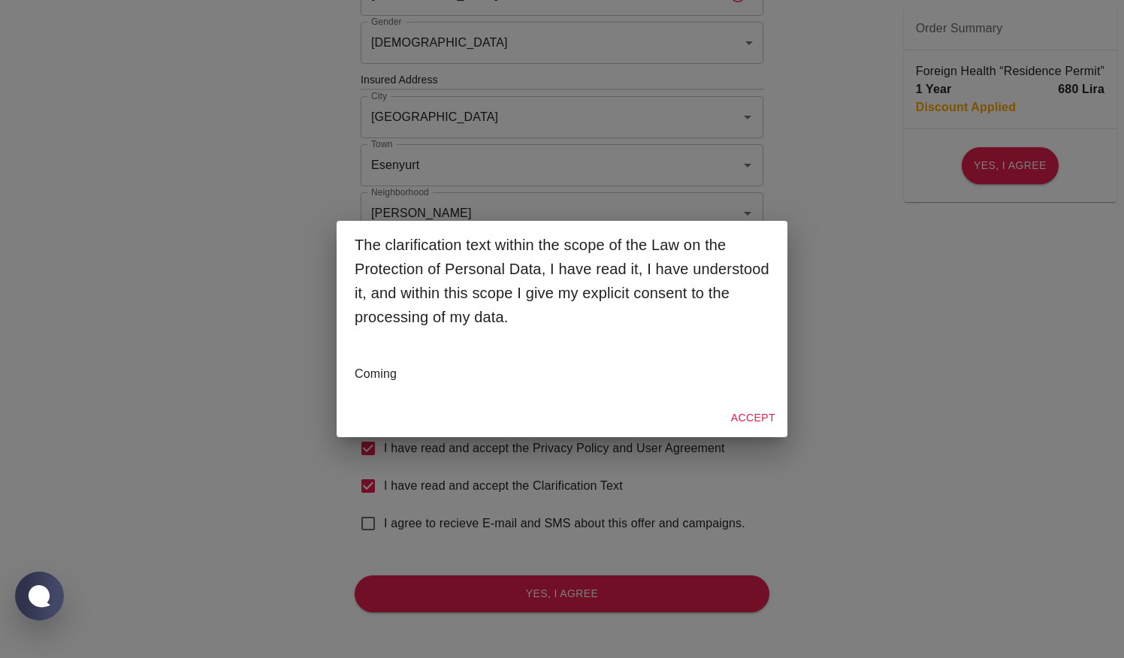
click at [760, 415] on button "Accept" at bounding box center [753, 418] width 56 height 28
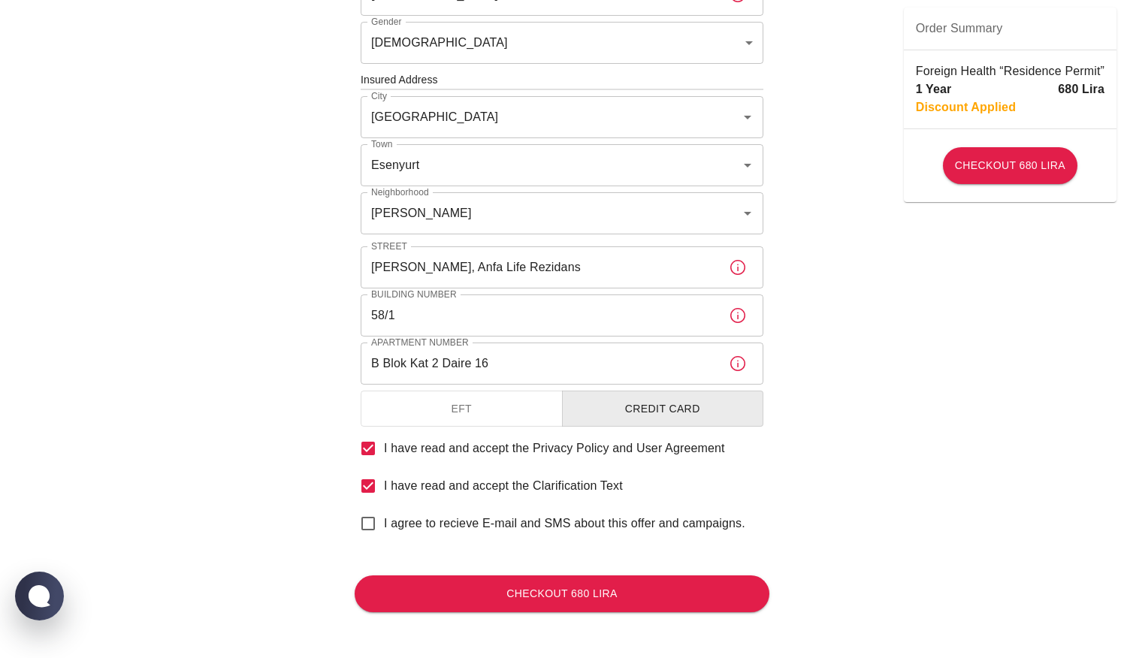
click at [369, 526] on input "I agree to recieve E-mail and SMS about this offer and campaigns." at bounding box center [368, 524] width 32 height 32
checkbox input "true"
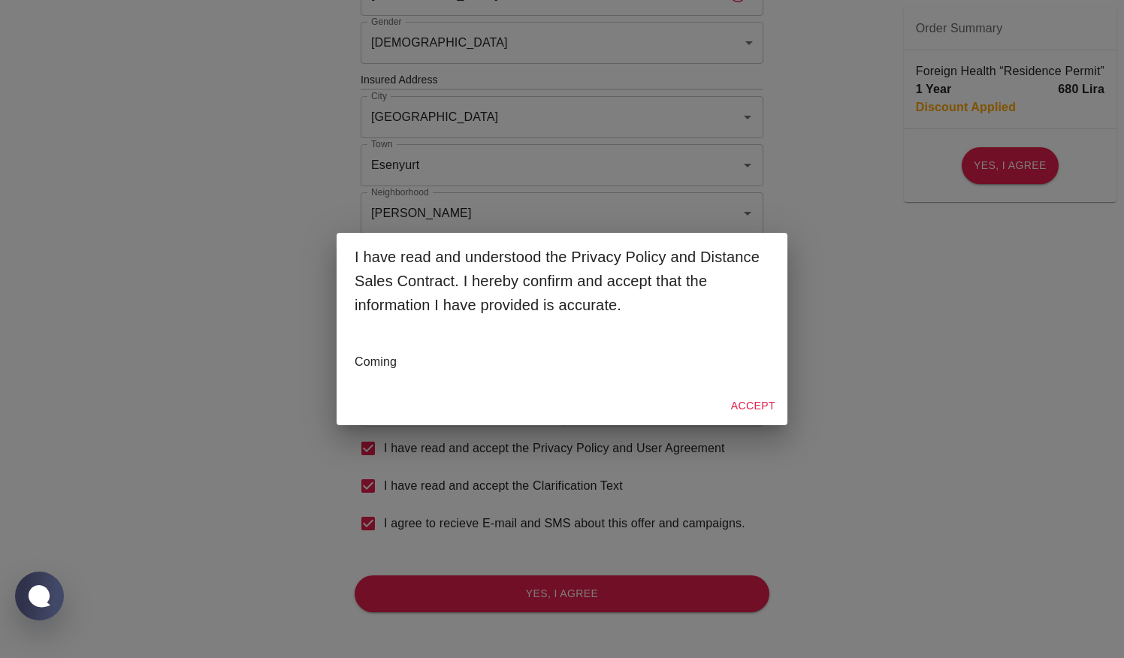
click at [907, 330] on div "I have read and understood the Privacy Policy and Distance Sales Contract. I he…" at bounding box center [562, 329] width 1124 height 658
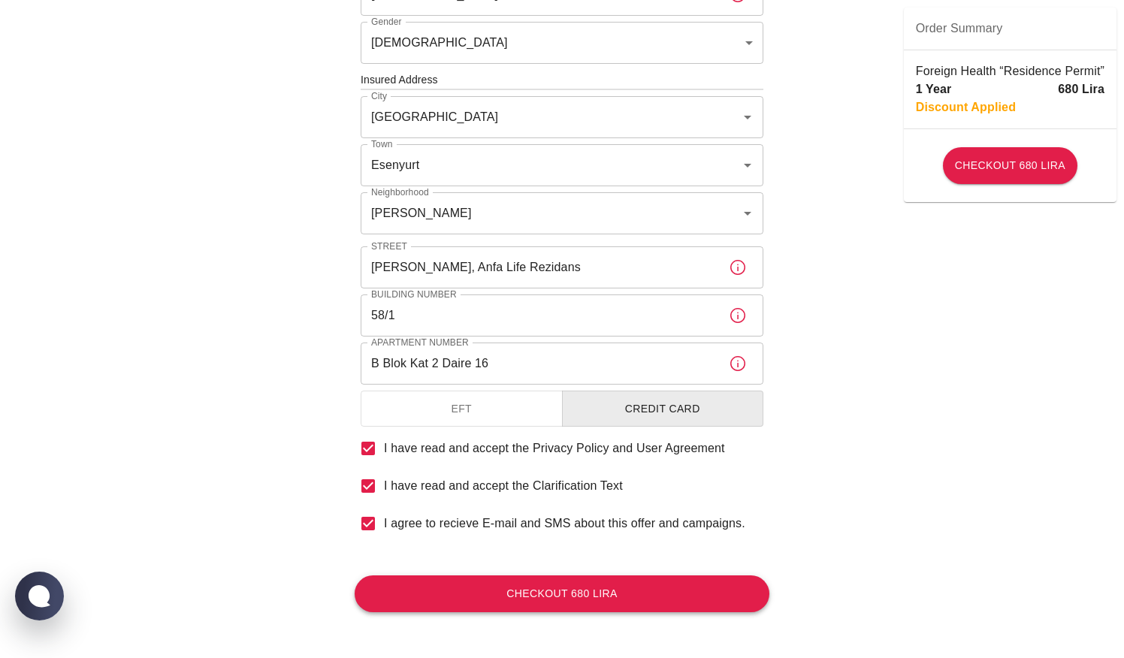
click at [542, 591] on button "Checkout 680 Lira" at bounding box center [562, 593] width 415 height 37
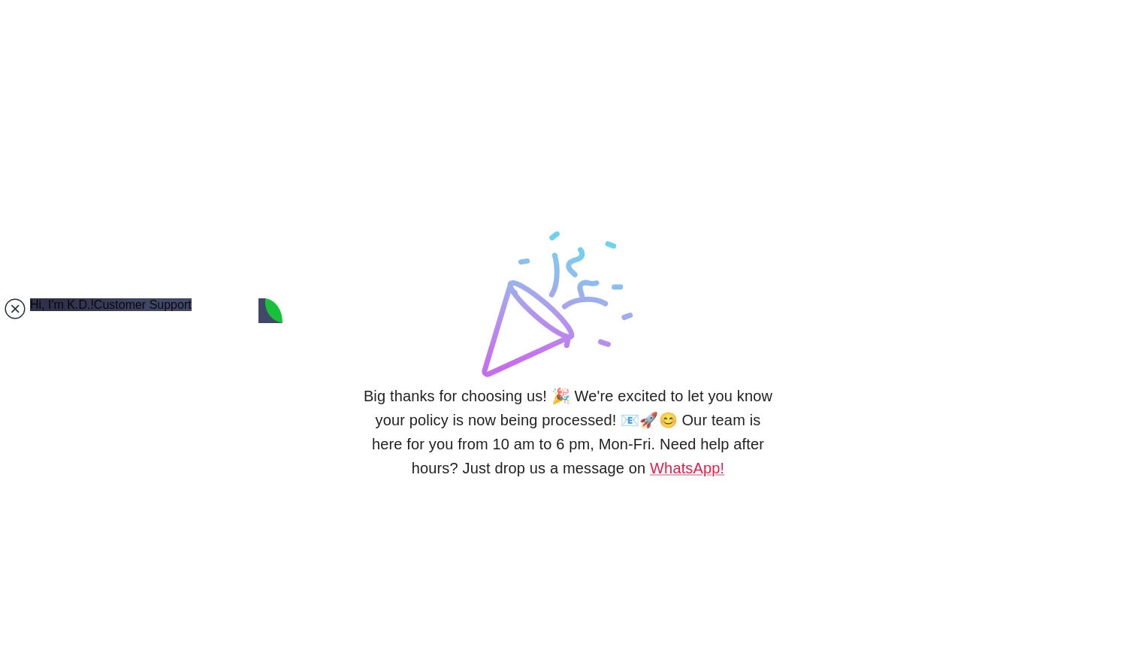
click at [11, 310] on jdiv at bounding box center [15, 308] width 21 height 21
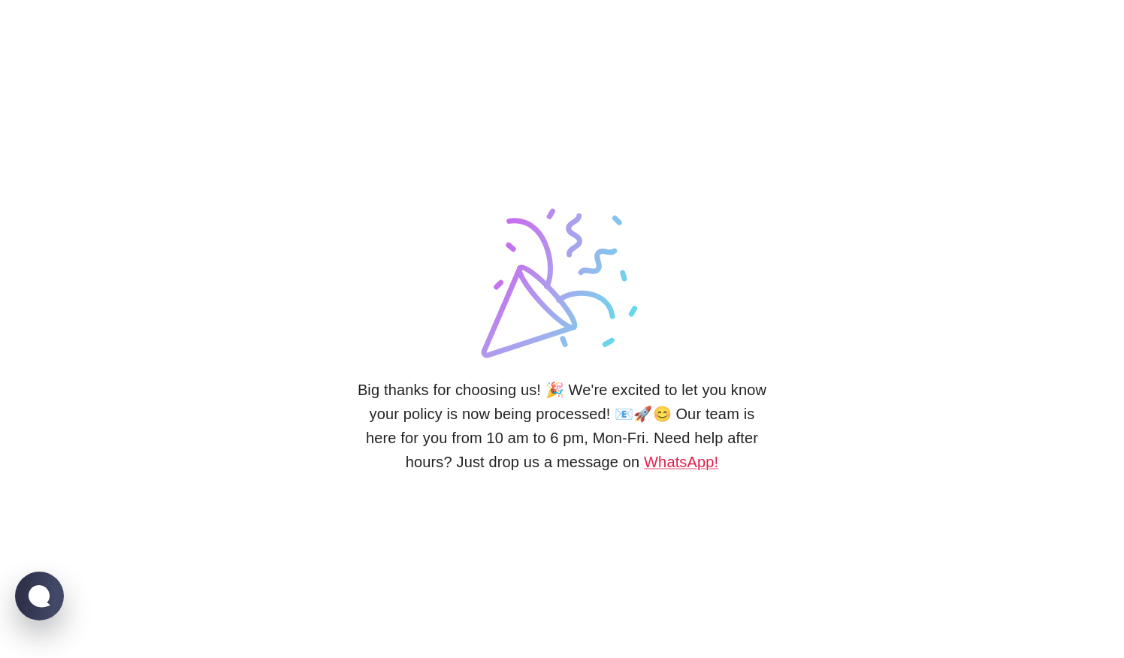
click at [937, 273] on div "Big thanks for choosing us! 🎉 We're excited to let you know your policy is now …" at bounding box center [562, 329] width 1124 height 658
